Goal: Task Accomplishment & Management: Manage account settings

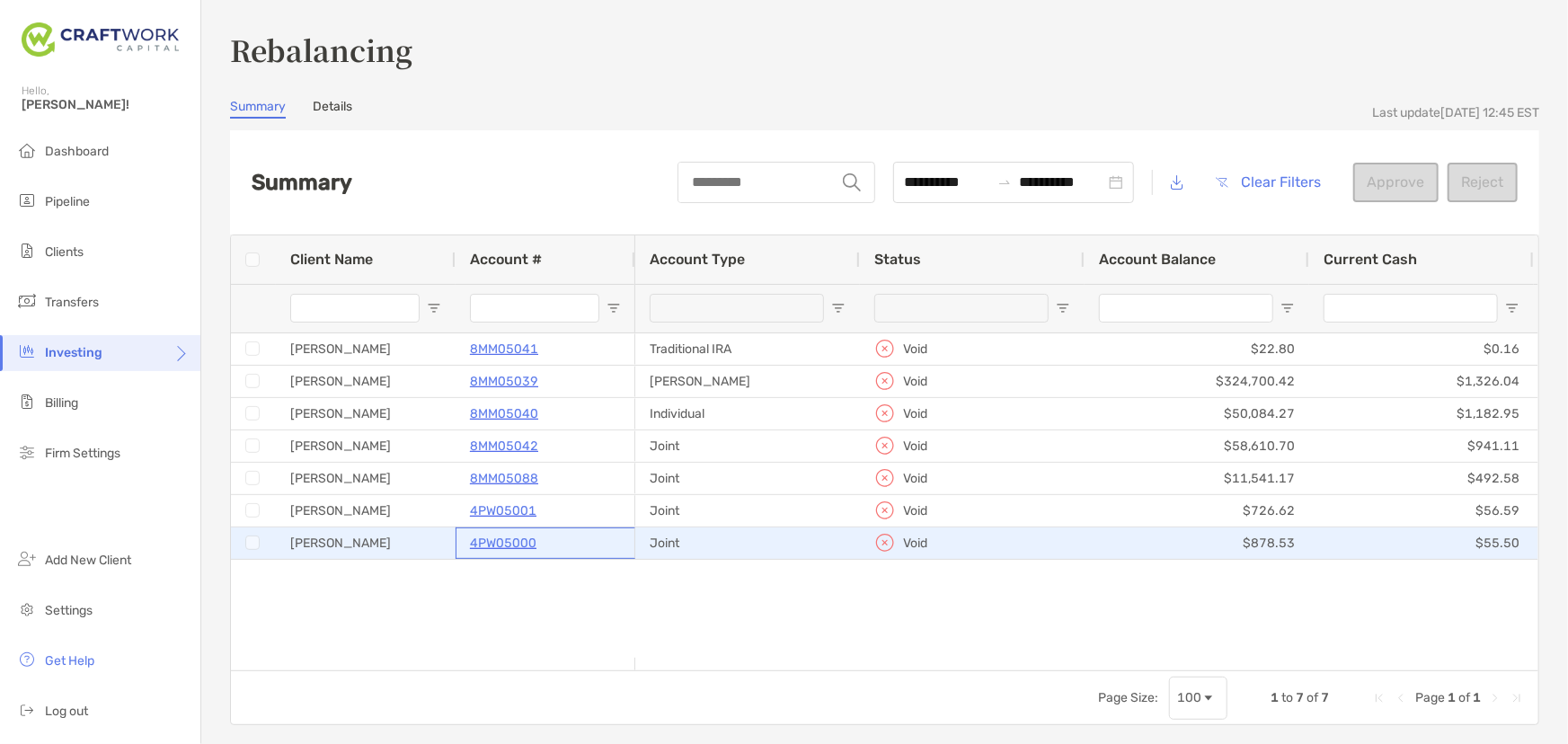
click at [523, 544] on p "4PW05000" at bounding box center [503, 543] width 66 height 22
click at [506, 540] on p "4PW05000" at bounding box center [503, 543] width 66 height 22
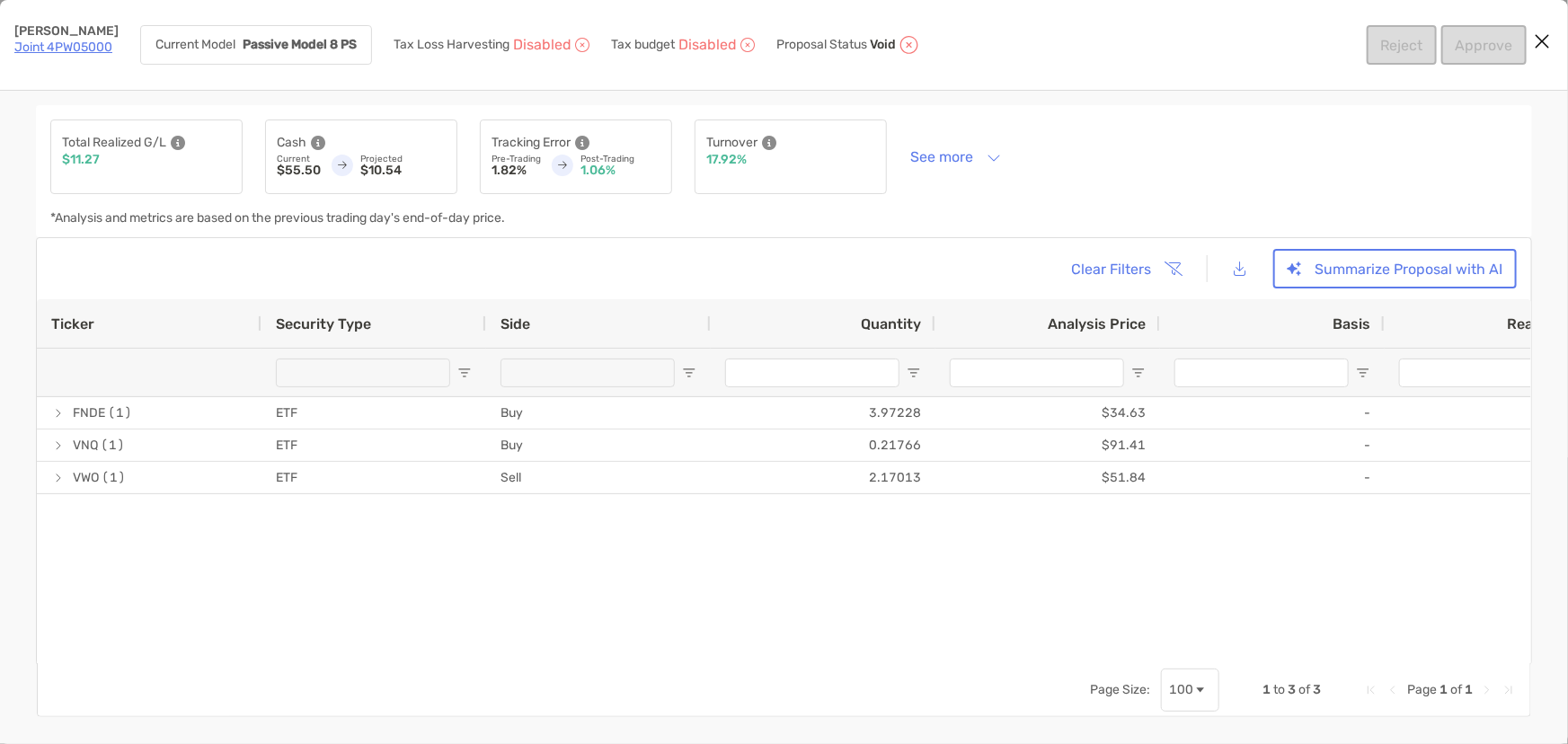
drag, startPoint x: 783, startPoint y: 665, endPoint x: 1332, endPoint y: 667, distance: 549.0
click at [925, 154] on button "See more" at bounding box center [956, 157] width 119 height 31
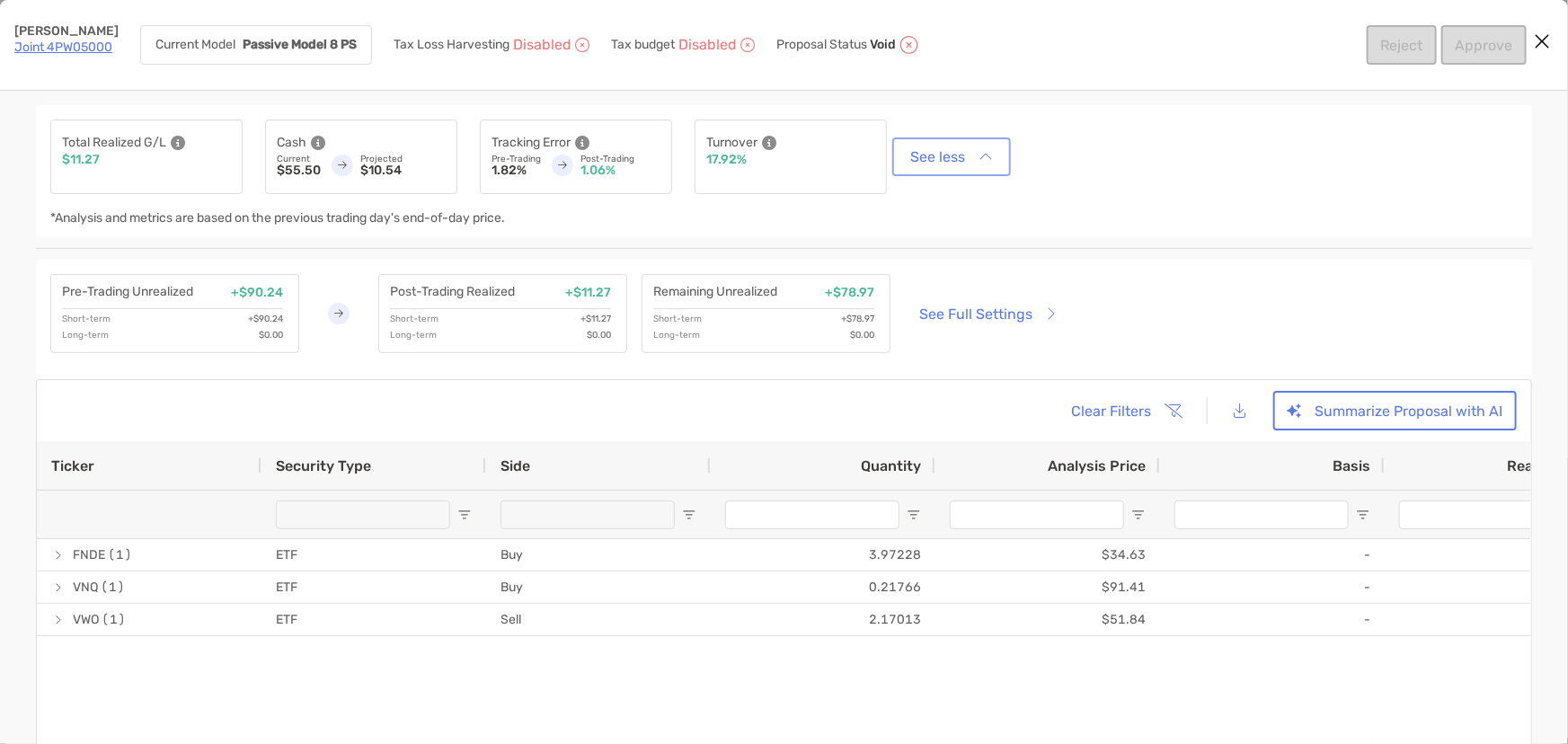
click at [925, 154] on button "See less" at bounding box center [951, 157] width 111 height 31
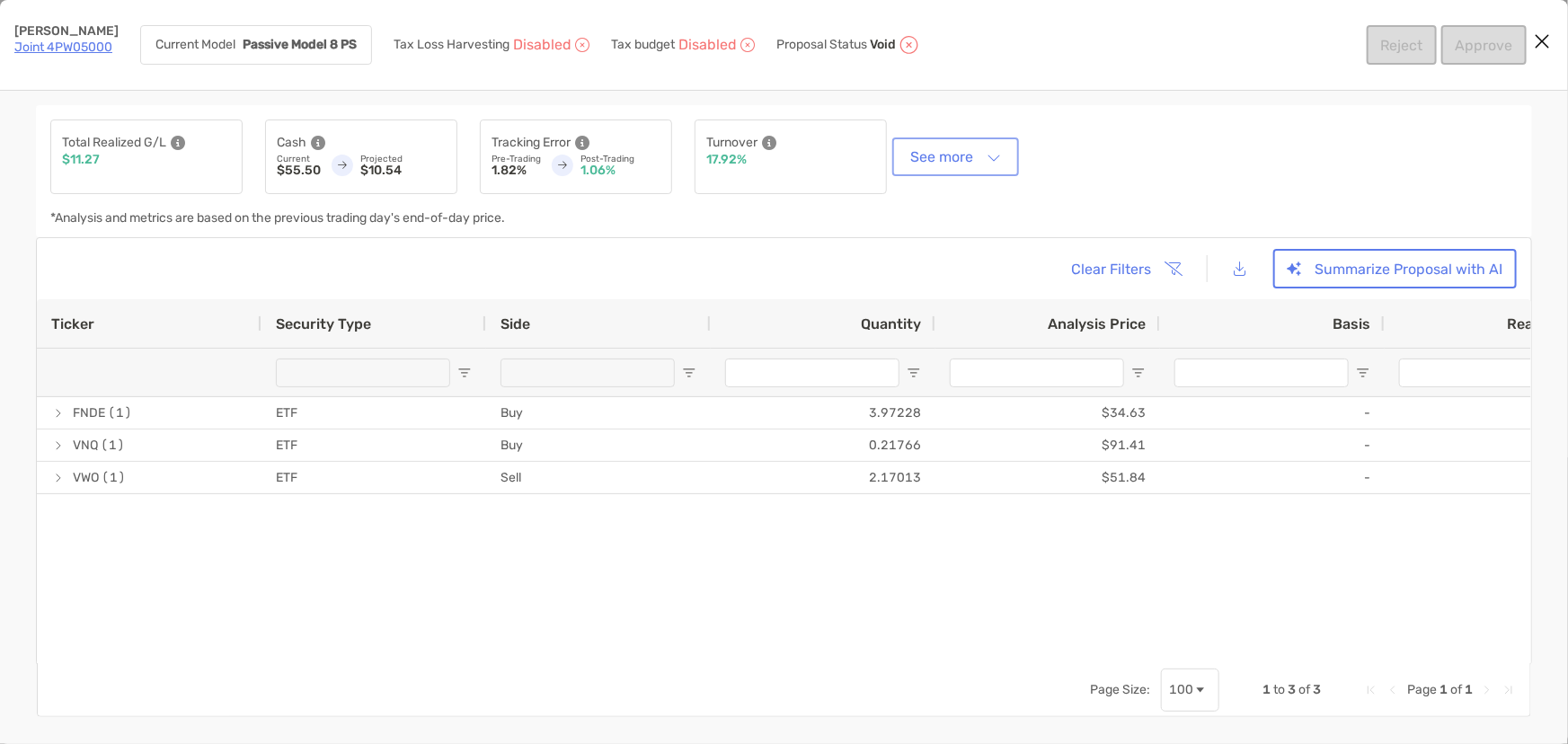
click at [925, 154] on button "See more" at bounding box center [956, 157] width 119 height 31
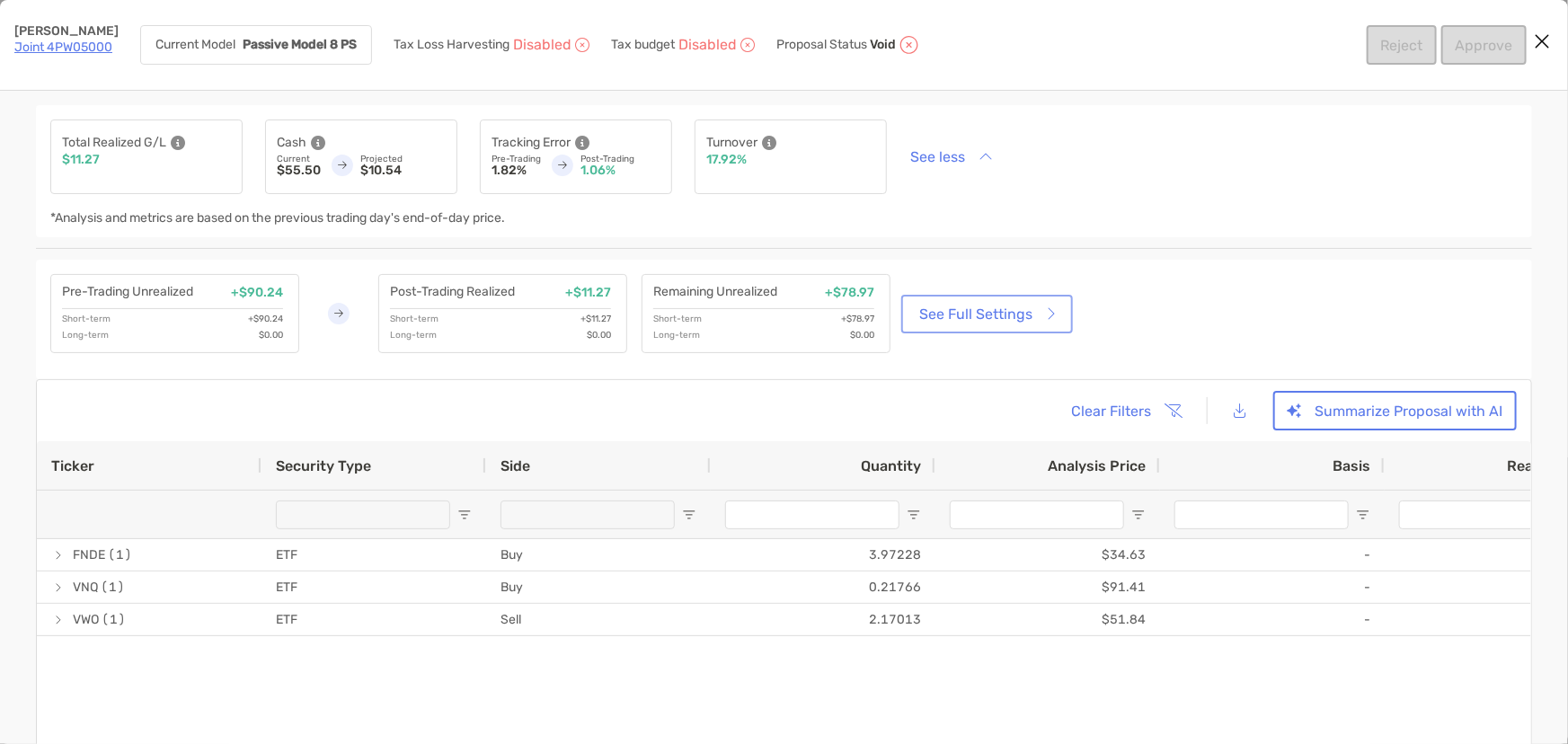
click at [999, 315] on link "See Full Settings" at bounding box center [987, 314] width 164 height 31
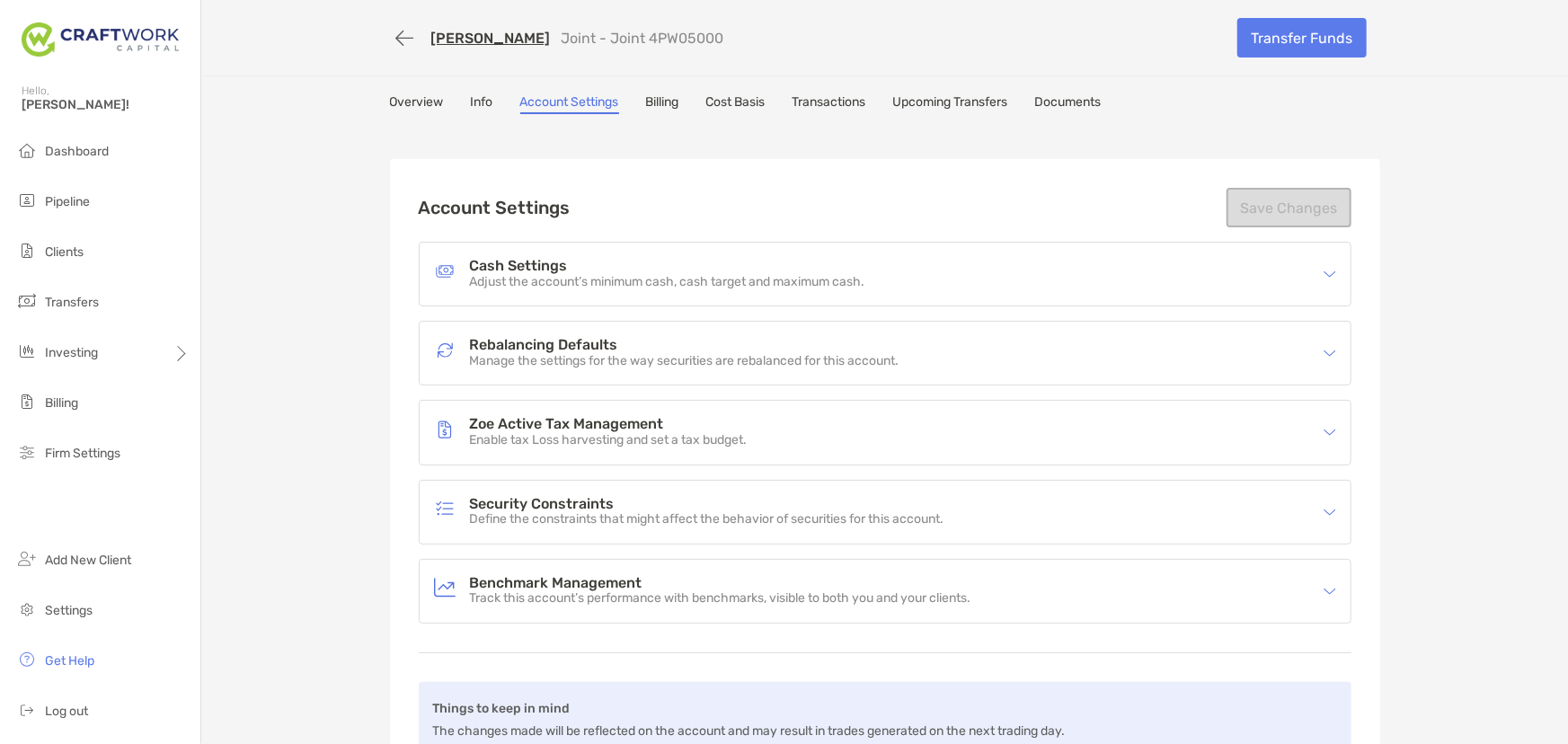
click at [915, 360] on div "Rebalancing Defaults Manage the settings for the way securities are rebalanced …" at bounding box center [873, 353] width 879 height 41
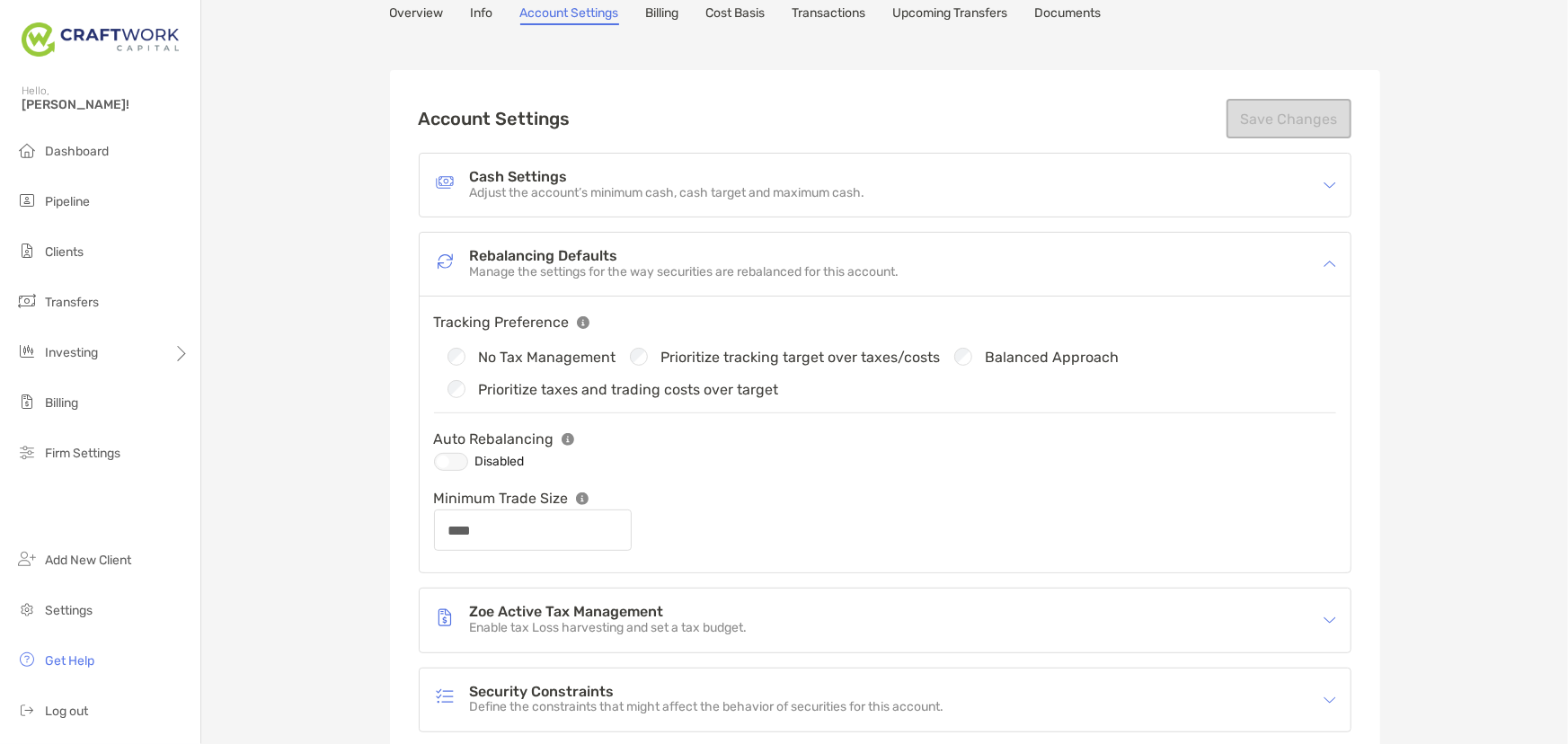
scroll to position [244, 0]
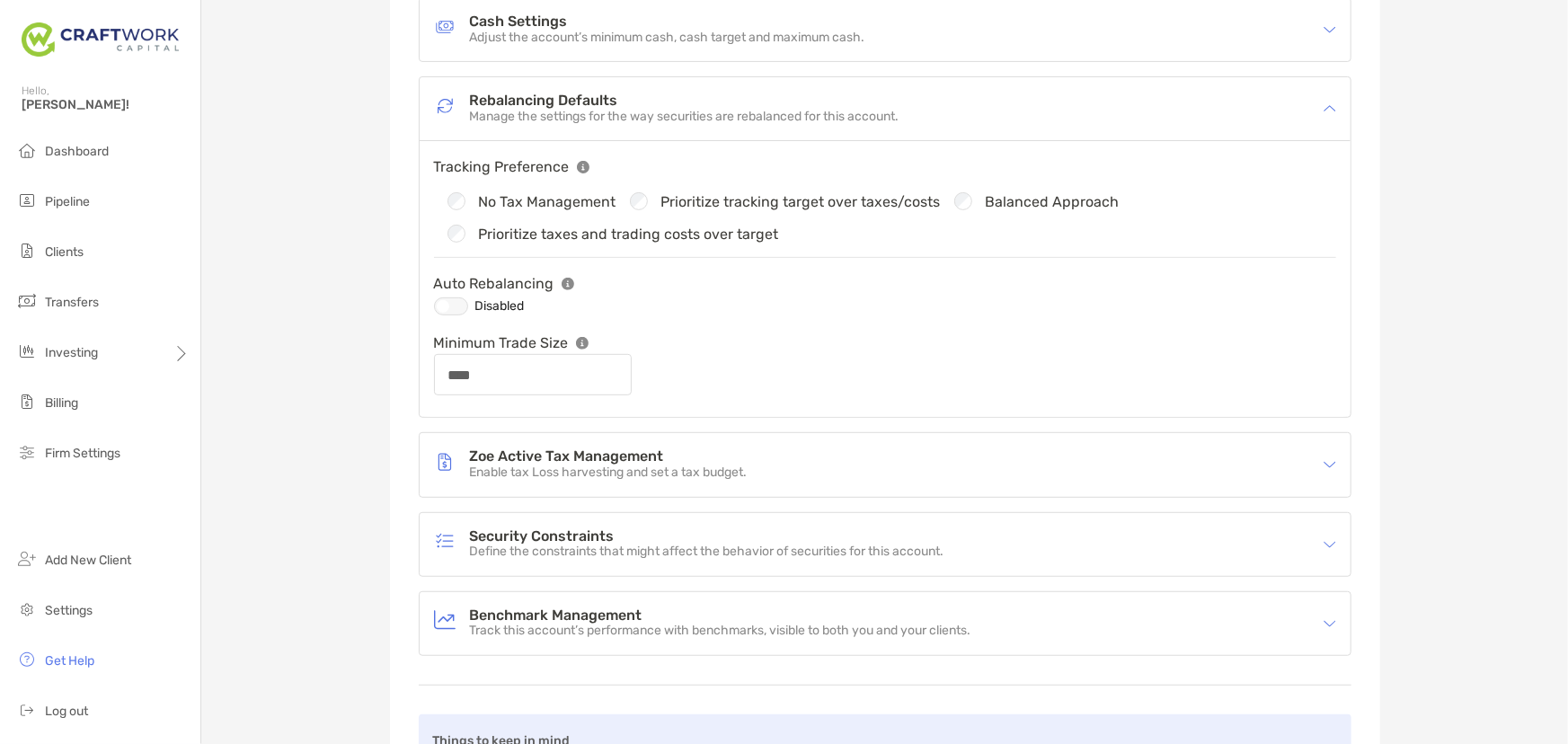
click at [781, 464] on div "Zoe Active Tax Management Enable tax Loss harvesting and set a tax budget." at bounding box center [873, 465] width 879 height 41
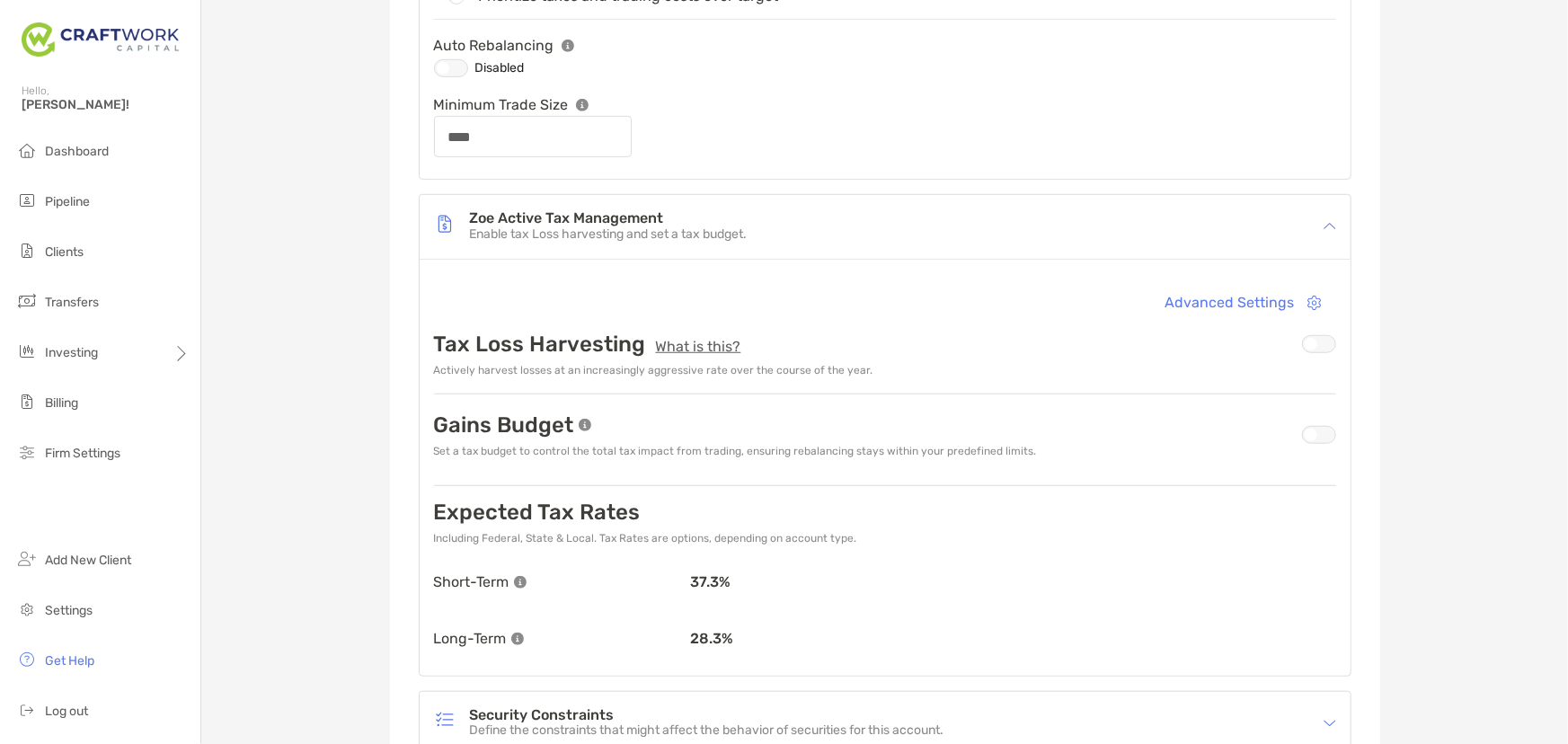
scroll to position [490, 0]
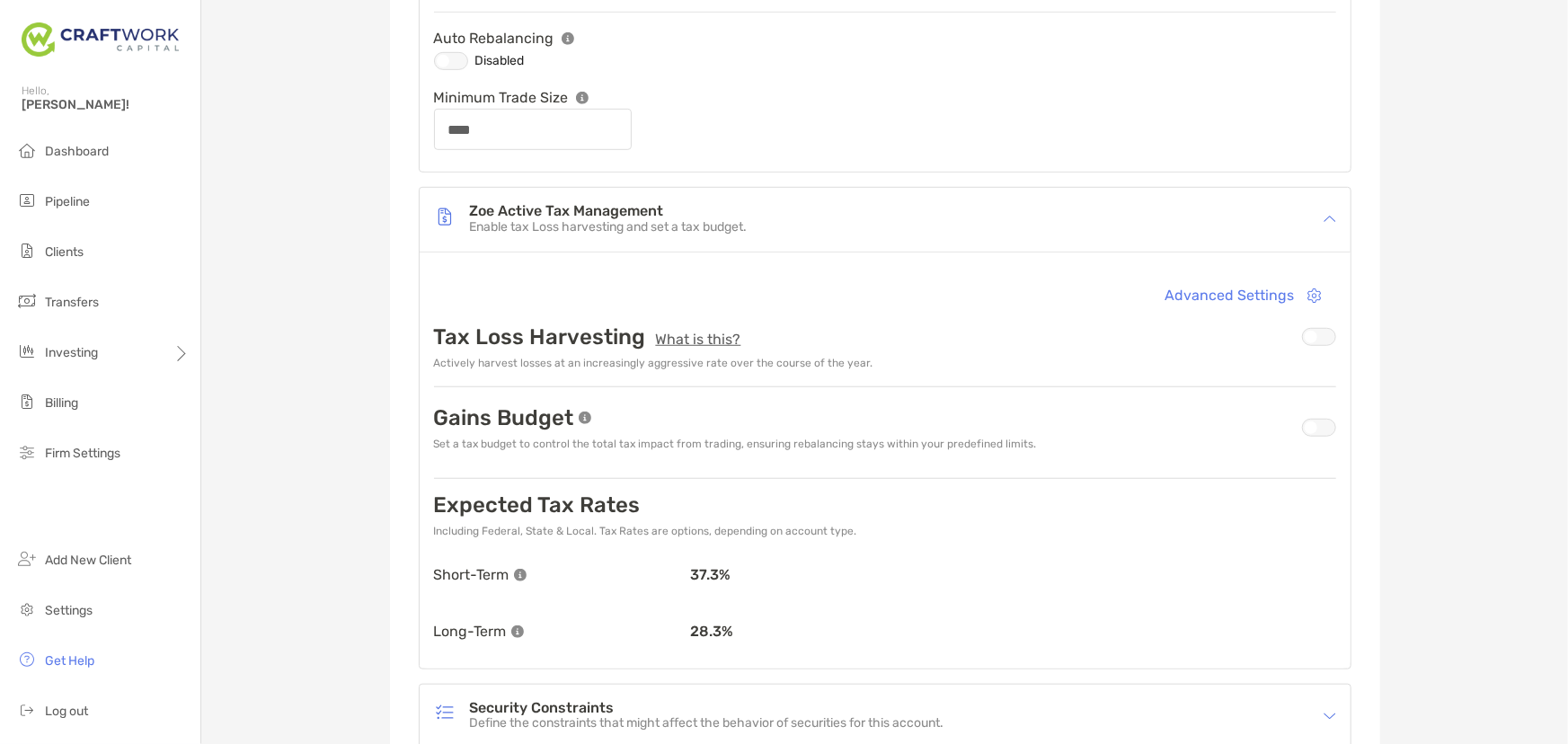
click at [1321, 427] on div at bounding box center [1318, 428] width 34 height 18
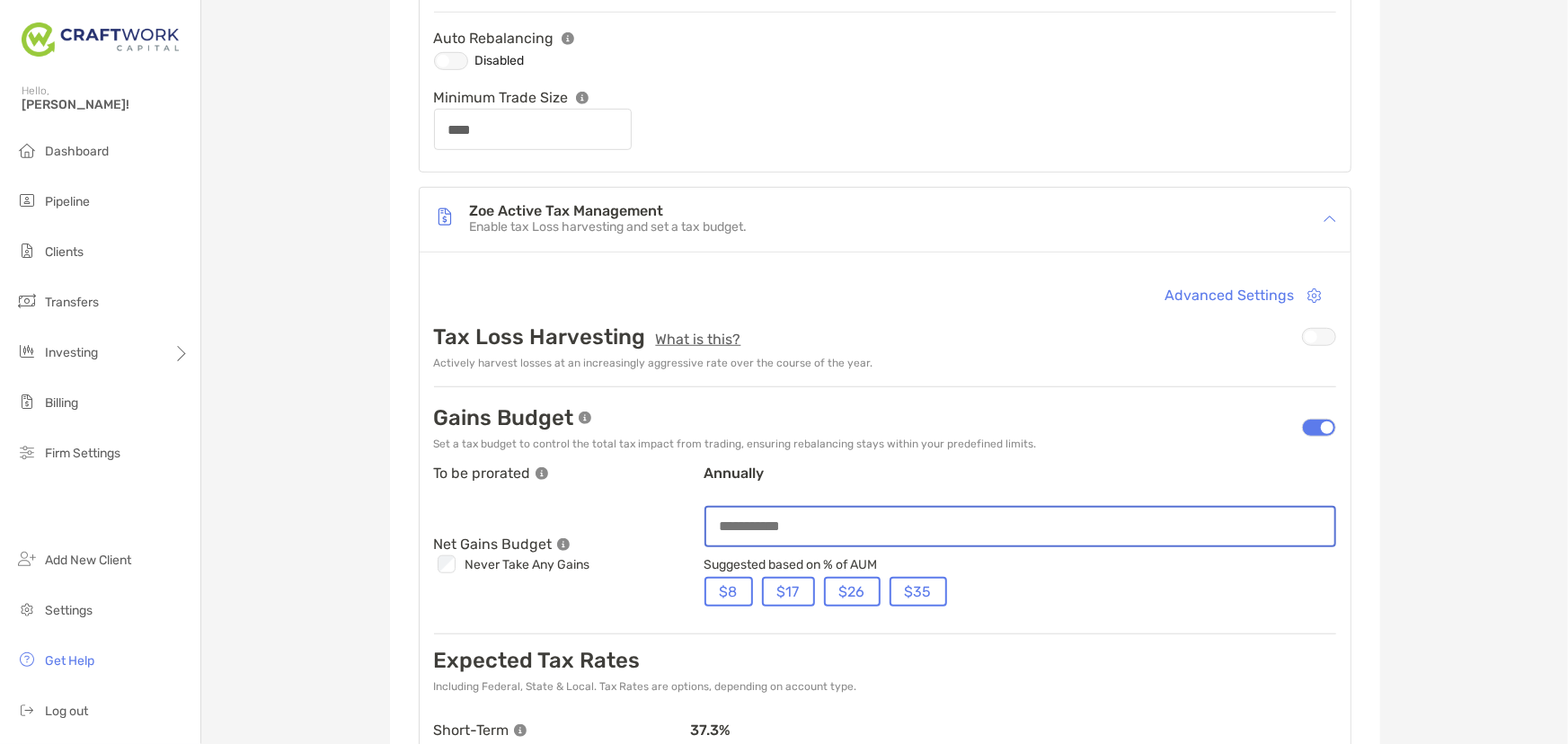
click at [876, 524] on input at bounding box center [1020, 526] width 628 height 16
type input "****"
type input "**"
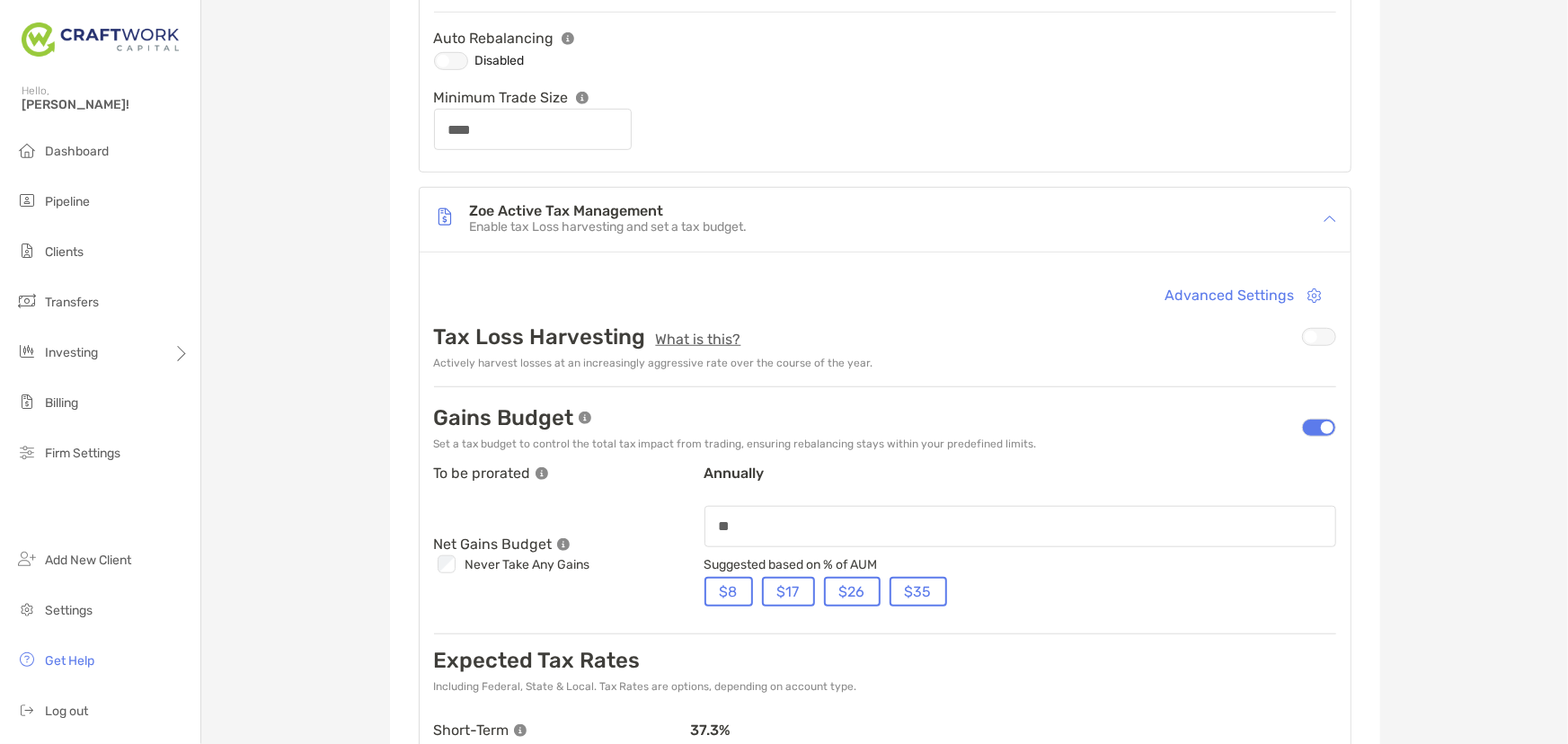
click at [1492, 584] on div "[PERSON_NAME] Joint - Joint 4PW05000 Transfer Funds Overview Info Account Setti…" at bounding box center [884, 344] width 1367 height 1668
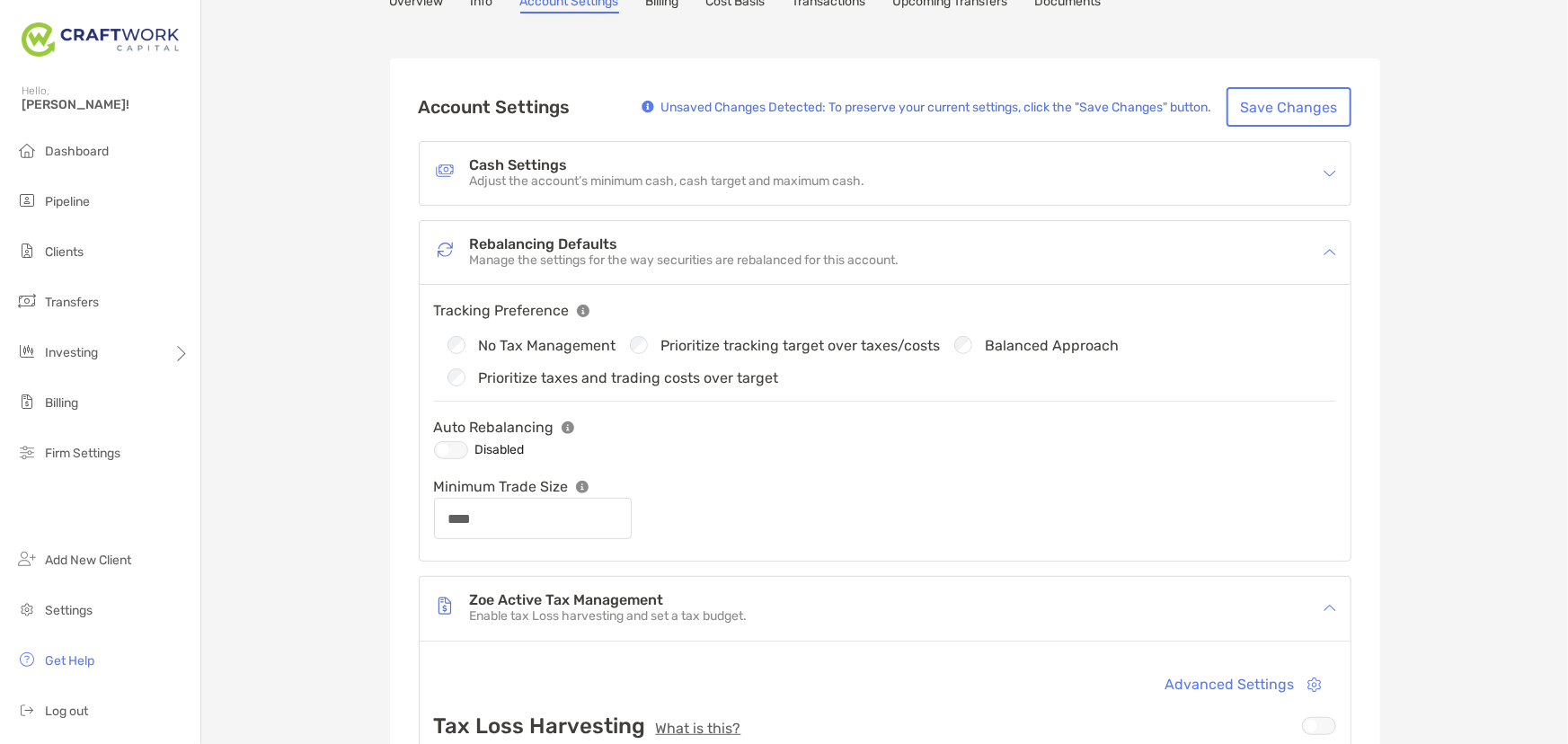
scroll to position [0, 0]
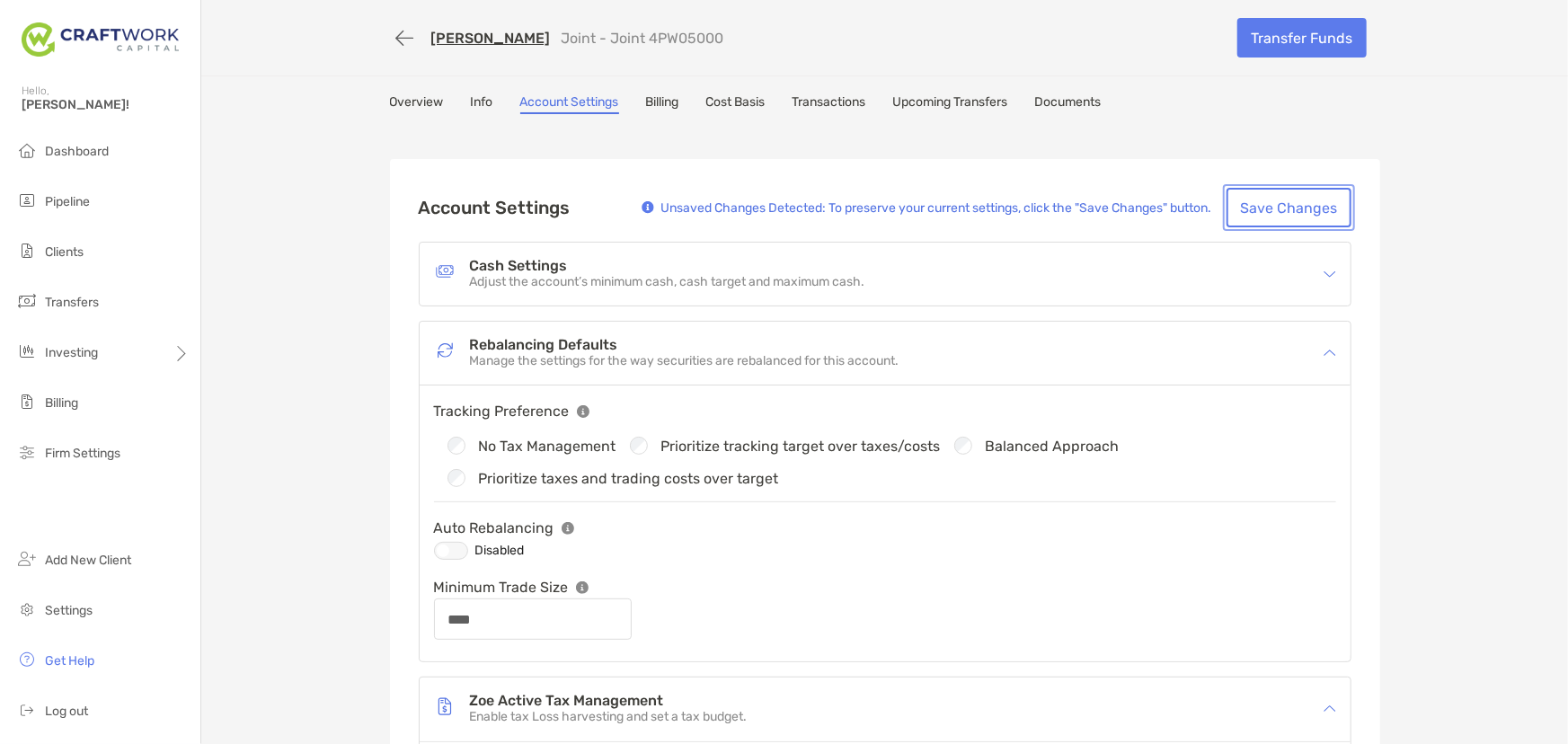
click at [1275, 206] on button "Save Changes" at bounding box center [1289, 208] width 125 height 39
type input "****"
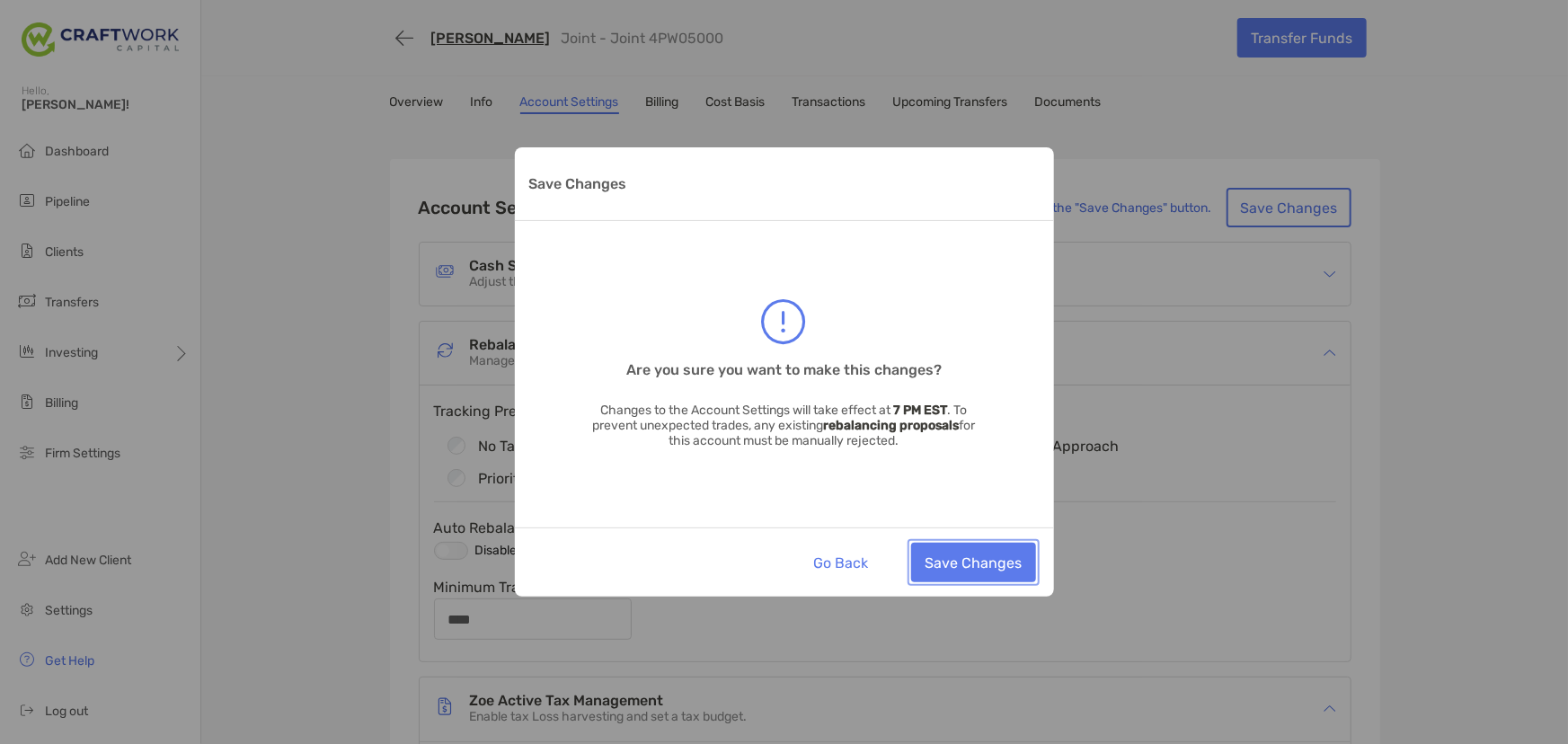
click at [989, 566] on button "Save Changes" at bounding box center [973, 562] width 125 height 39
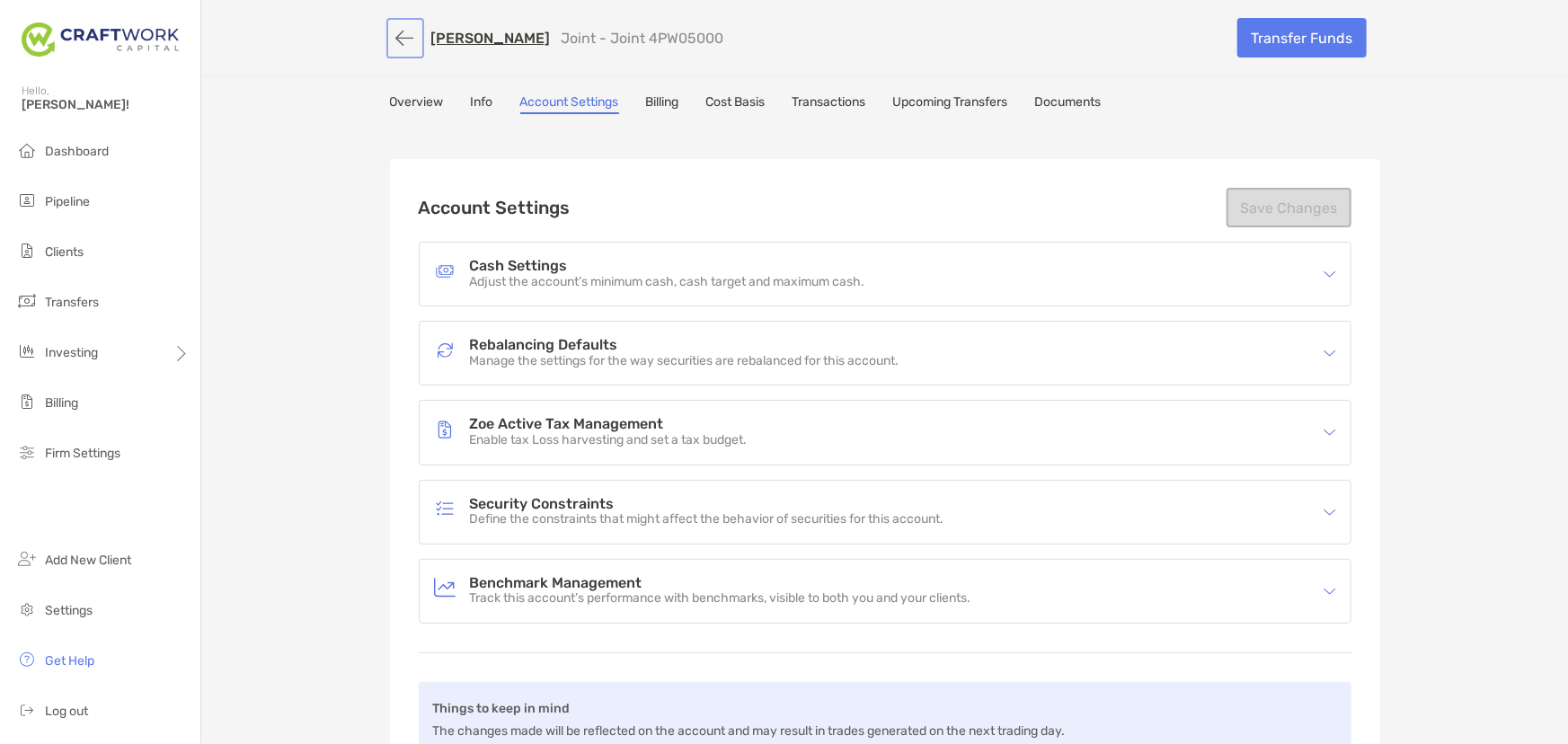
click at [398, 40] on button "button" at bounding box center [405, 38] width 30 height 33
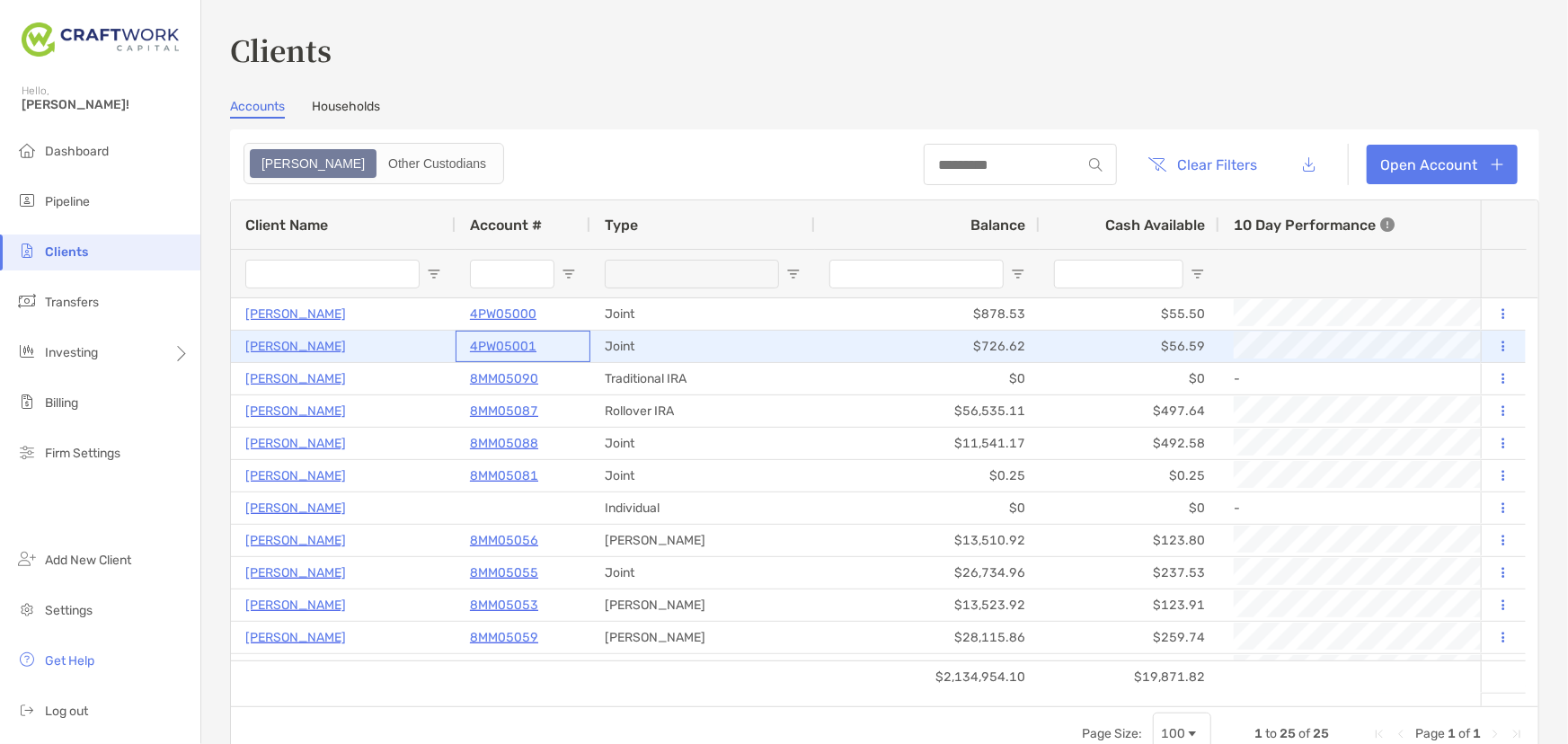
click at [509, 338] on p "4PW05001" at bounding box center [503, 346] width 66 height 22
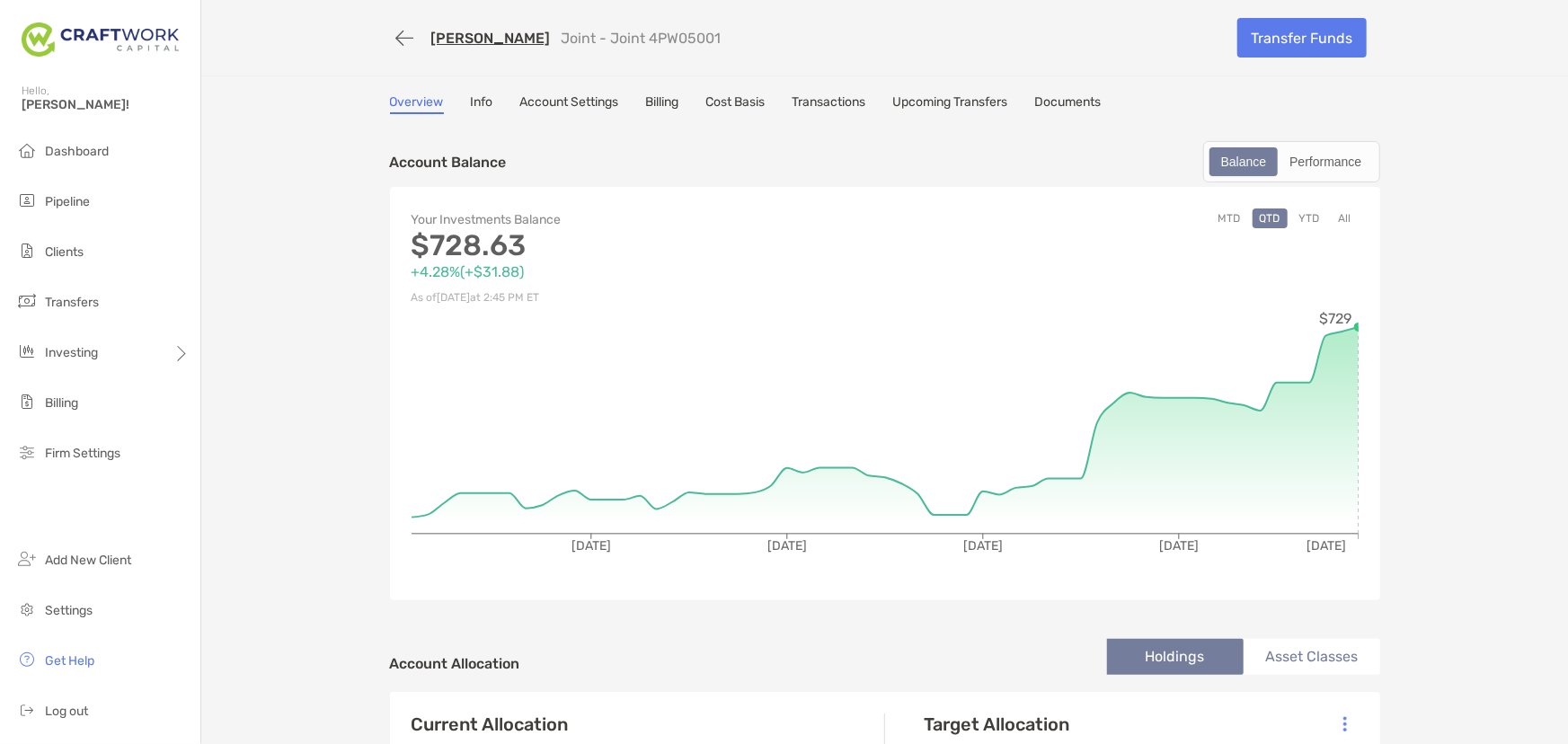
click at [568, 105] on link "Account Settings" at bounding box center [570, 105] width 99 height 20
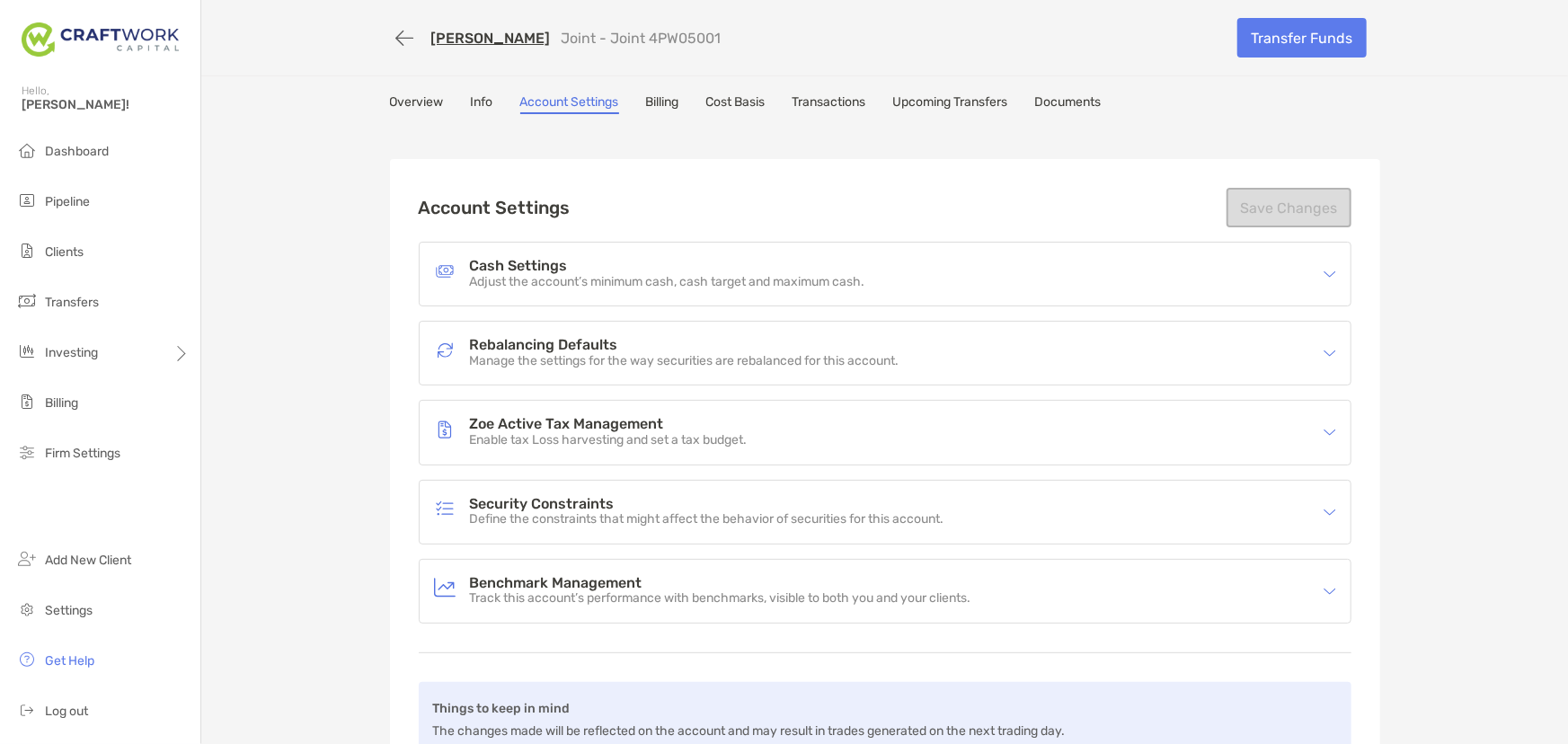
click at [1334, 437] on div "Zoe Active Tax Management Enable tax Loss harvesting and set a tax budget." at bounding box center [885, 433] width 931 height 63
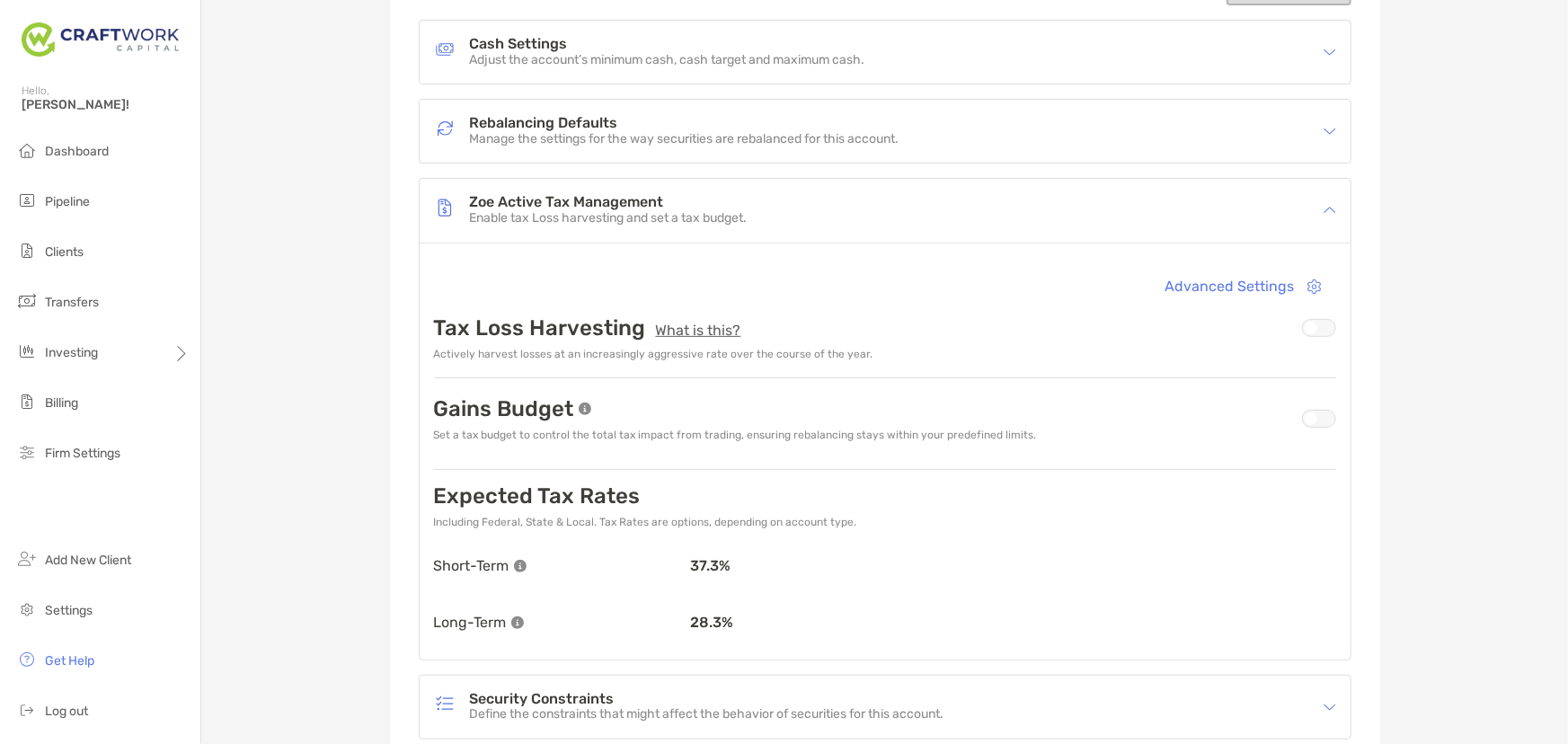
scroll to position [244, 0]
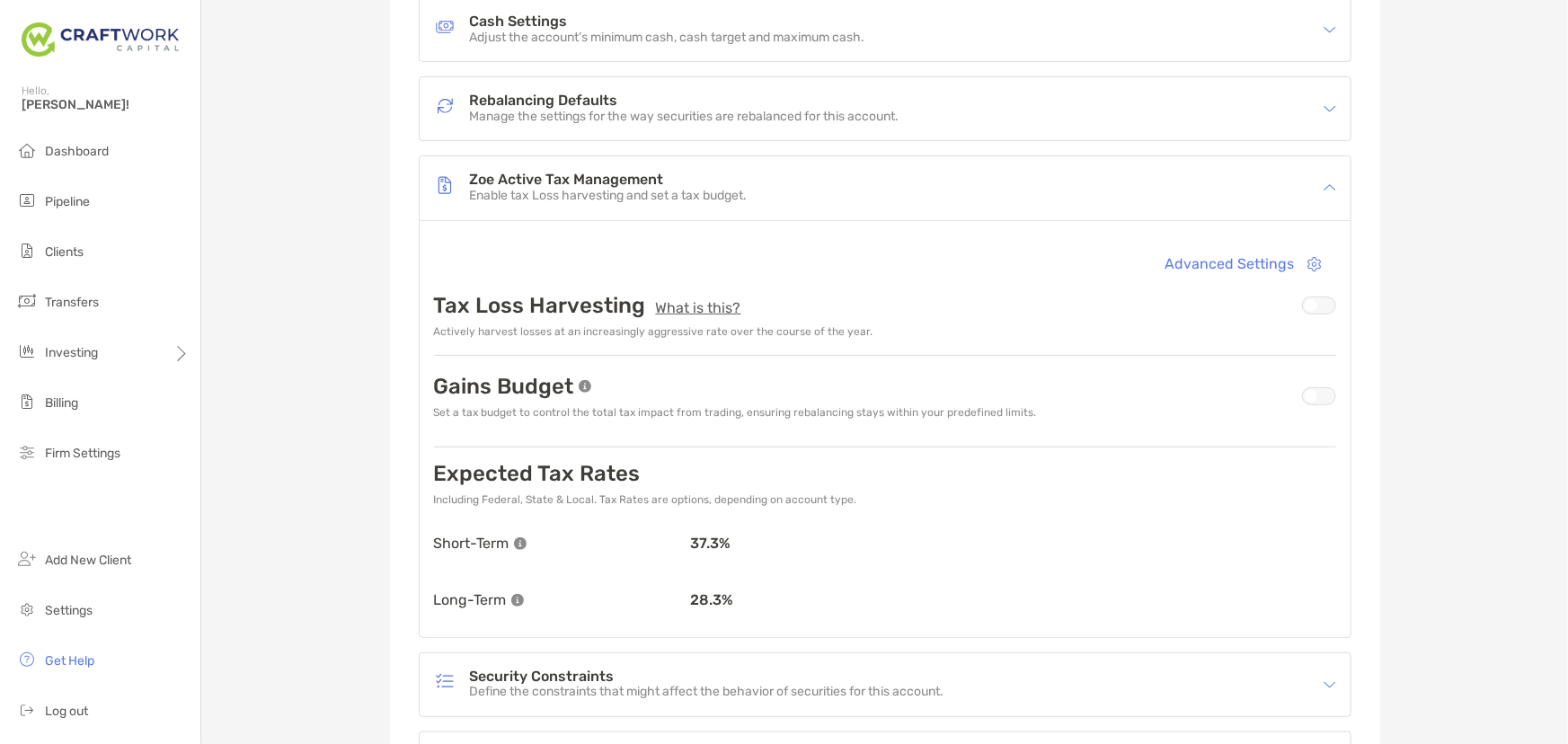
click at [1326, 395] on div at bounding box center [1318, 397] width 34 height 18
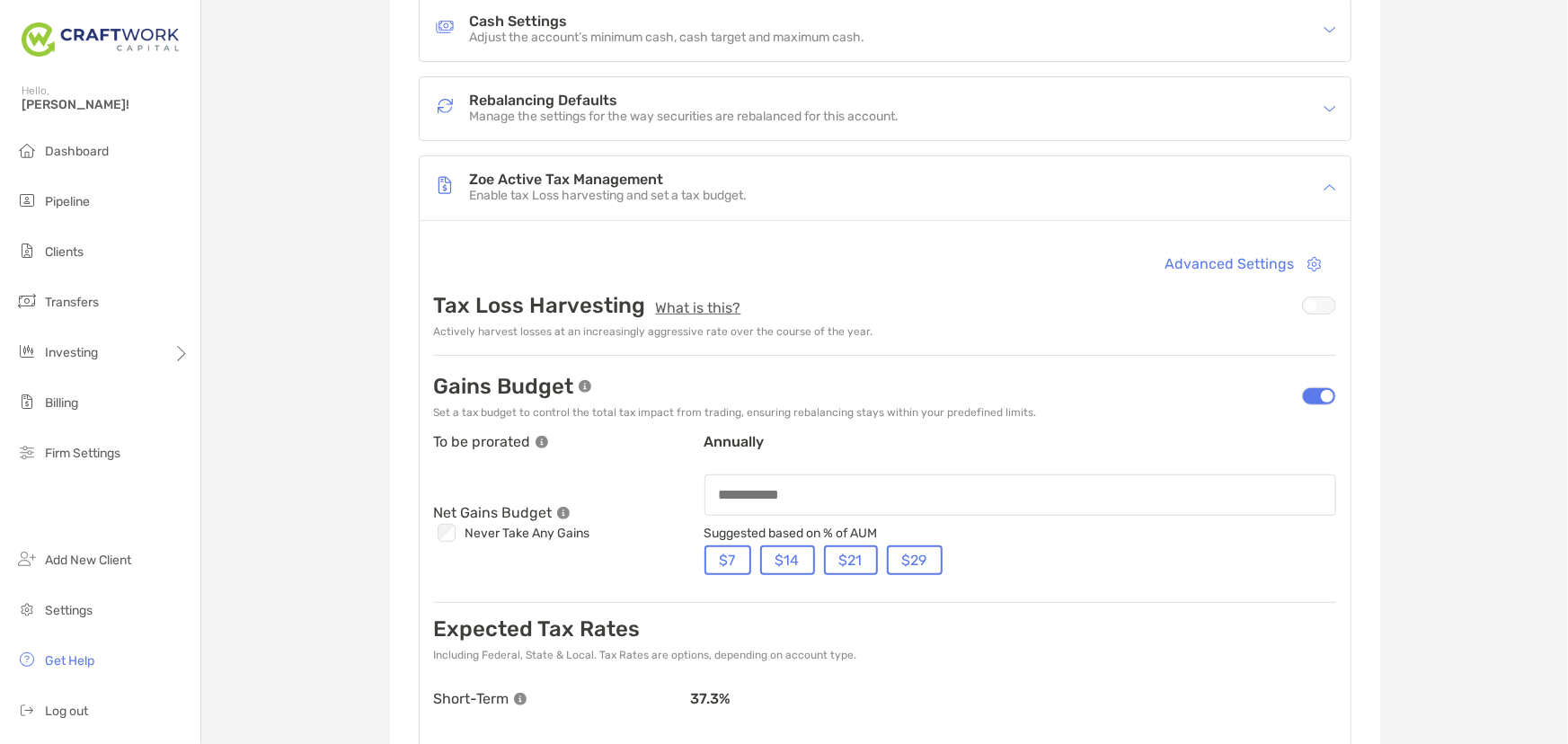
click at [755, 502] on div at bounding box center [1020, 495] width 632 height 41
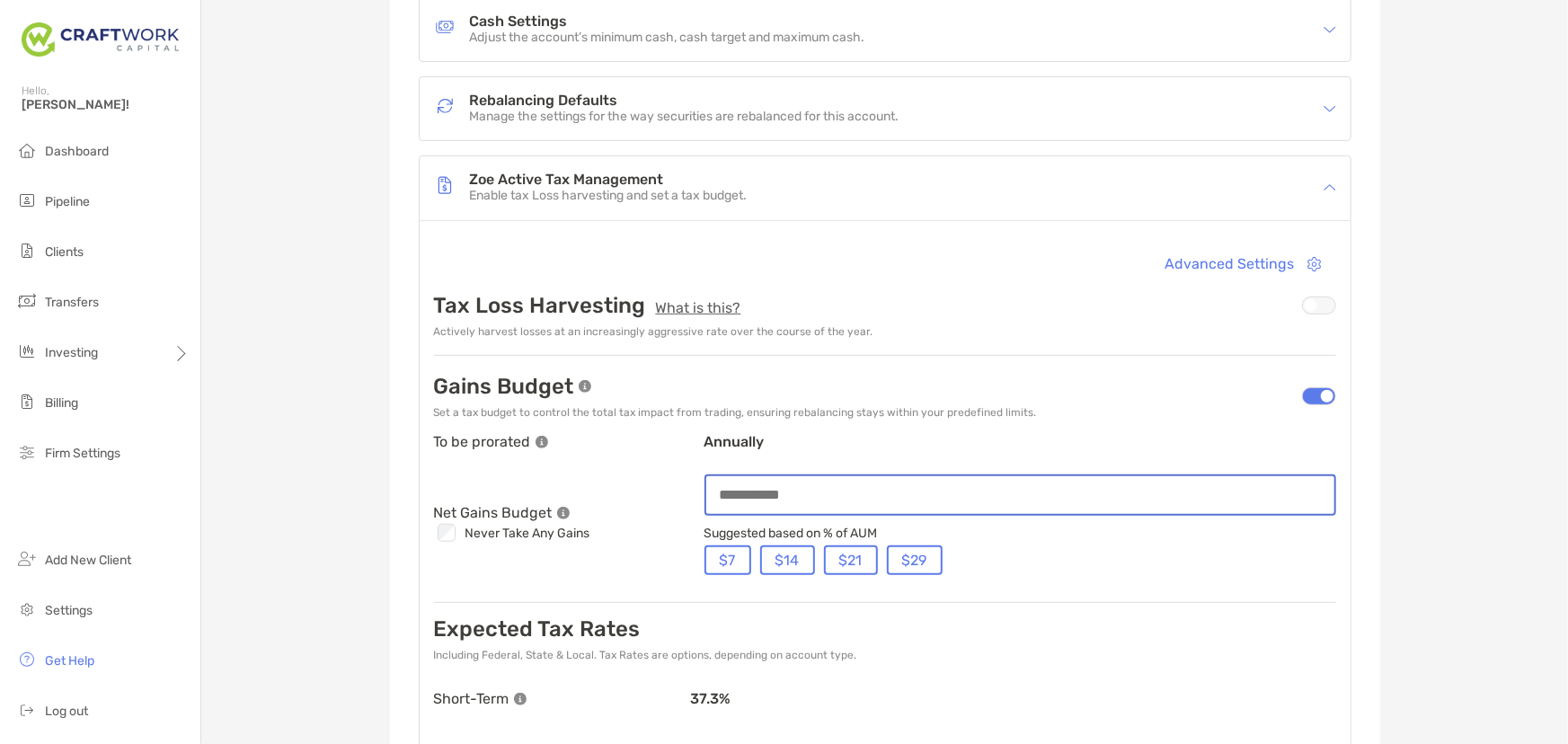
click at [974, 491] on input at bounding box center [1020, 494] width 628 height 16
type input "**"
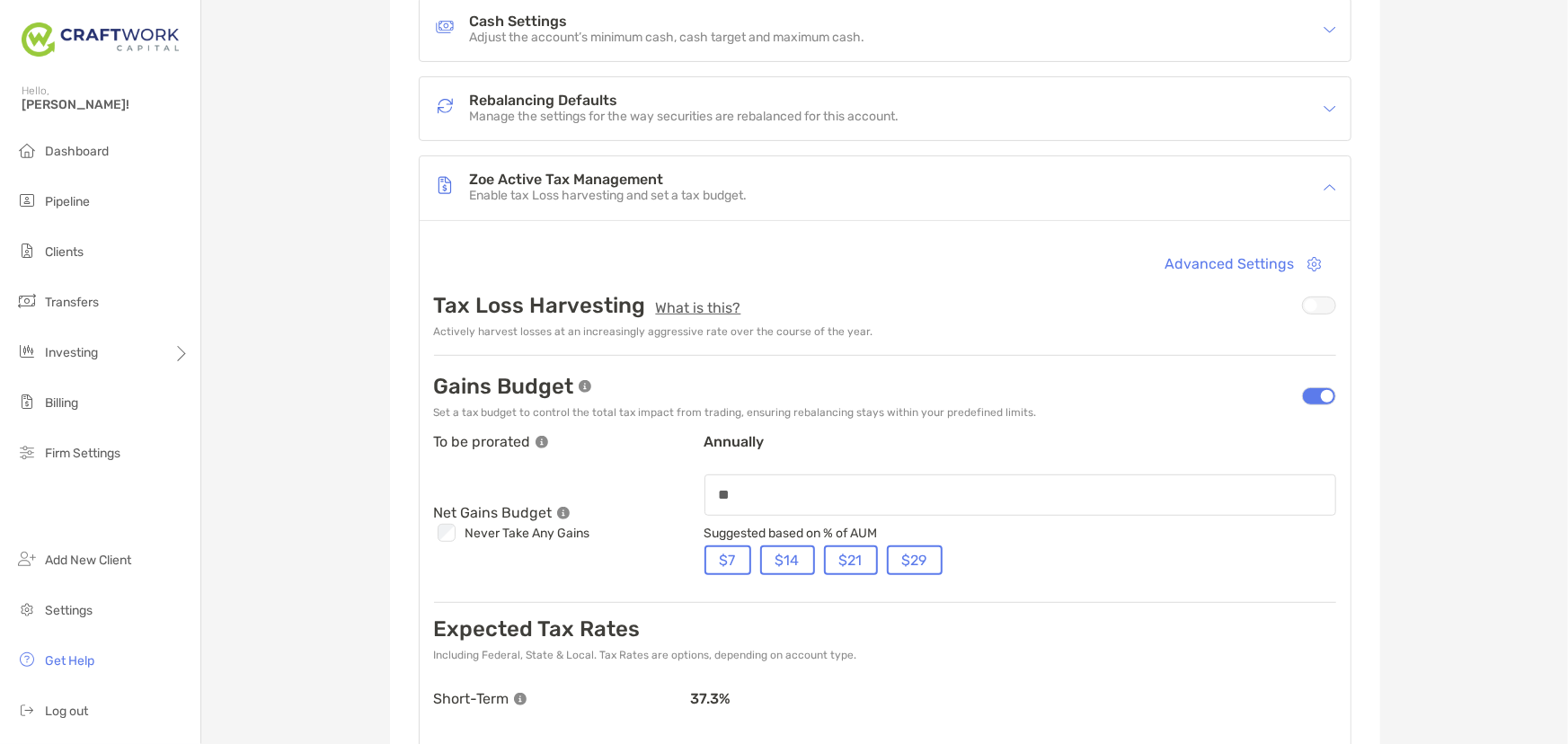
click at [1392, 504] on div "[PERSON_NAME] Joint - Joint 4PW05001 Transfer Funds Overview Info Account Setti…" at bounding box center [884, 451] width 1367 height 1391
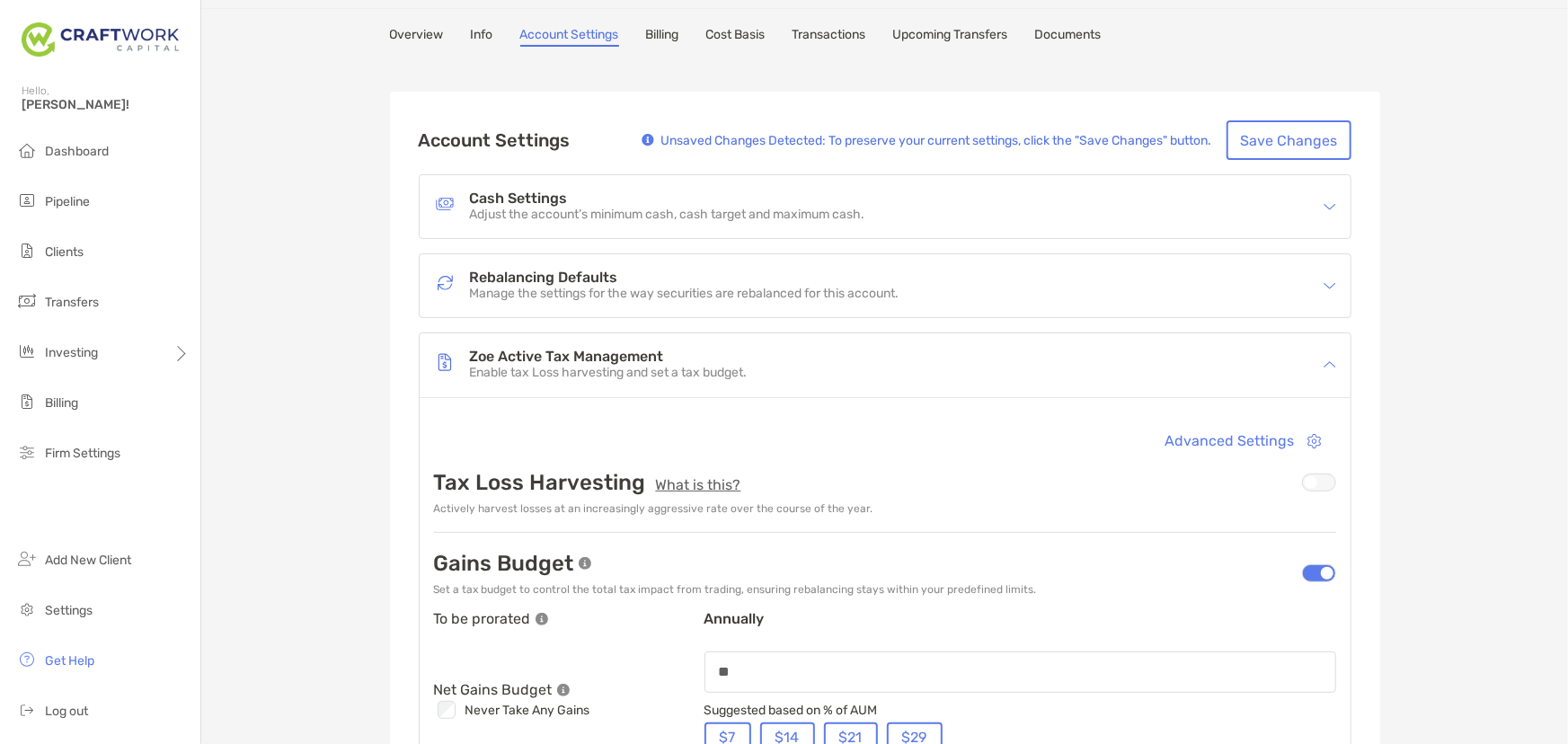
scroll to position [0, 0]
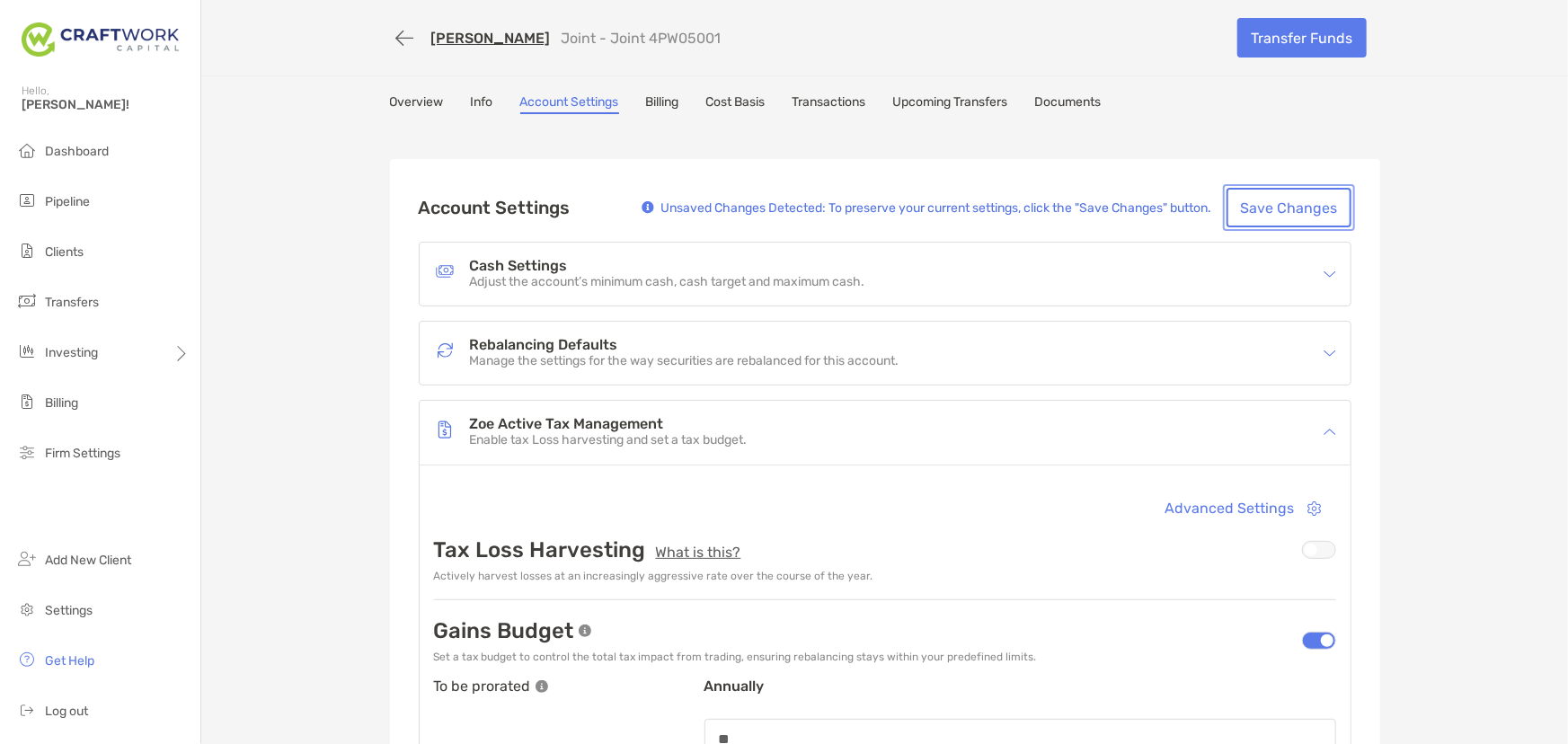
click at [1283, 214] on button "Save Changes" at bounding box center [1289, 208] width 125 height 39
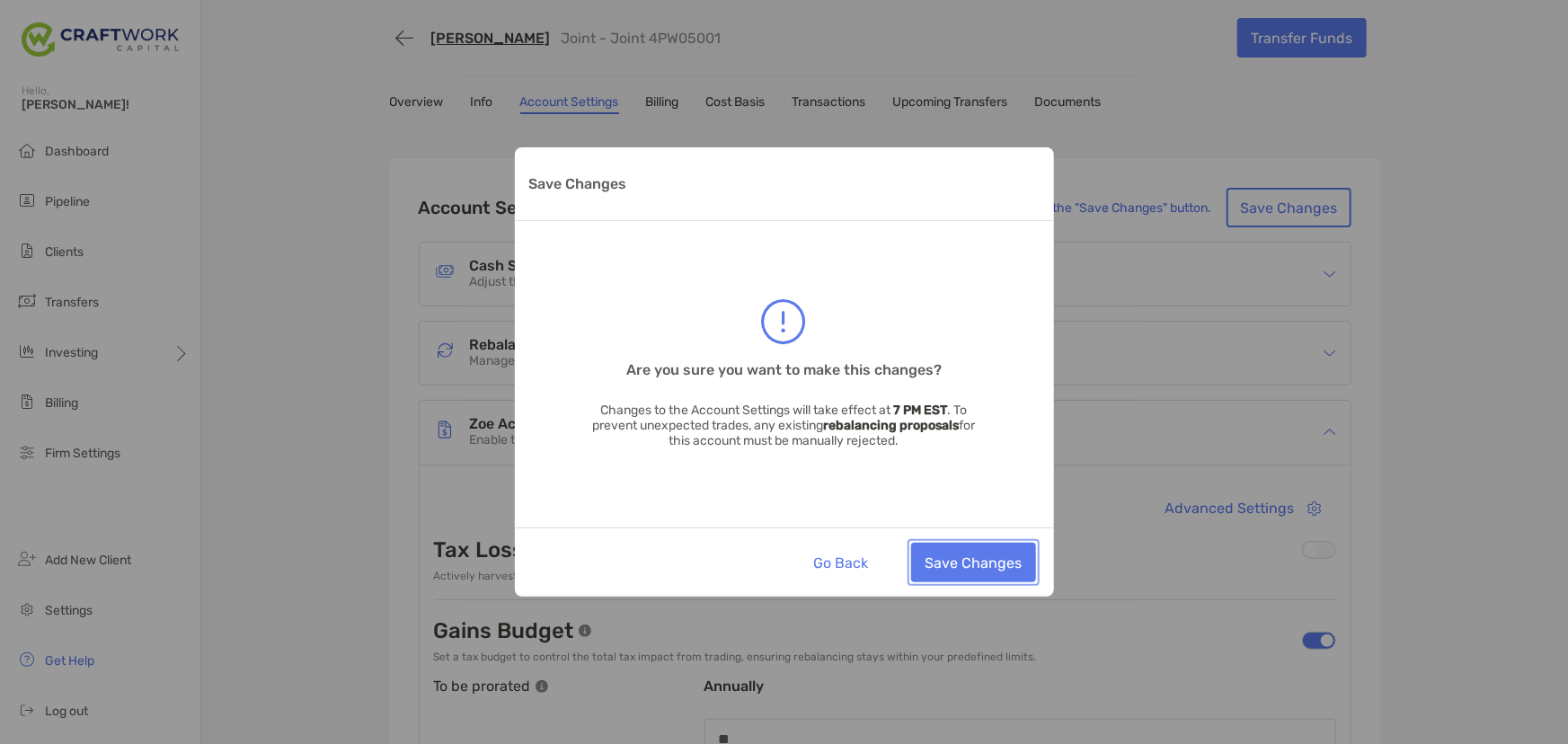
click at [945, 559] on button "Save Changes" at bounding box center [973, 562] width 125 height 39
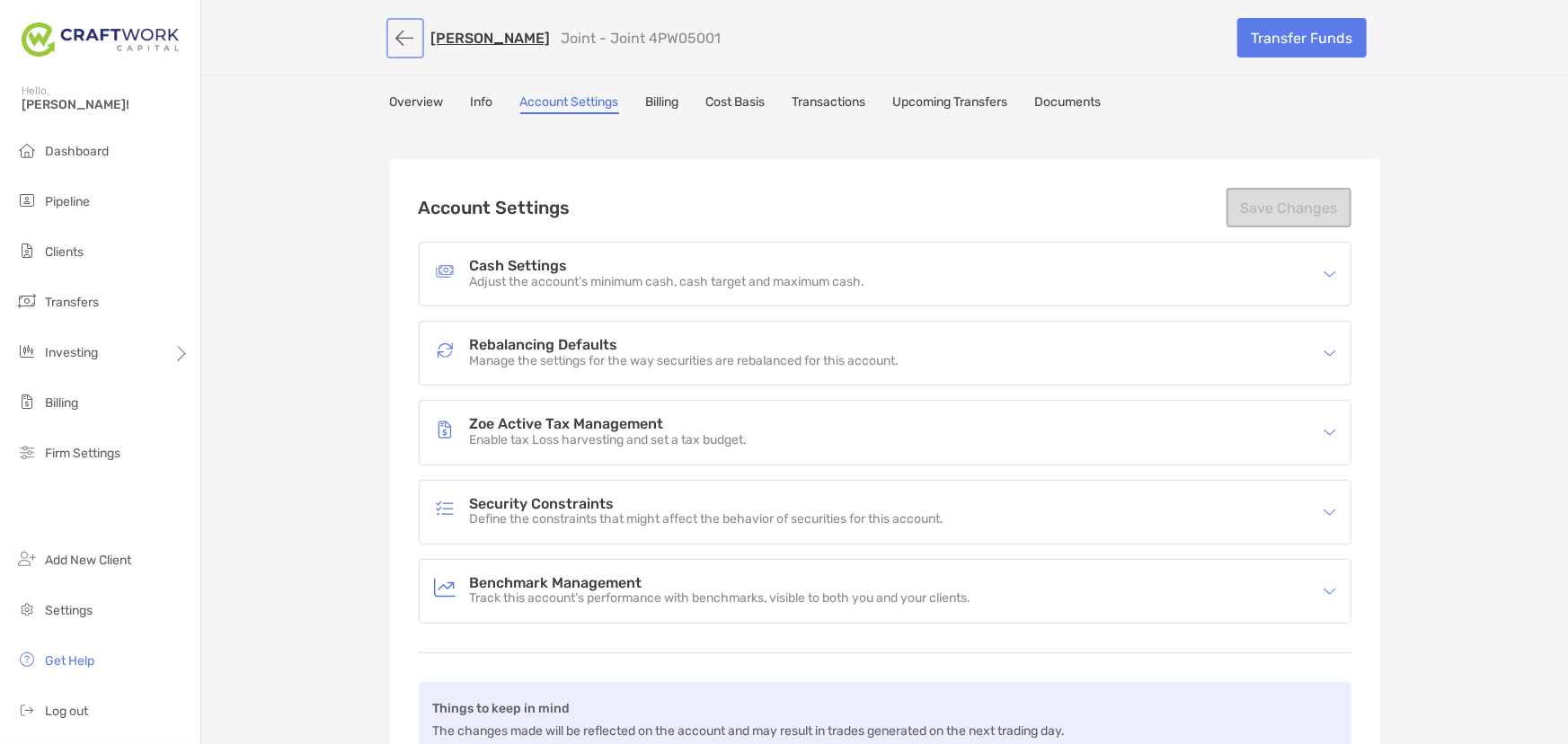
click at [400, 33] on button "button" at bounding box center [405, 38] width 30 height 33
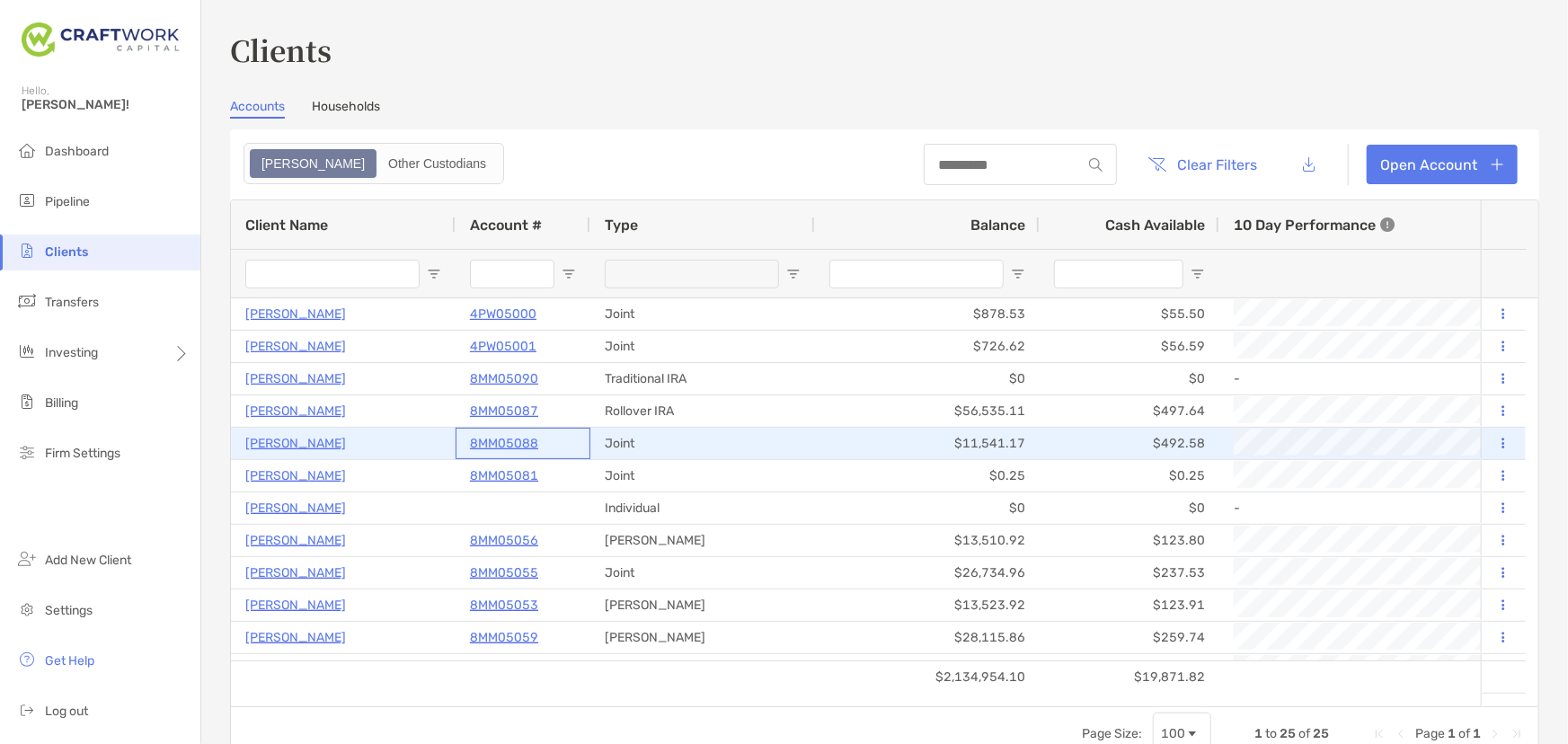
click at [501, 441] on p "8MM05088" at bounding box center [504, 444] width 68 height 22
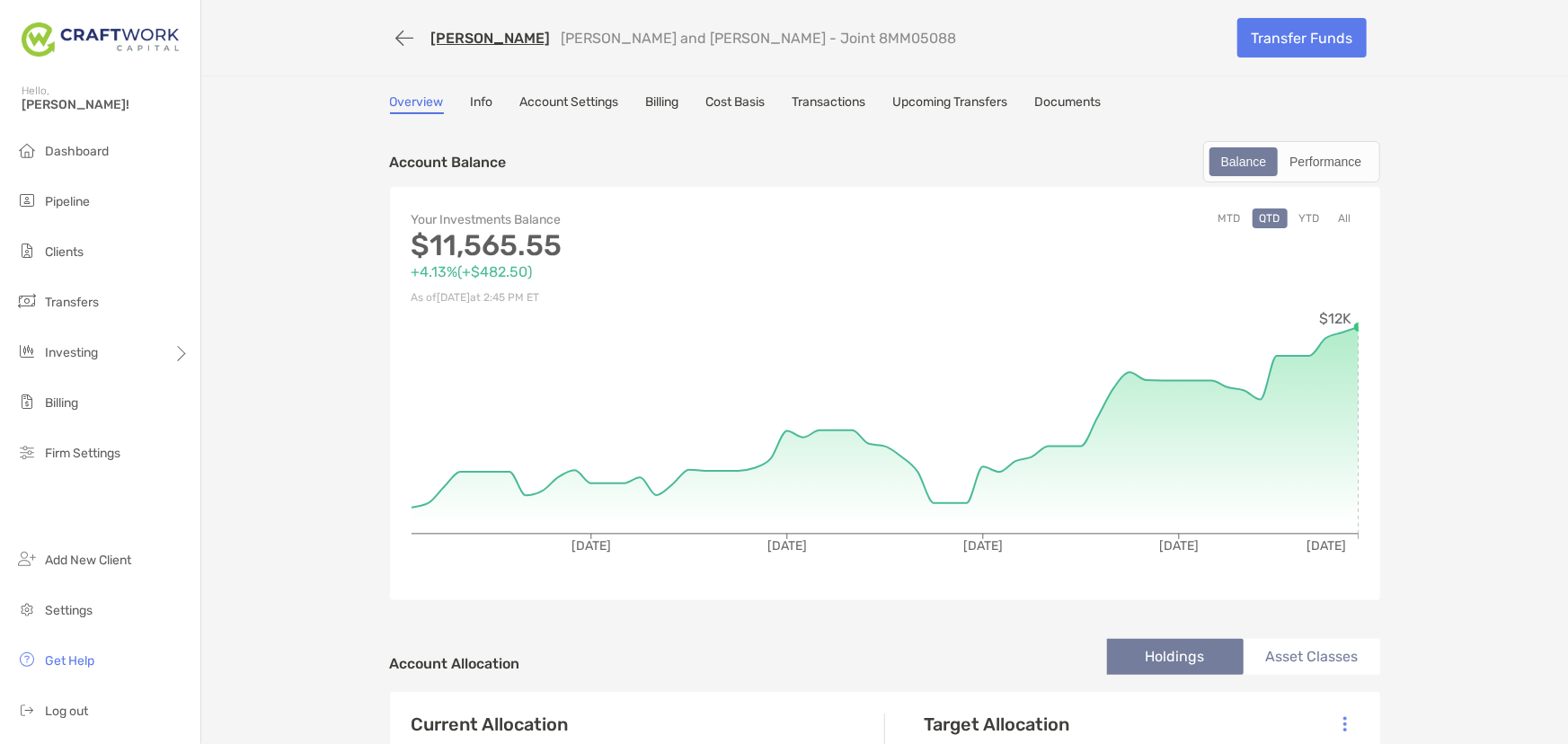
click at [588, 106] on link "Account Settings" at bounding box center [570, 105] width 99 height 20
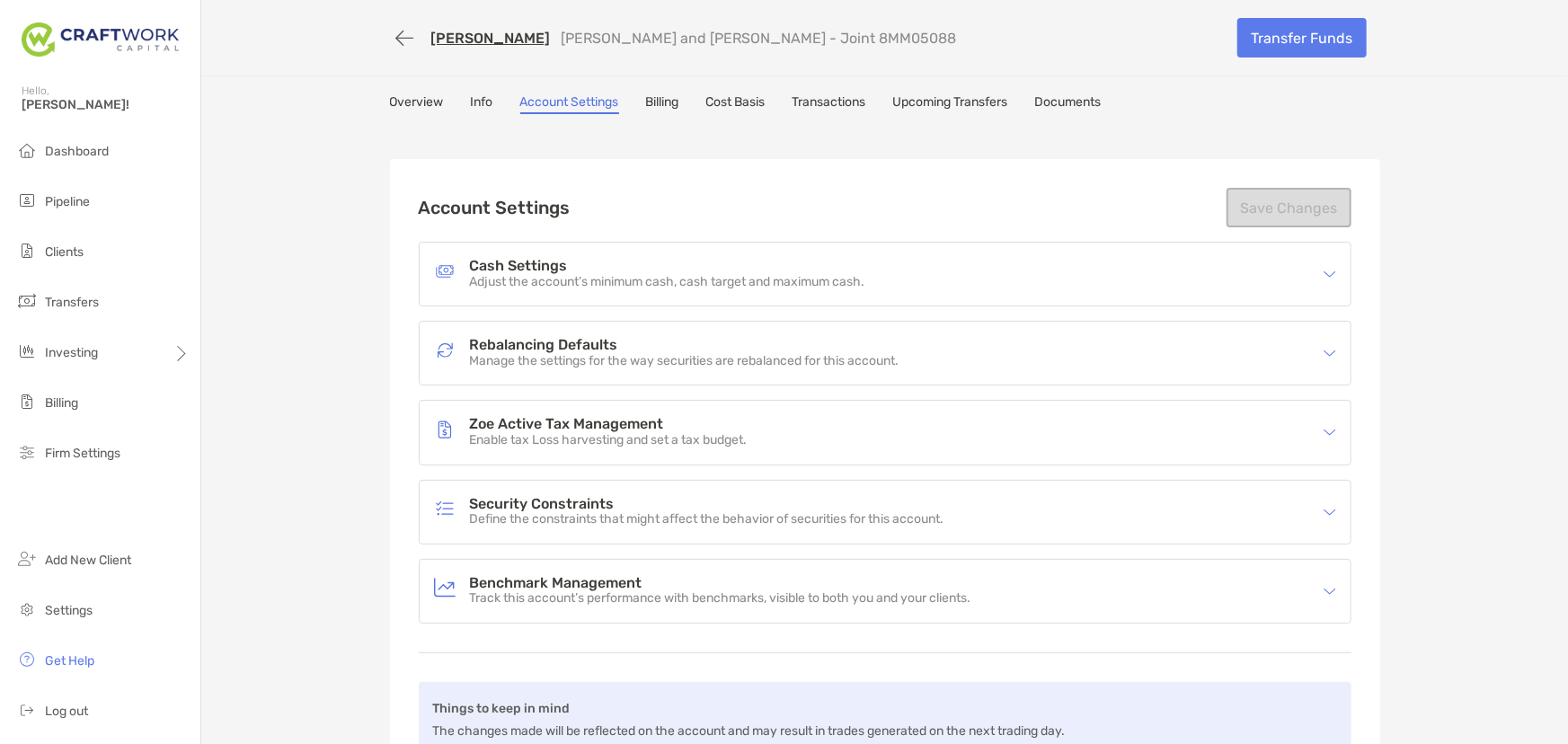
click at [1098, 435] on div "Zoe Active Tax Management Enable tax Loss harvesting and set a tax budget." at bounding box center [873, 432] width 879 height 41
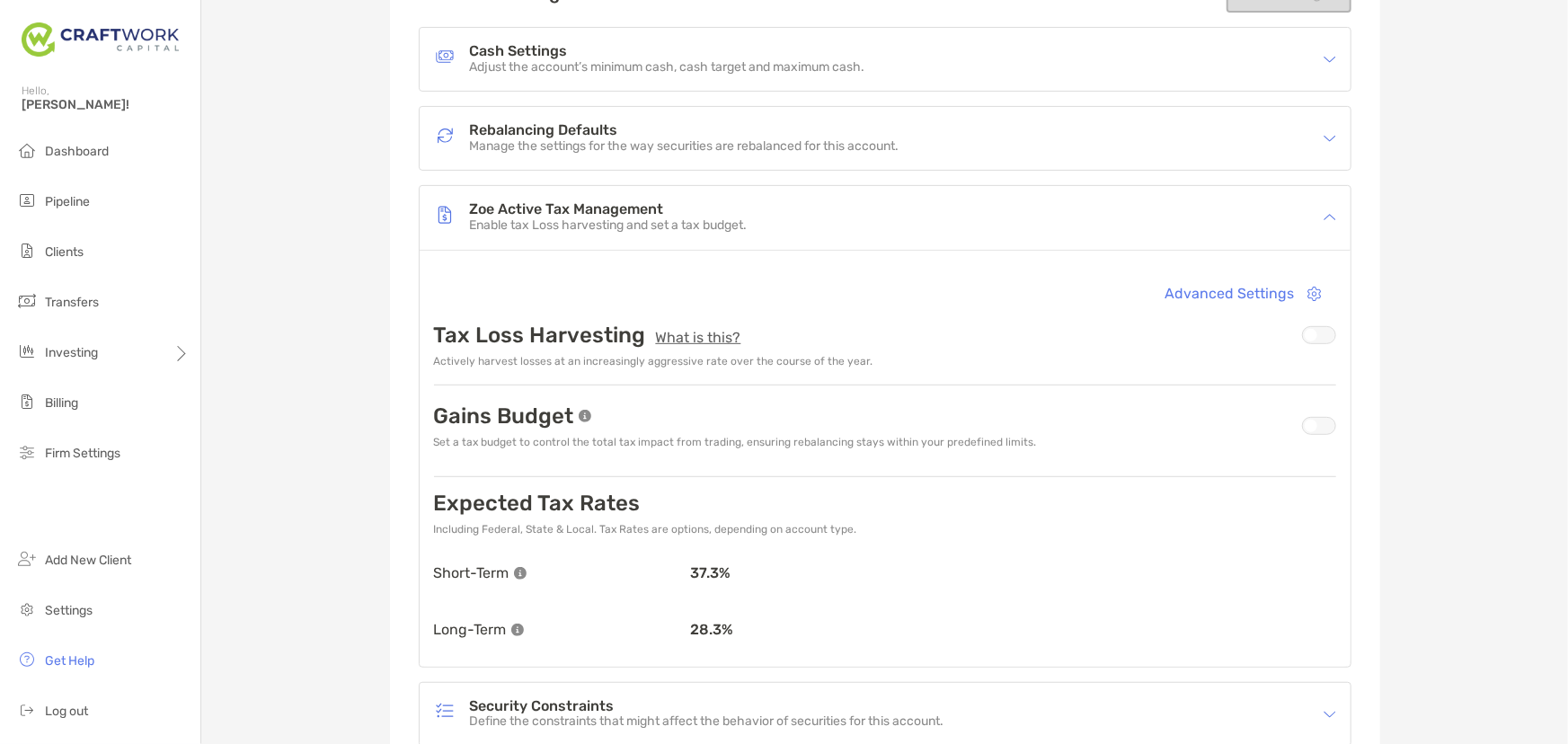
scroll to position [244, 0]
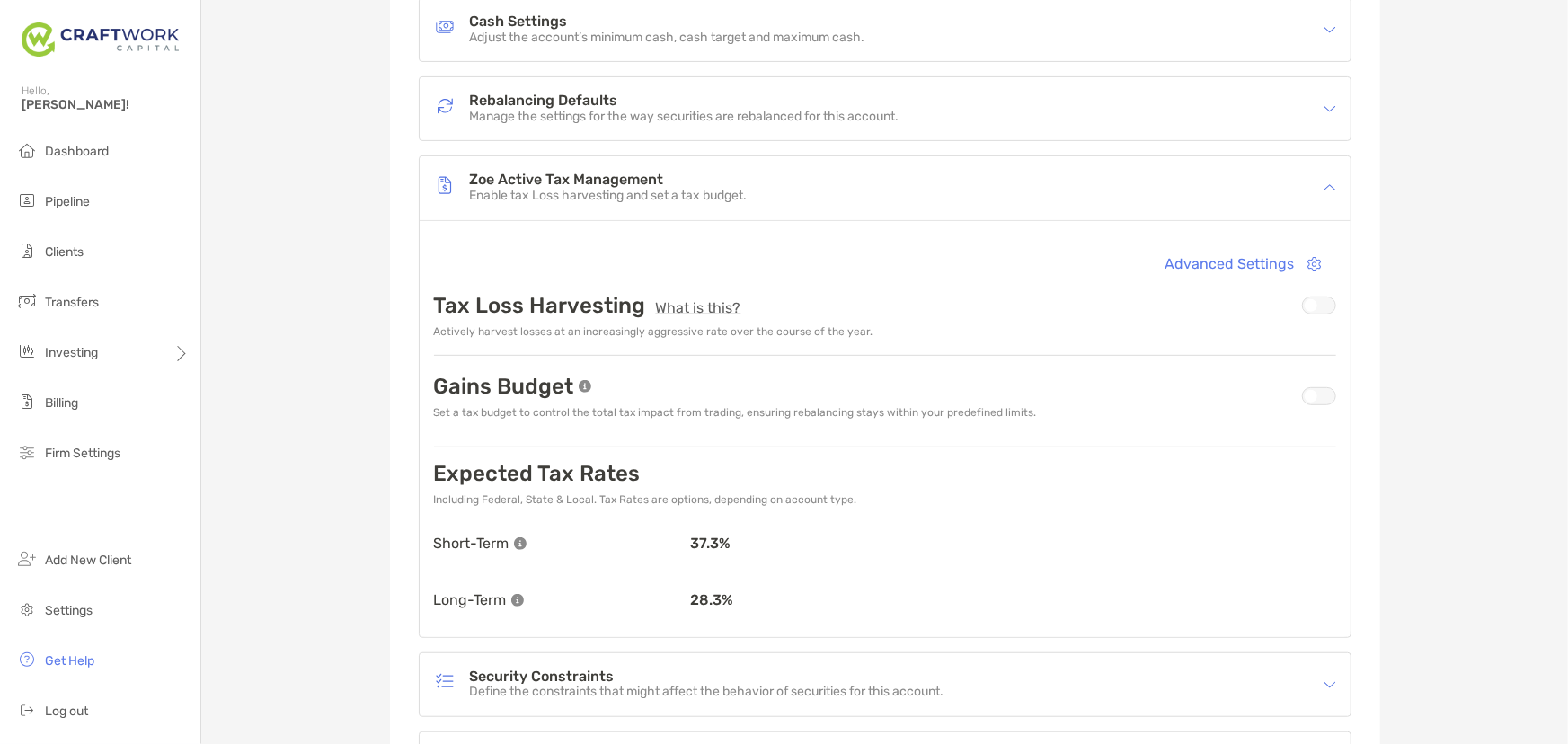
click at [1321, 395] on div at bounding box center [1318, 397] width 34 height 18
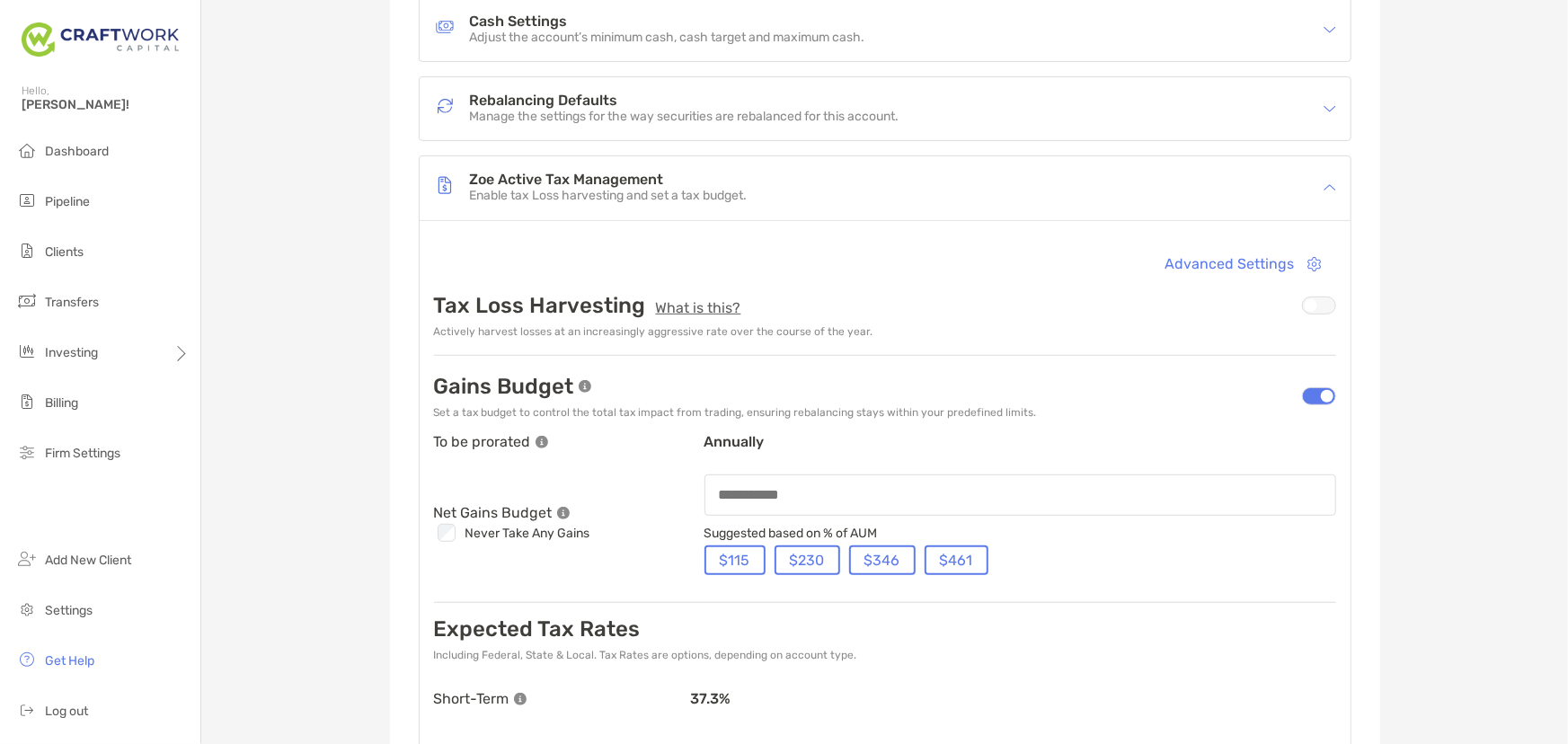
click at [816, 480] on div at bounding box center [1020, 495] width 632 height 41
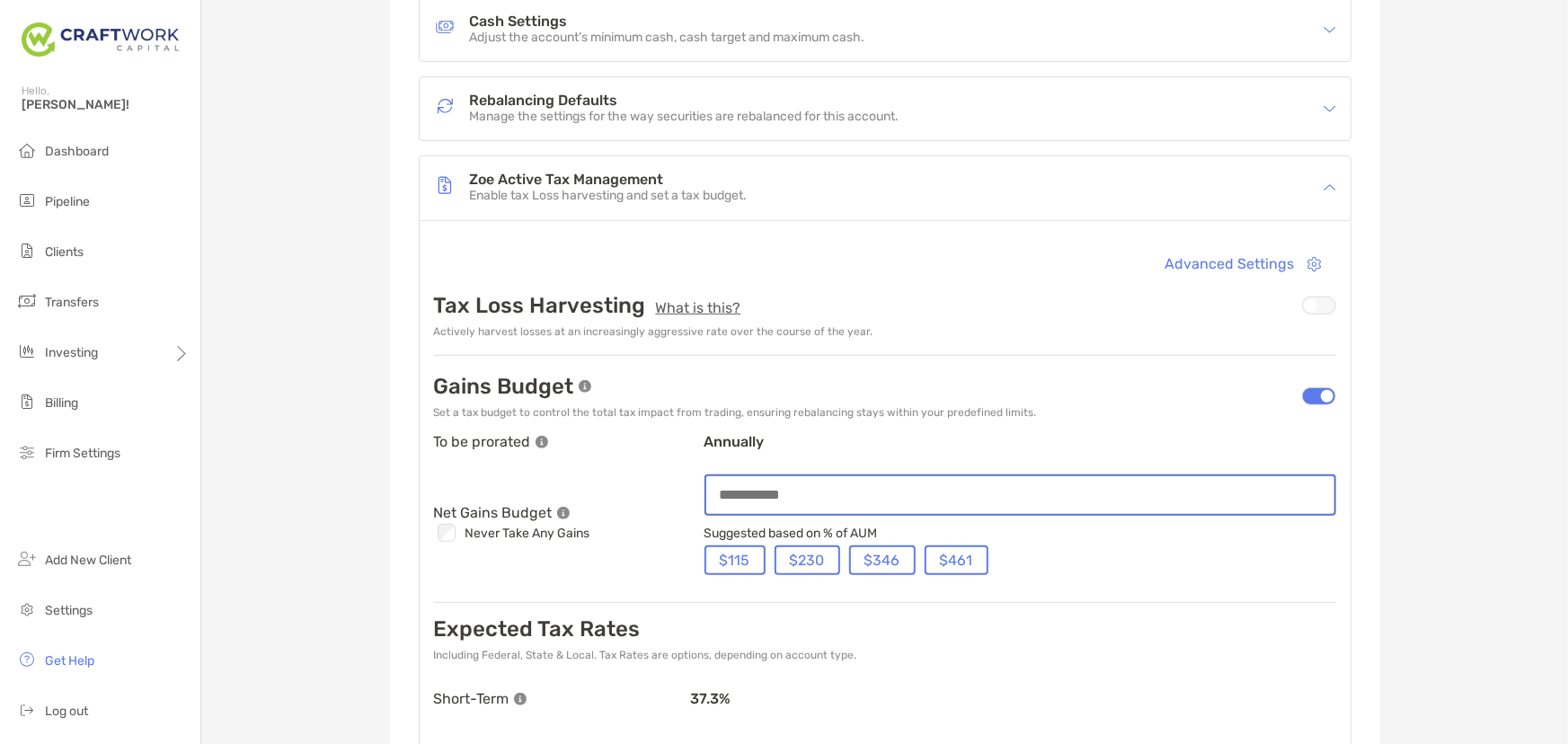
click at [792, 497] on input at bounding box center [1020, 494] width 628 height 16
type input "**"
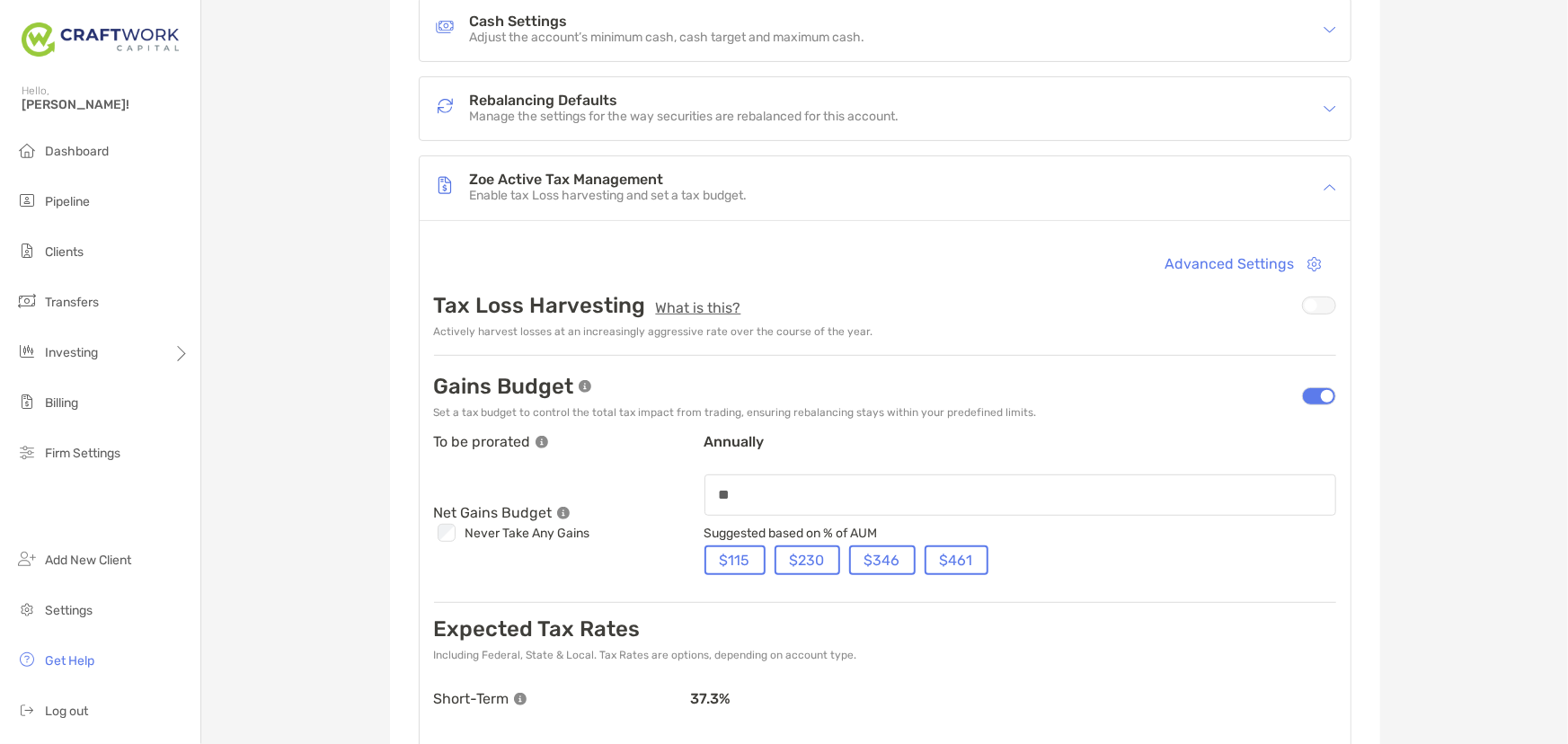
click at [1434, 605] on div "[PERSON_NAME] [PERSON_NAME] and [PERSON_NAME] - Joint 8MM05088 Transfer Funds O…" at bounding box center [884, 451] width 1367 height 1391
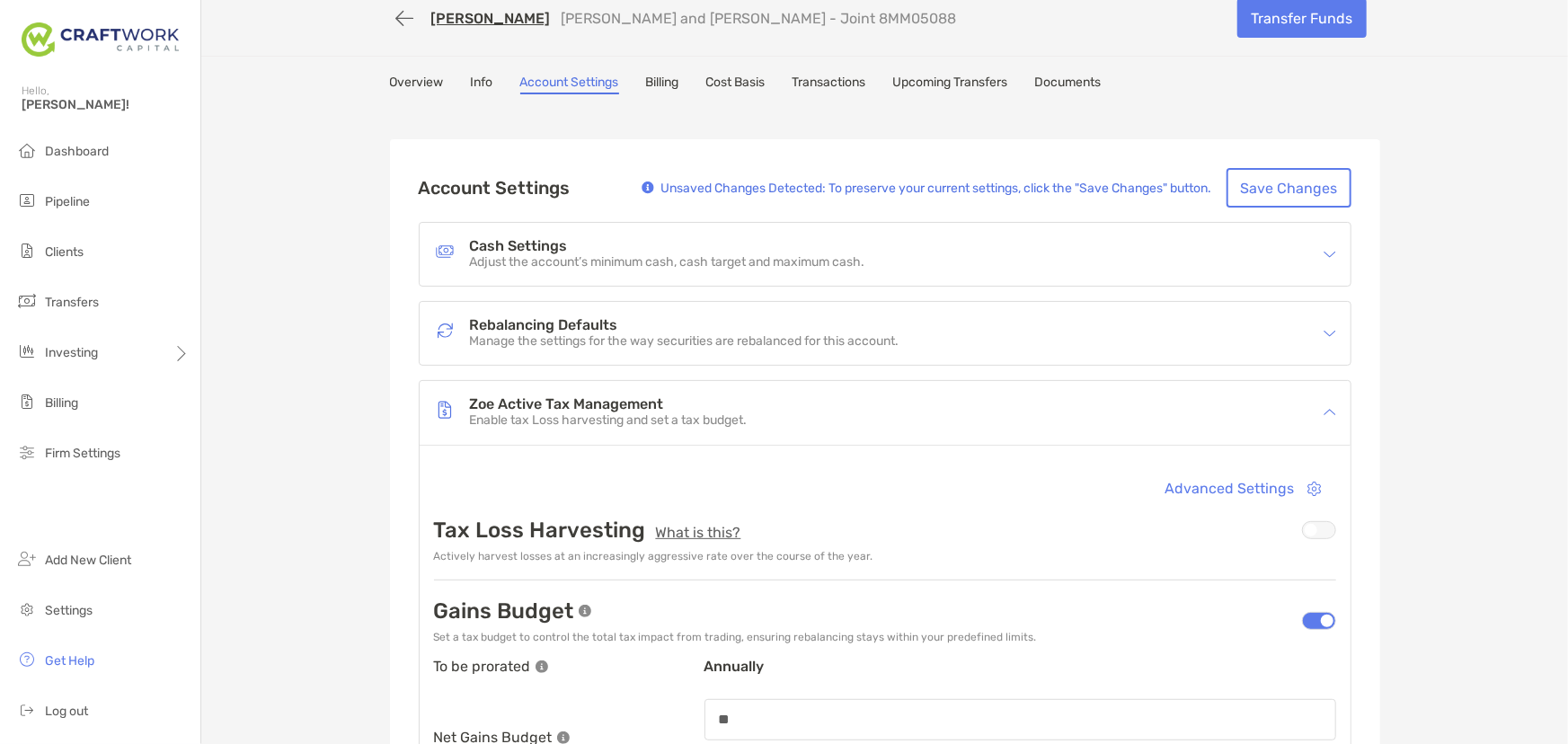
scroll to position [0, 0]
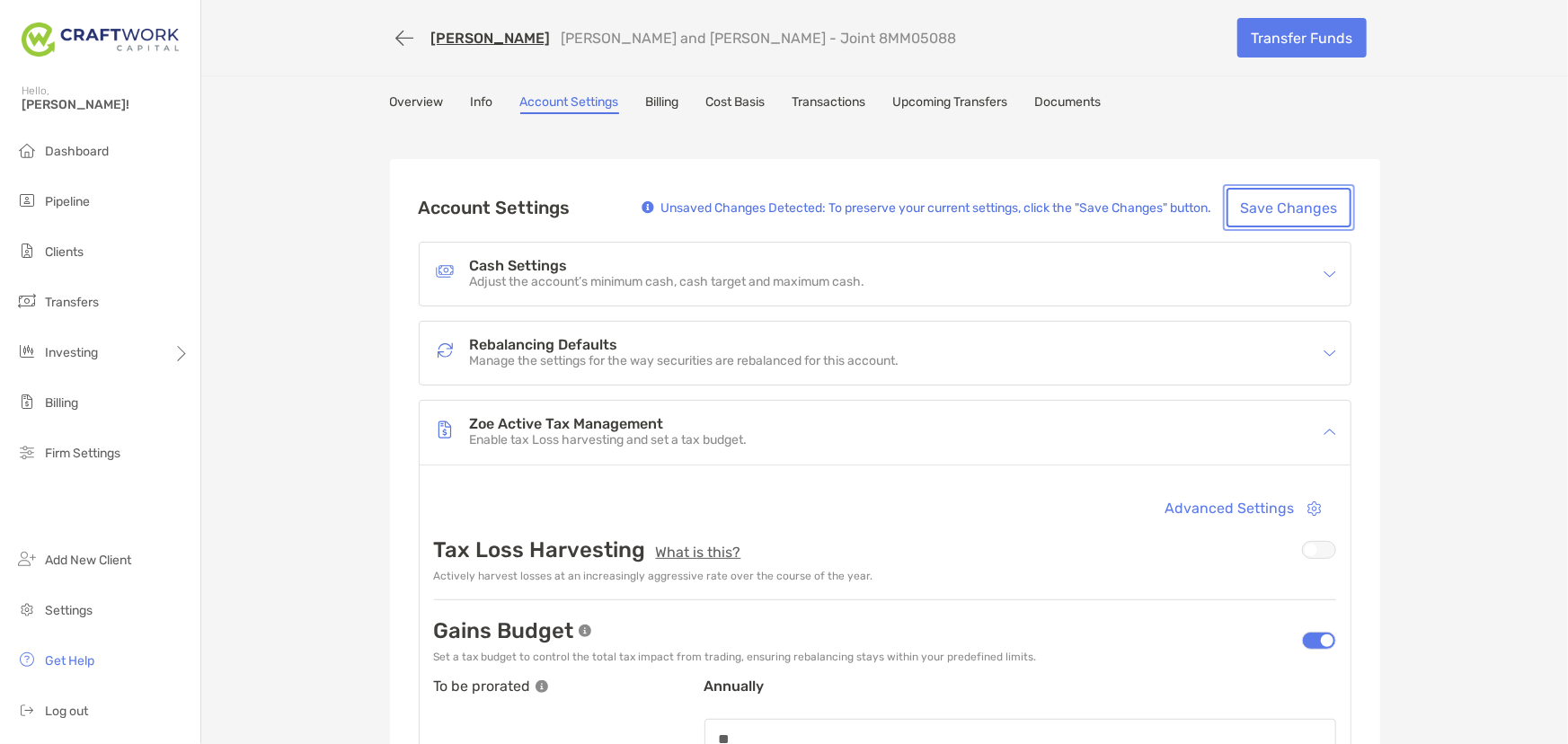
click at [1285, 203] on button "Save Changes" at bounding box center [1289, 208] width 125 height 39
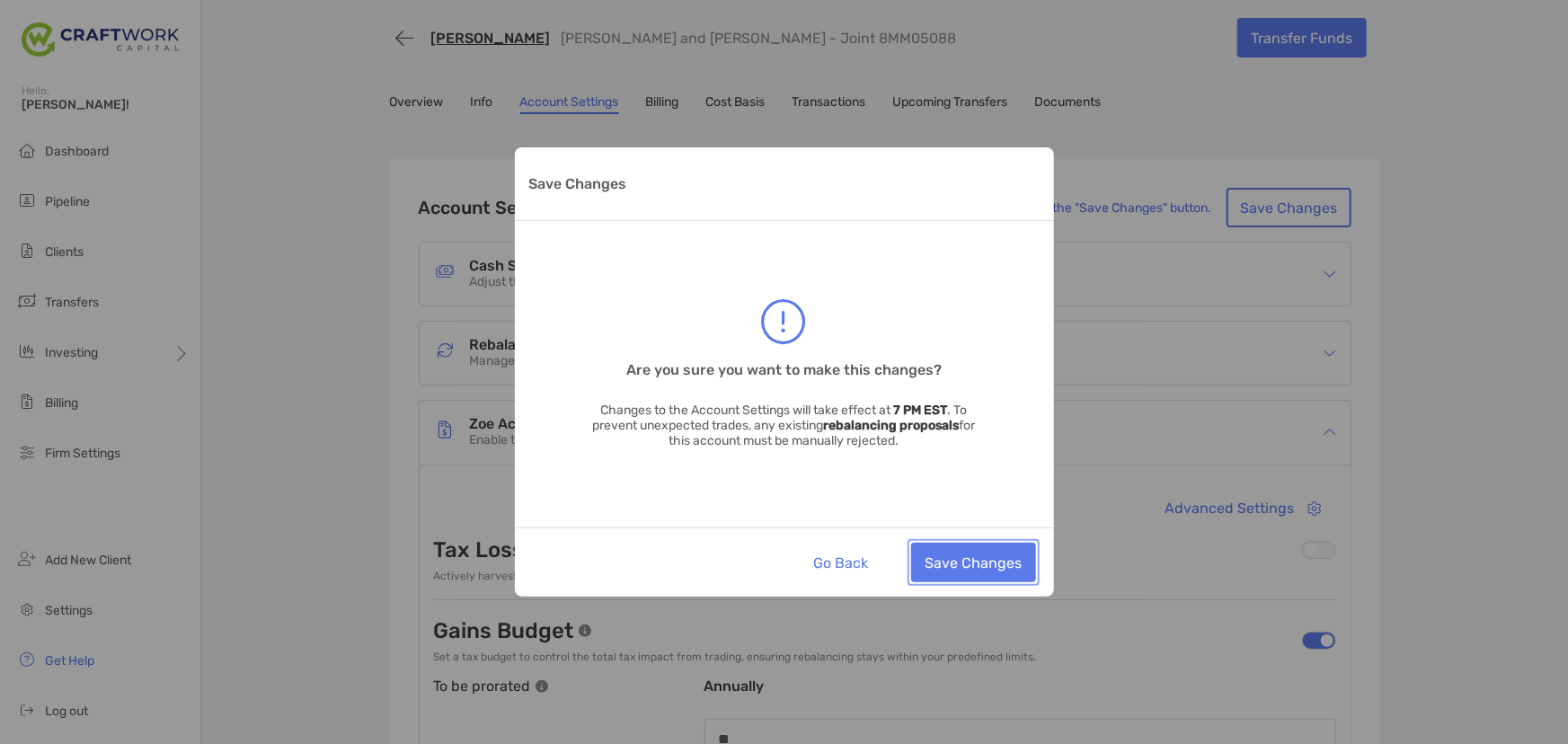
click at [1009, 545] on button "Save Changes" at bounding box center [973, 562] width 125 height 39
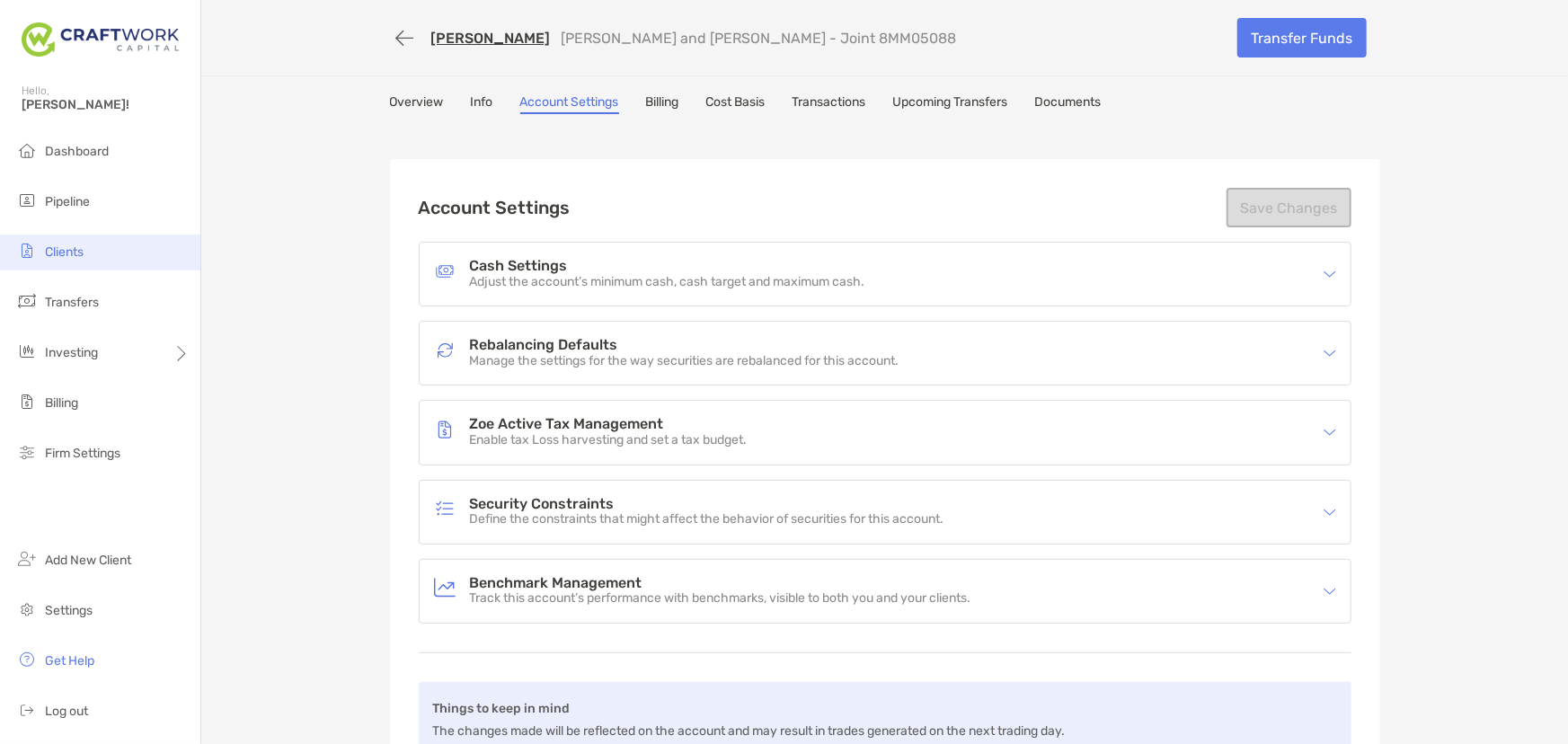
click at [71, 244] on span "Clients" at bounding box center [64, 252] width 39 height 16
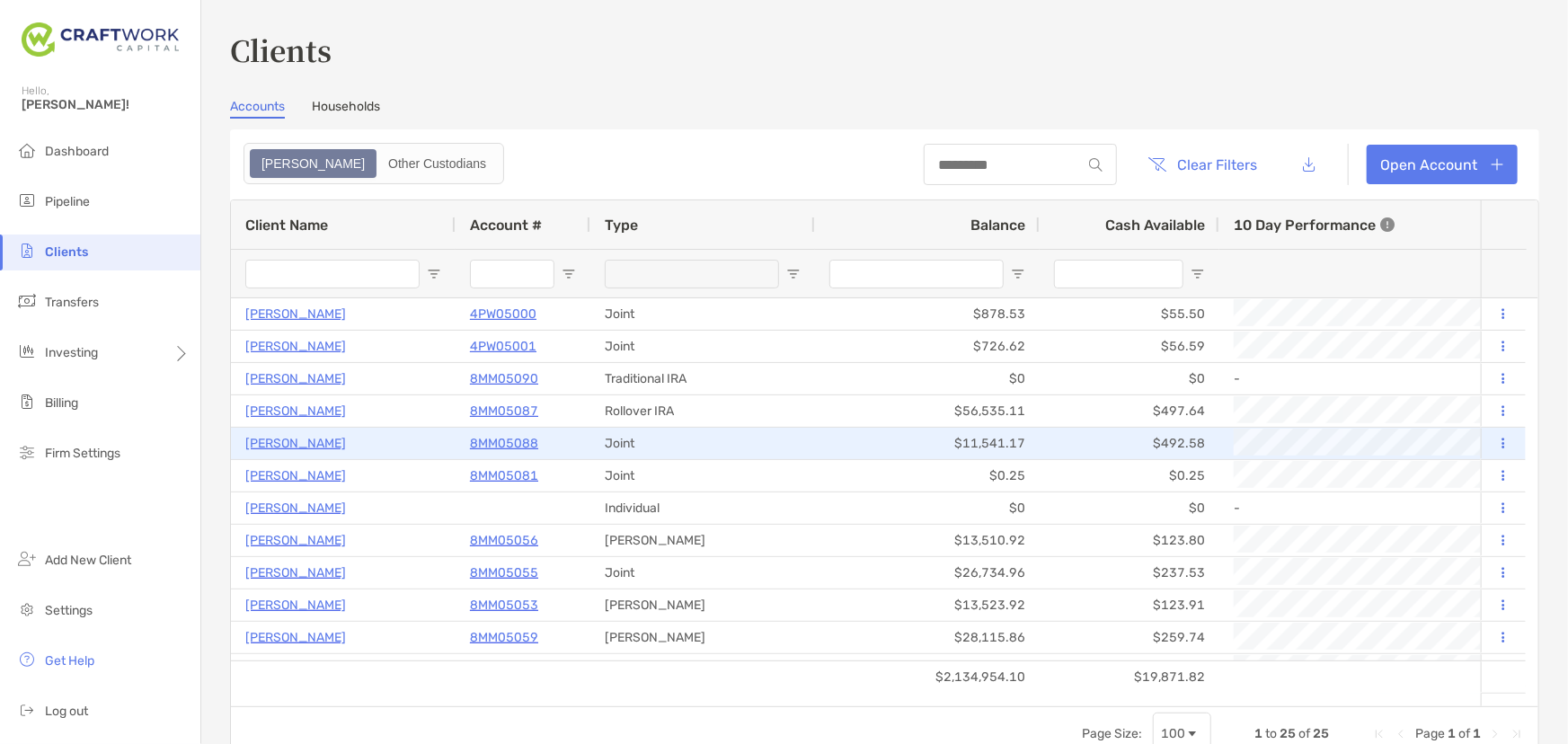
scroll to position [81, 0]
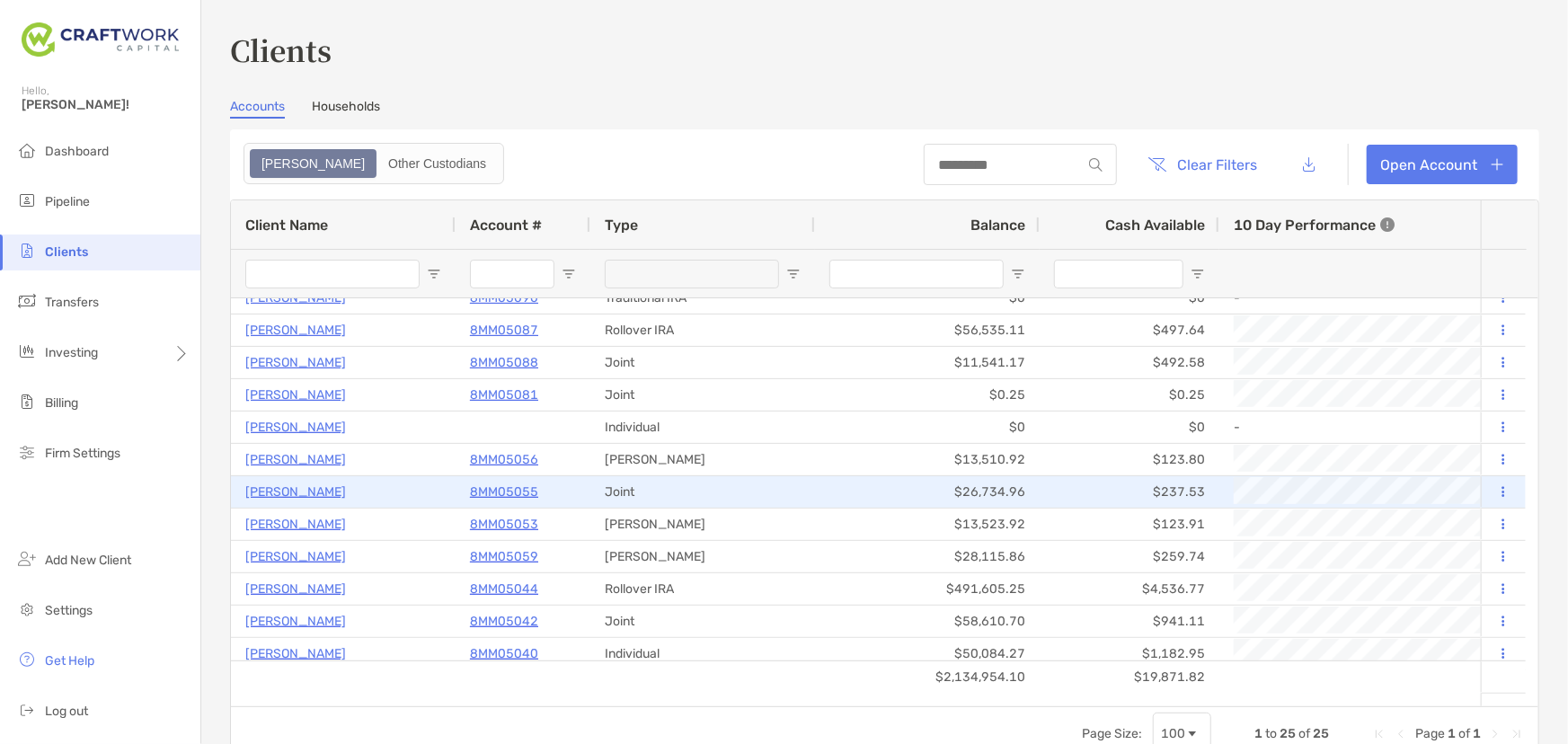
click at [528, 489] on p "8MM05055" at bounding box center [504, 492] width 68 height 22
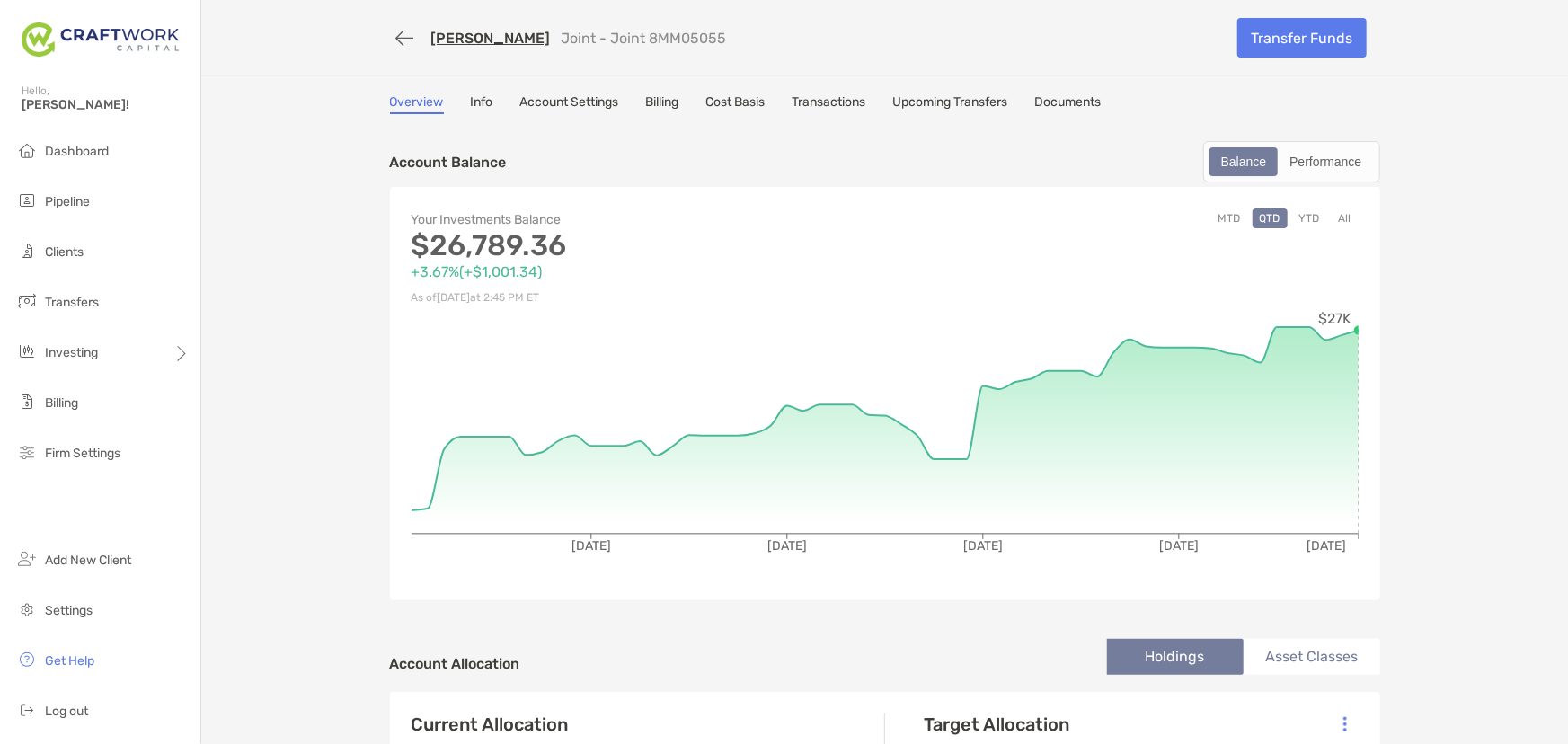
click at [841, 96] on link "Transactions" at bounding box center [829, 105] width 73 height 20
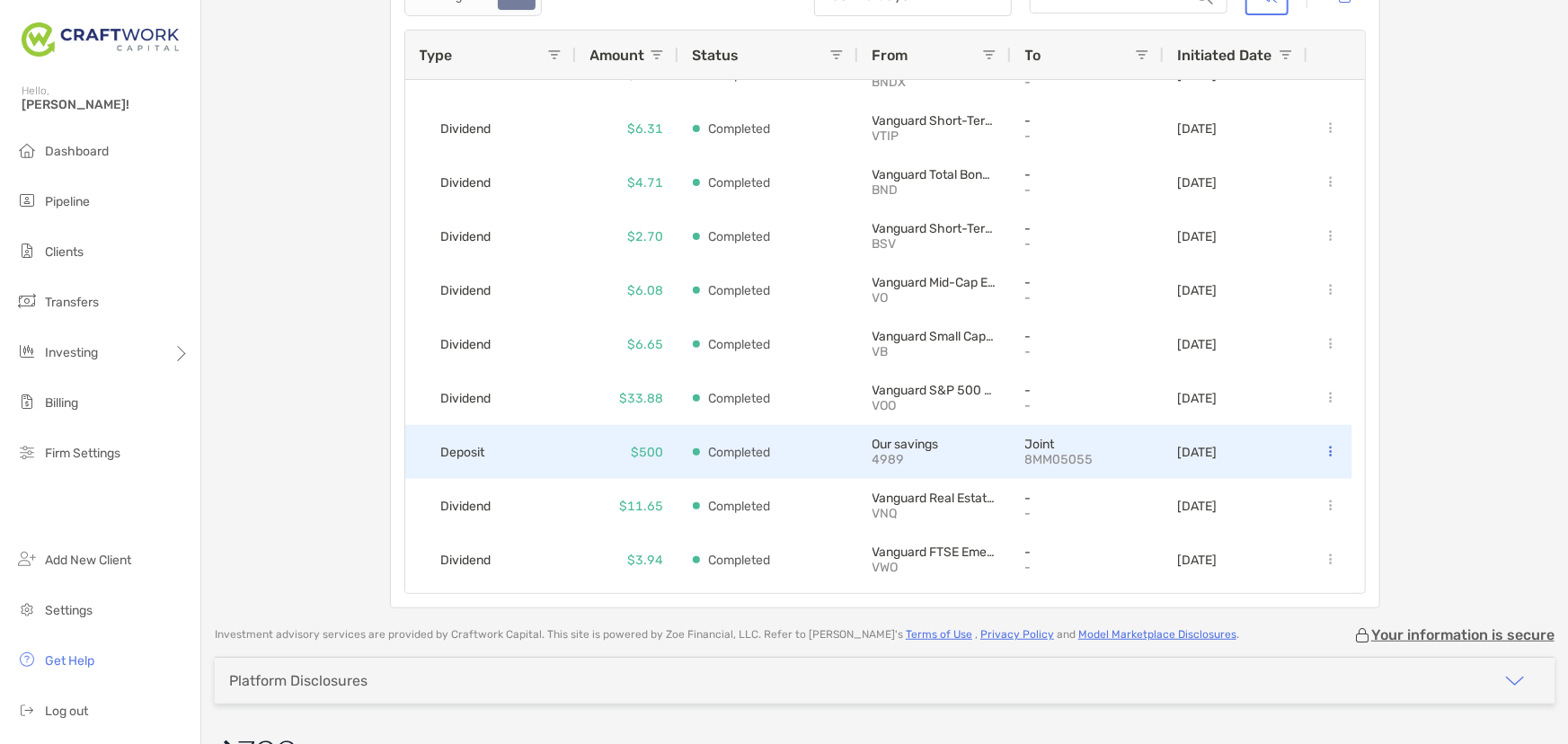
scroll to position [333, 0]
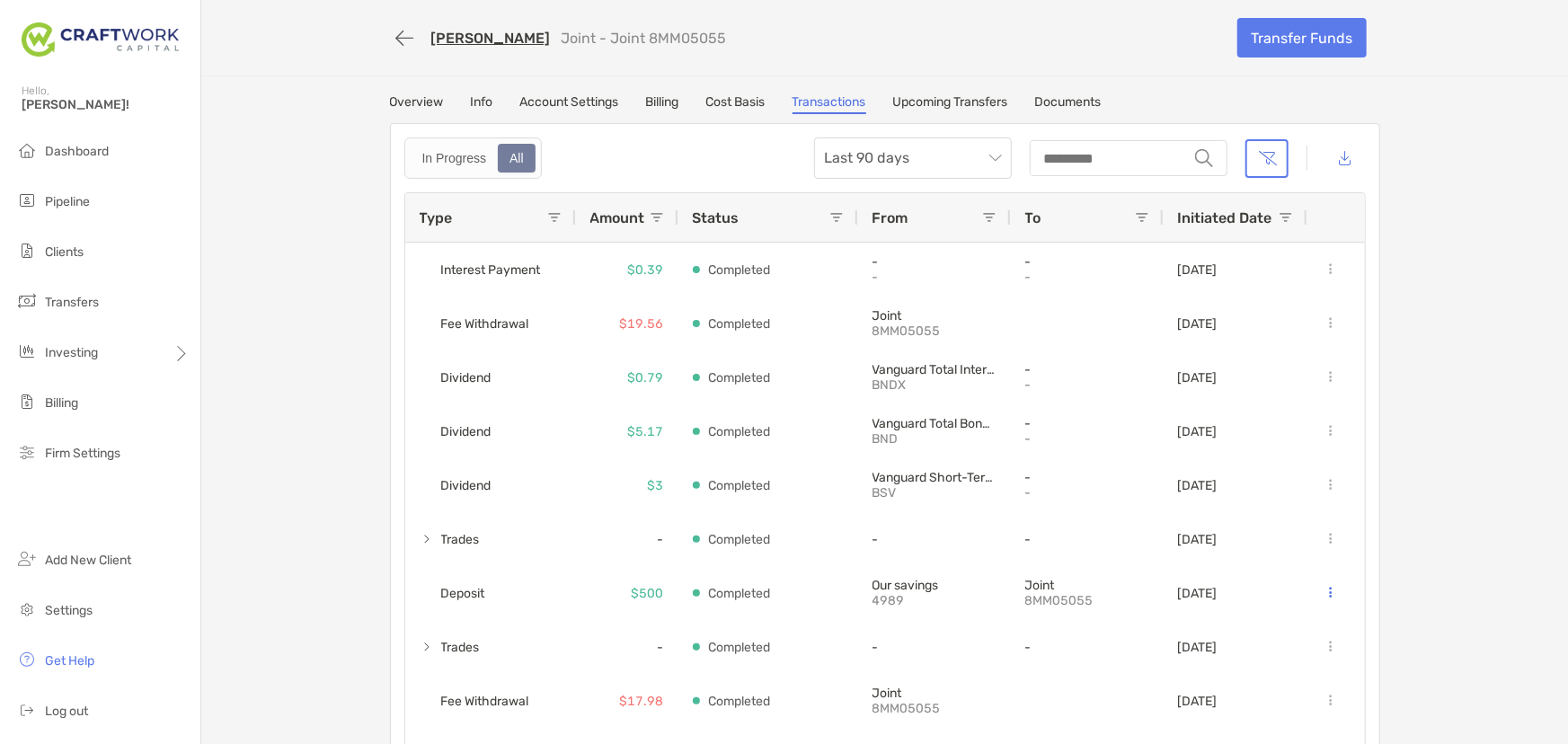
click at [560, 98] on link "Account Settings" at bounding box center [570, 105] width 99 height 20
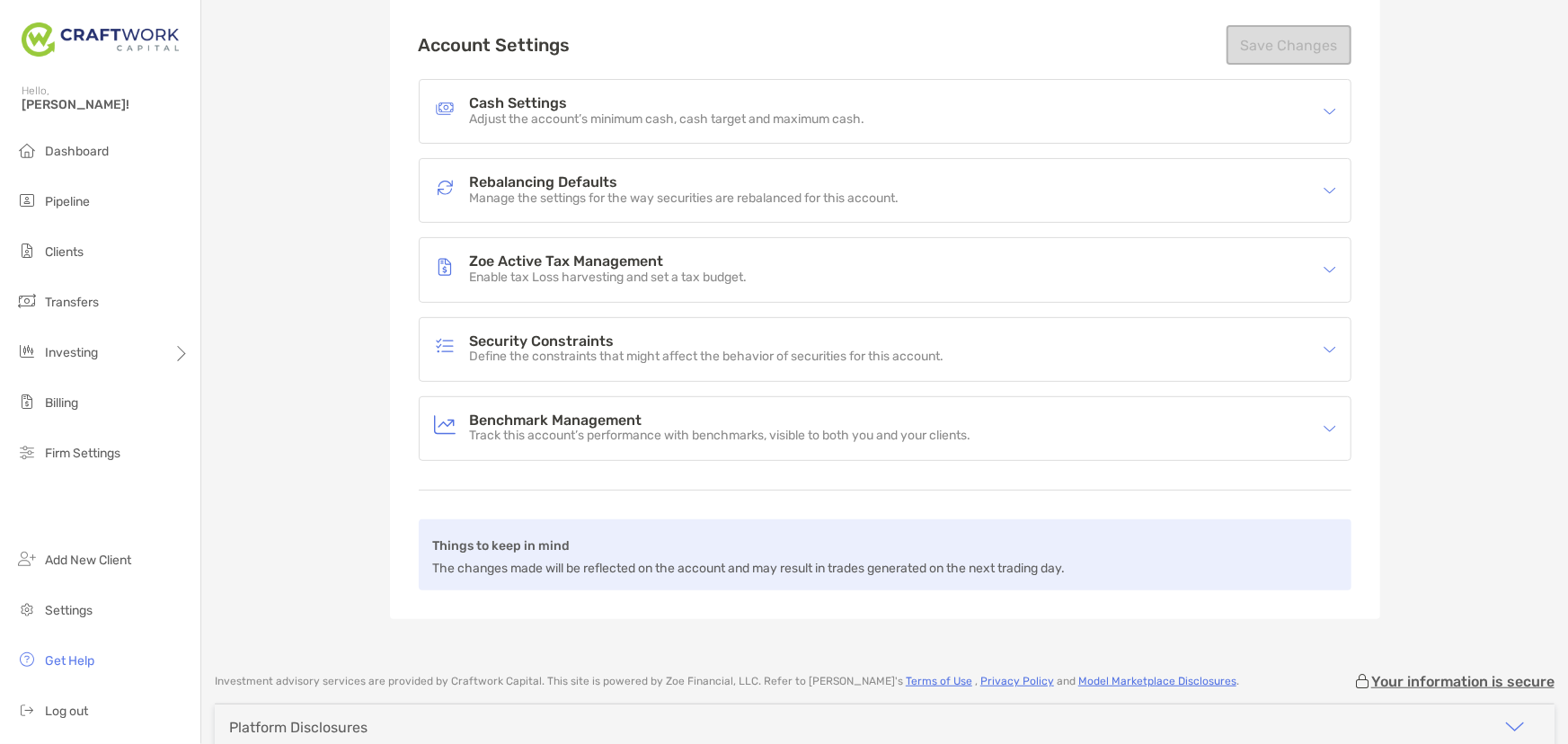
click at [1082, 282] on div "Zoe Active Tax Management Enable tax Loss harvesting and set a tax budget." at bounding box center [873, 269] width 879 height 41
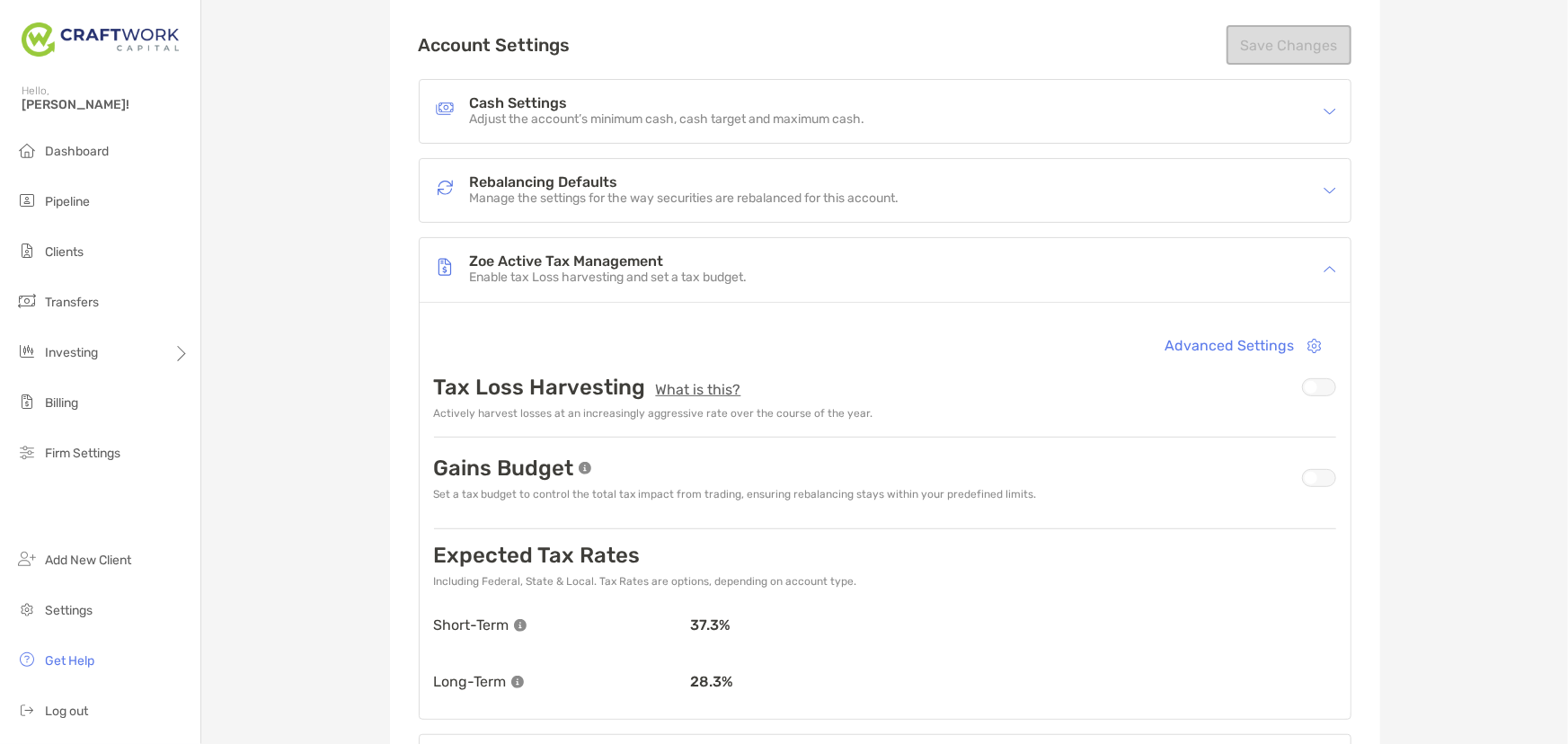
click at [1315, 477] on div at bounding box center [1318, 479] width 34 height 18
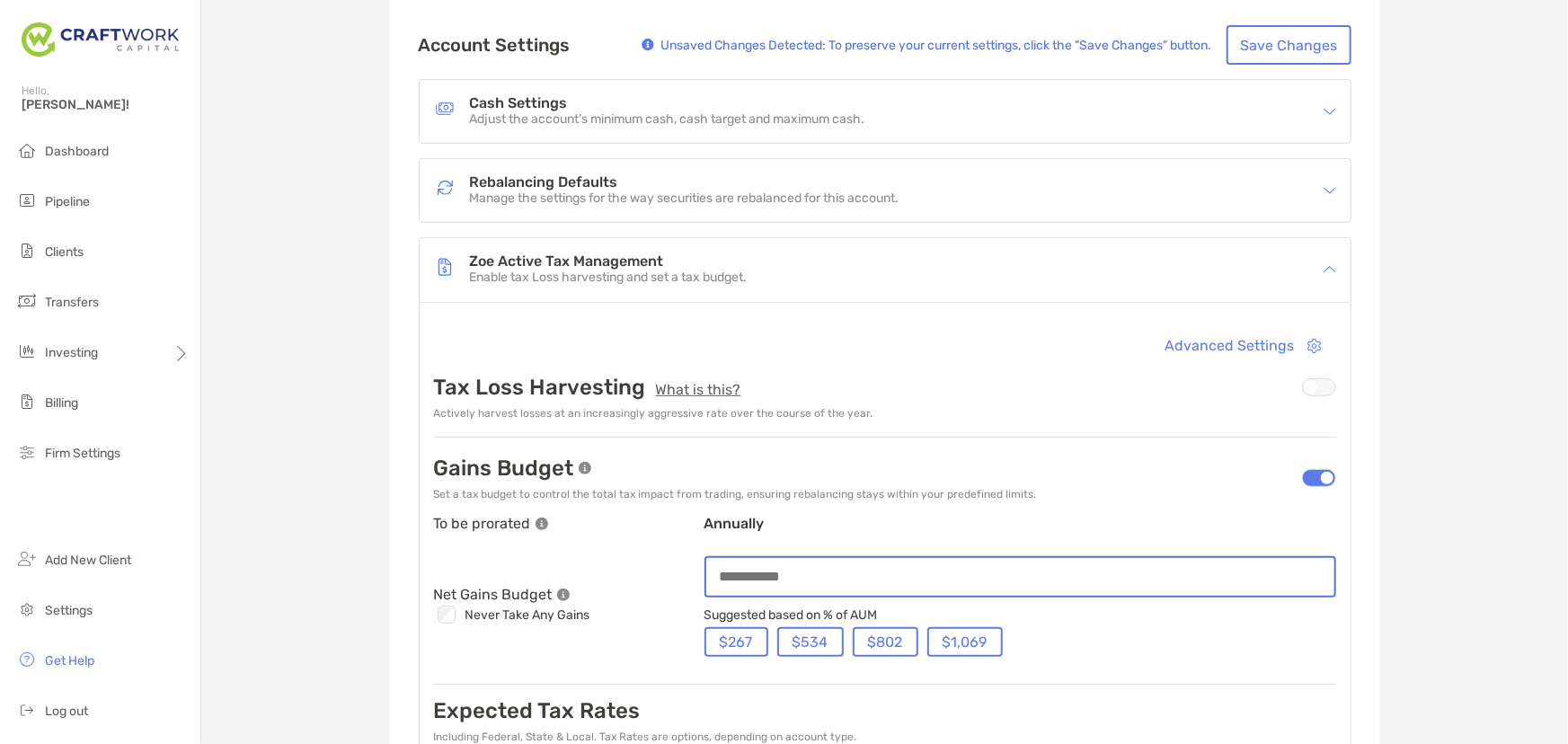
click at [877, 575] on input at bounding box center [1020, 577] width 628 height 16
type input "**"
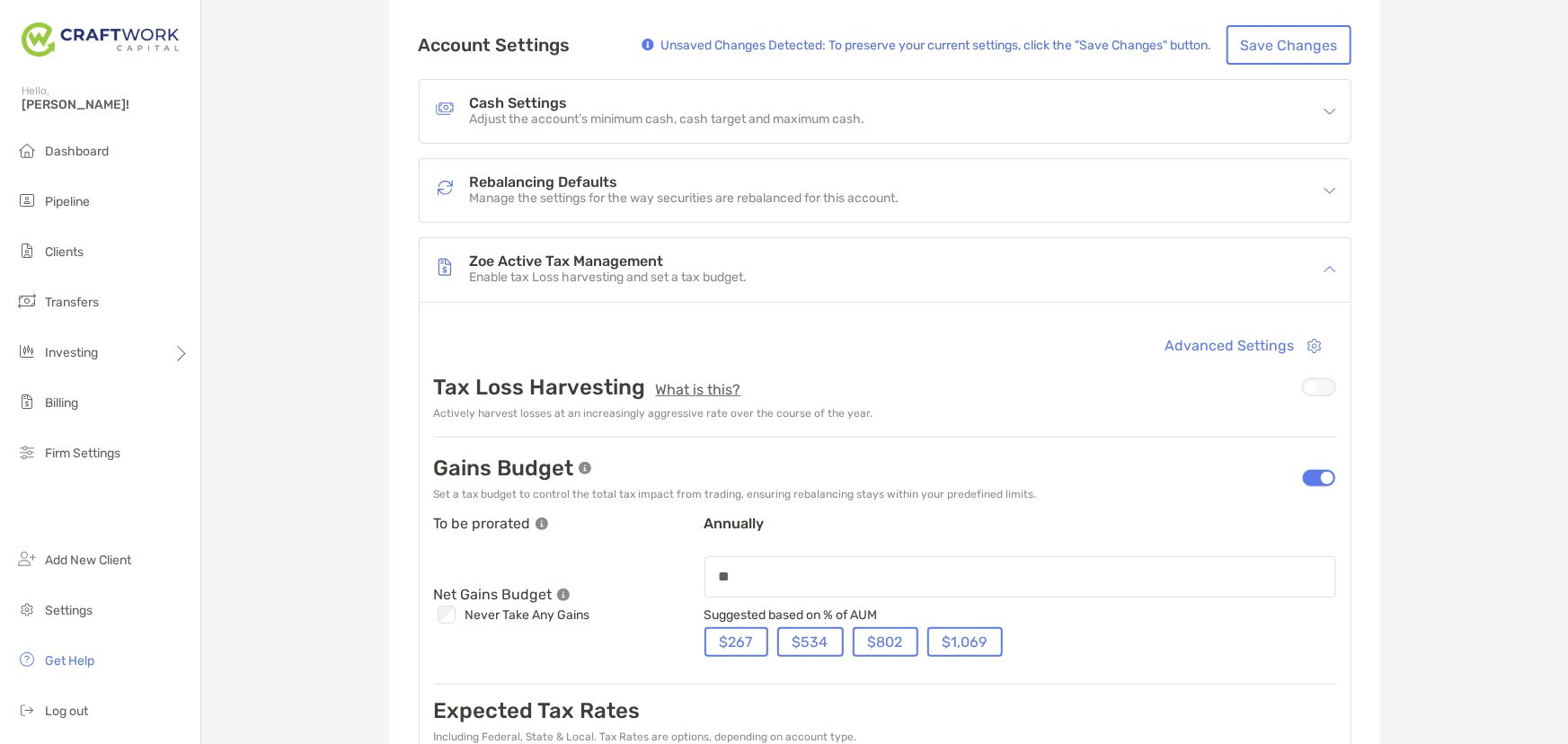
click at [1428, 515] on div "[PERSON_NAME] Joint - Joint 8MM05055 Transfer Funds Overview Info Account Setti…" at bounding box center [884, 533] width 1367 height 1391
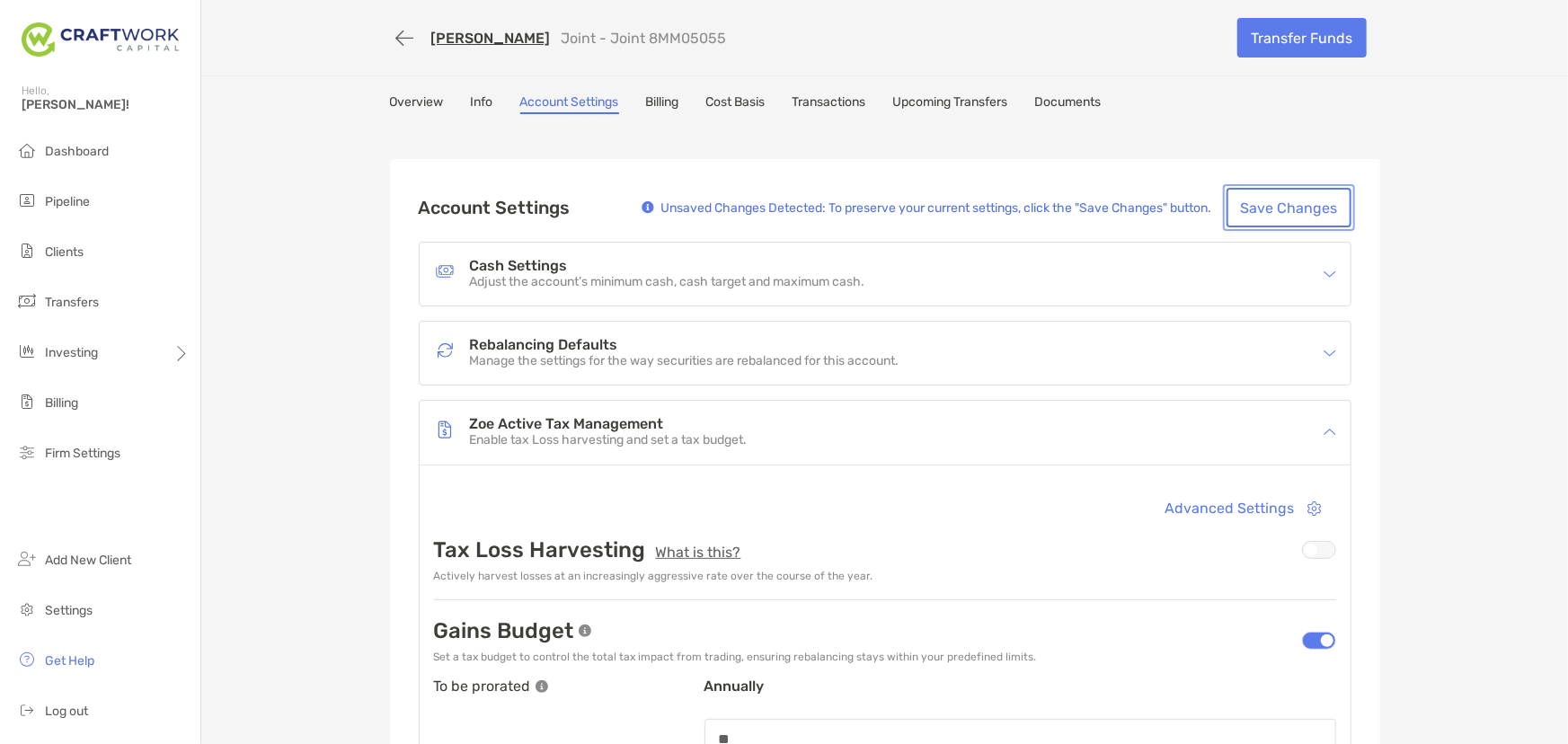
click at [1268, 204] on button "Save Changes" at bounding box center [1289, 208] width 125 height 39
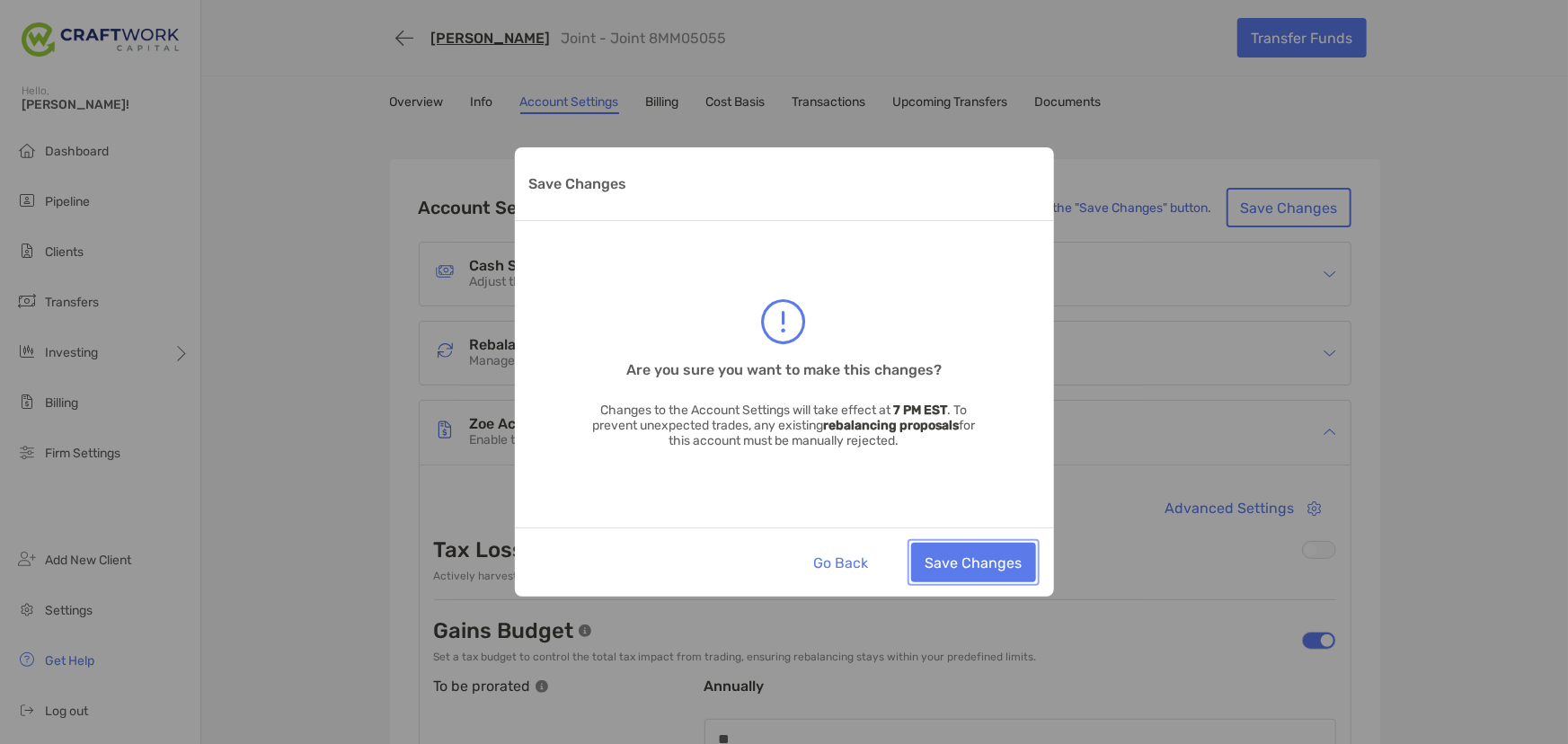
click at [1001, 560] on button "Save Changes" at bounding box center [973, 562] width 125 height 39
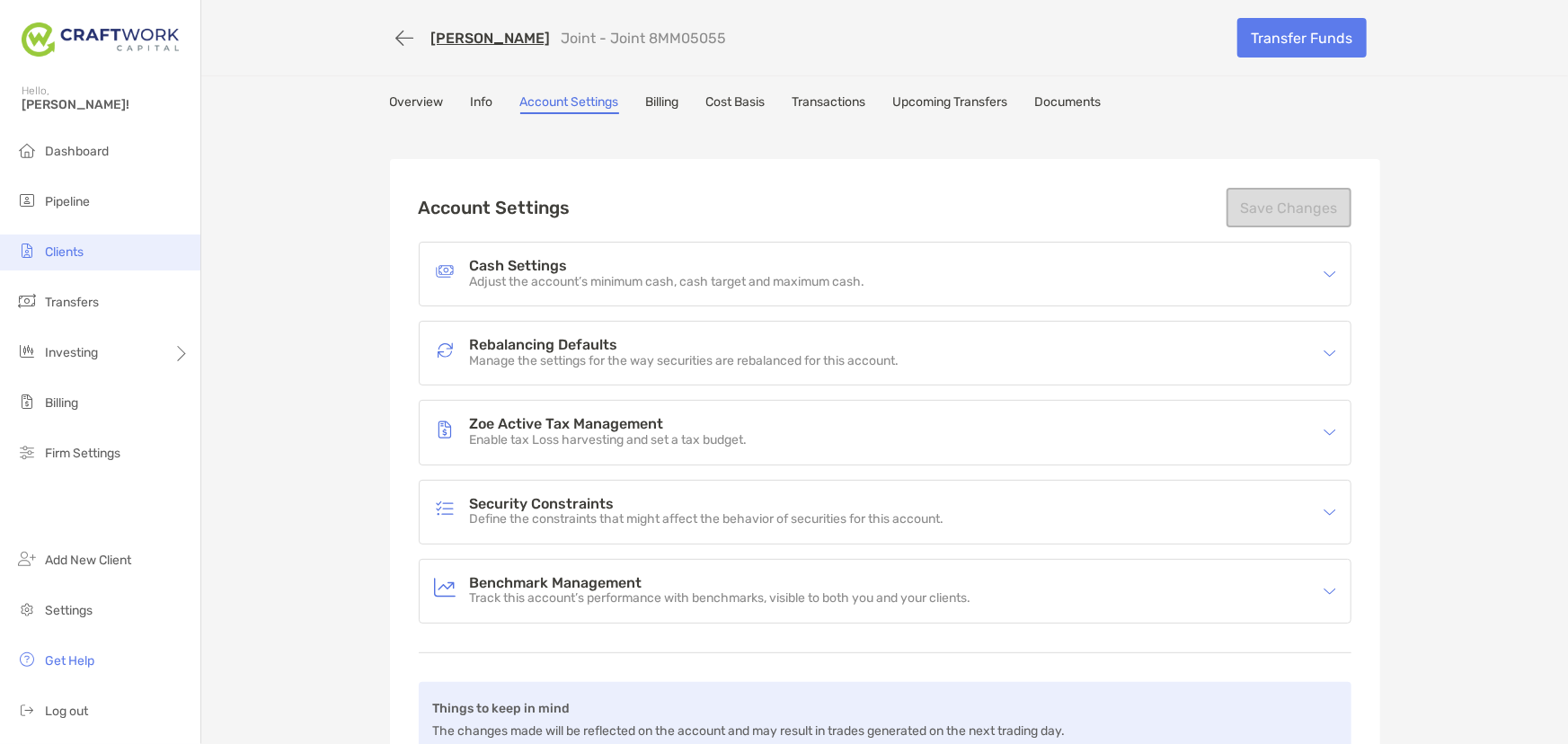
drag, startPoint x: 91, startPoint y: 258, endPoint x: 67, endPoint y: 256, distance: 24.1
click at [92, 258] on li "Clients" at bounding box center [100, 252] width 200 height 36
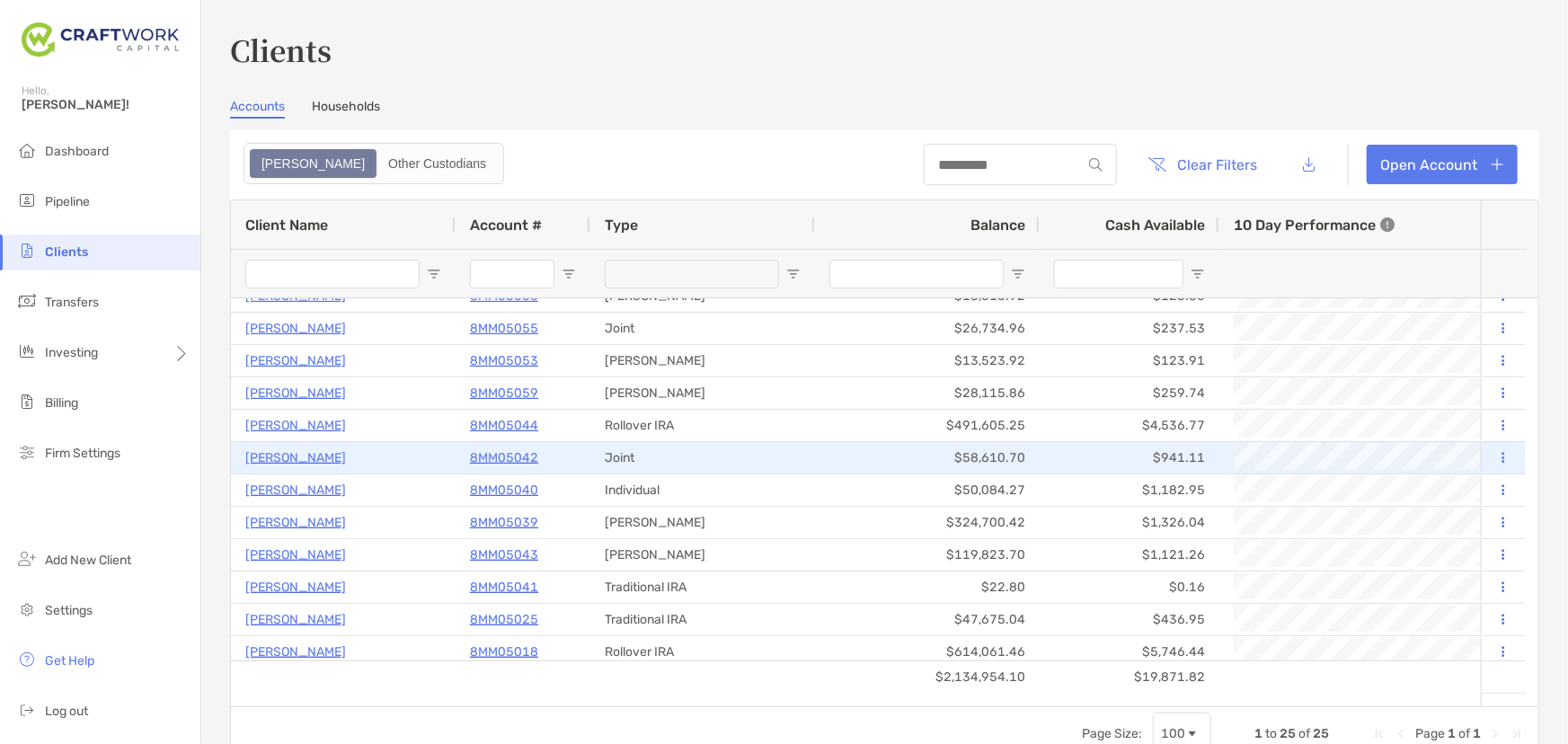
click at [504, 454] on p "8MM05042" at bounding box center [504, 457] width 68 height 22
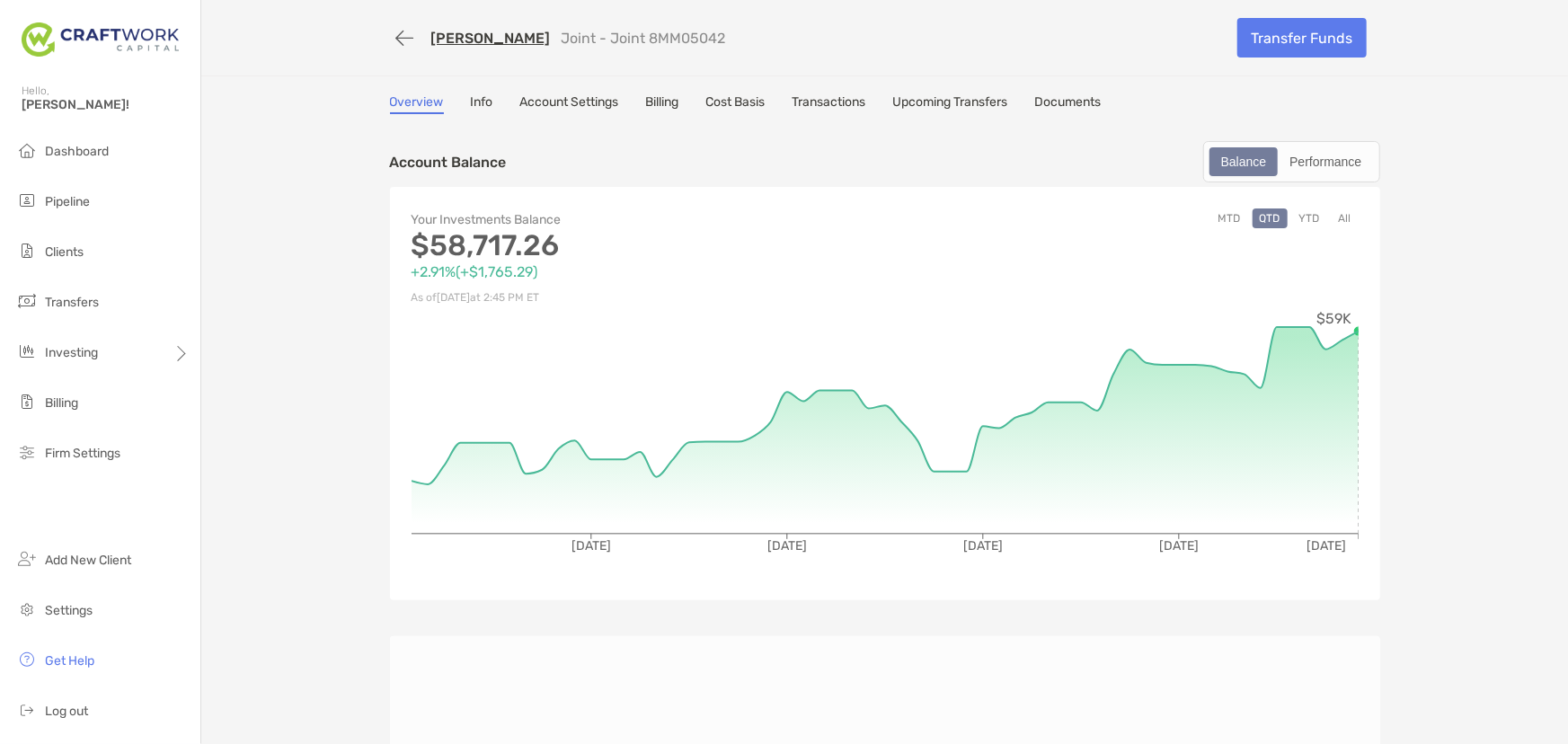
click at [586, 99] on link "Account Settings" at bounding box center [570, 105] width 99 height 20
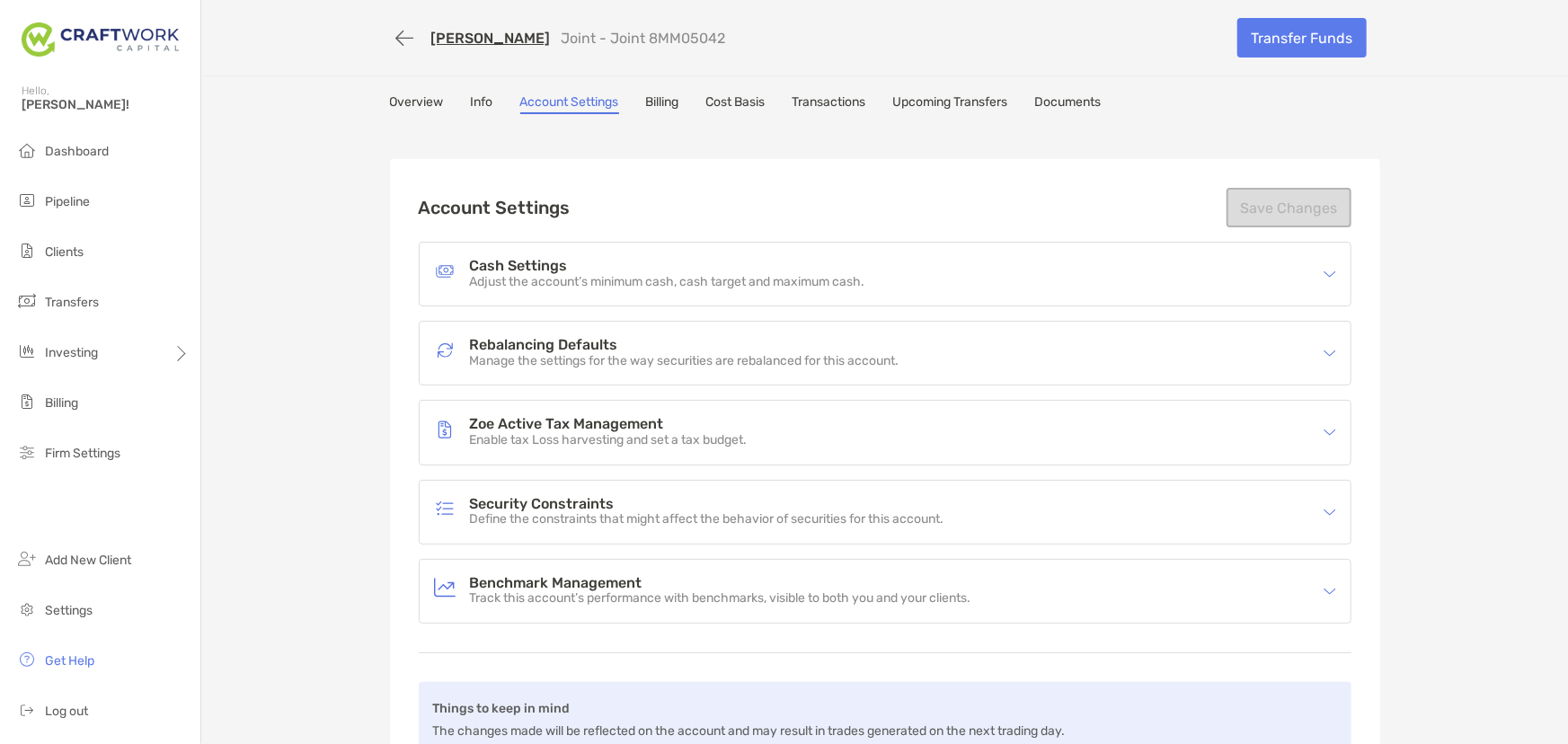
click at [1156, 440] on div "Zoe Active Tax Management Enable tax Loss harvesting and set a tax budget." at bounding box center [873, 432] width 879 height 41
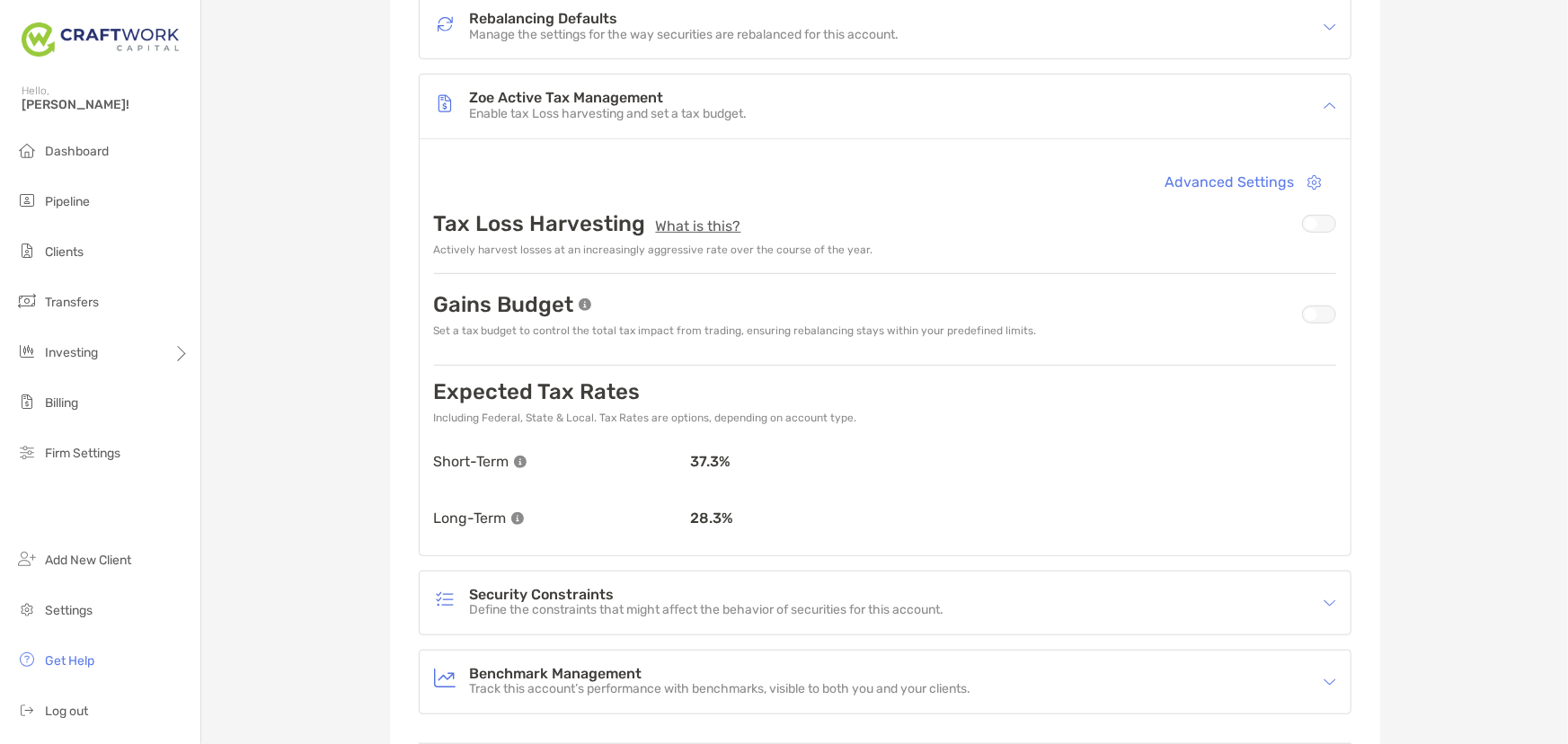
click at [1313, 309] on div at bounding box center [1318, 315] width 34 height 18
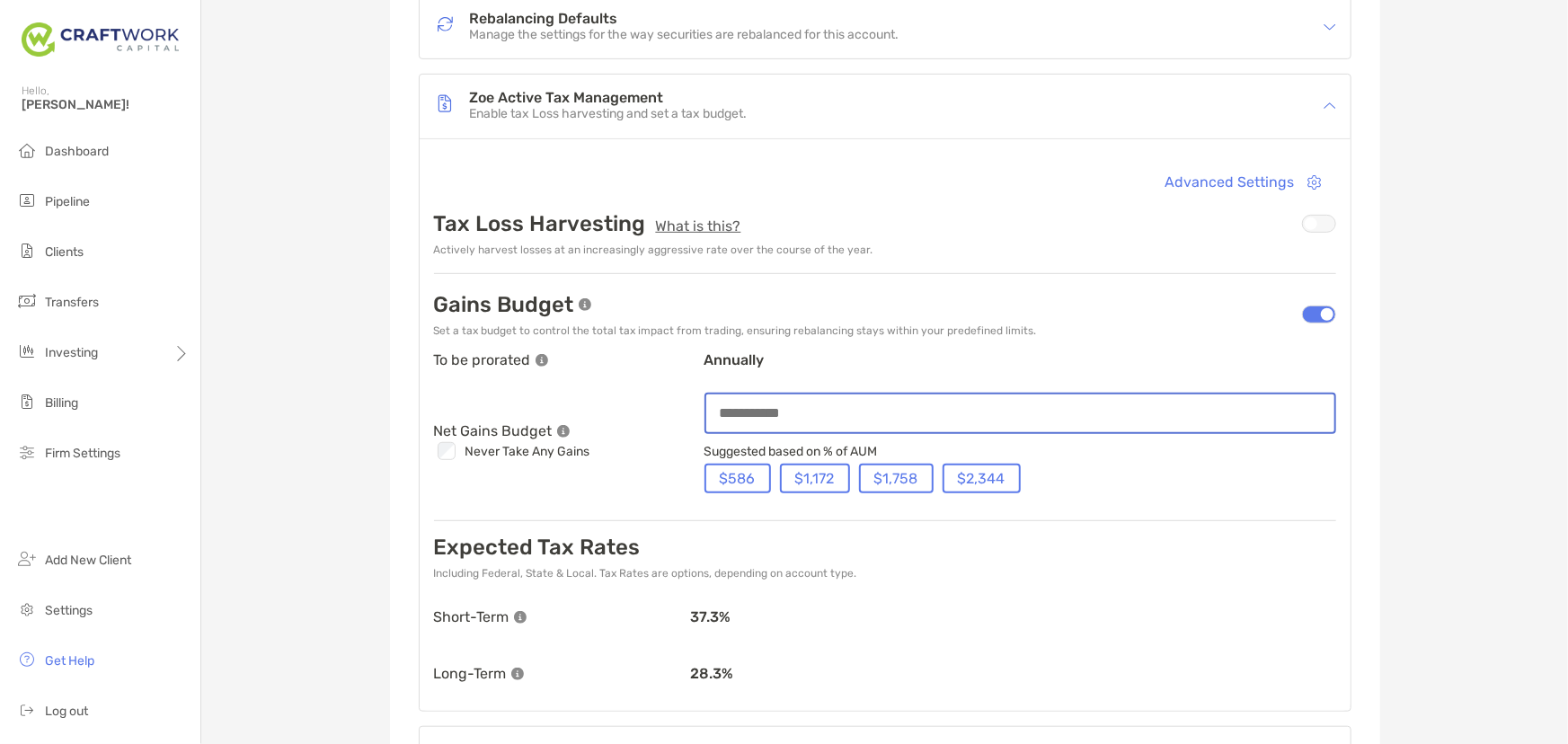
click at [852, 408] on input at bounding box center [1020, 412] width 628 height 16
type input "**"
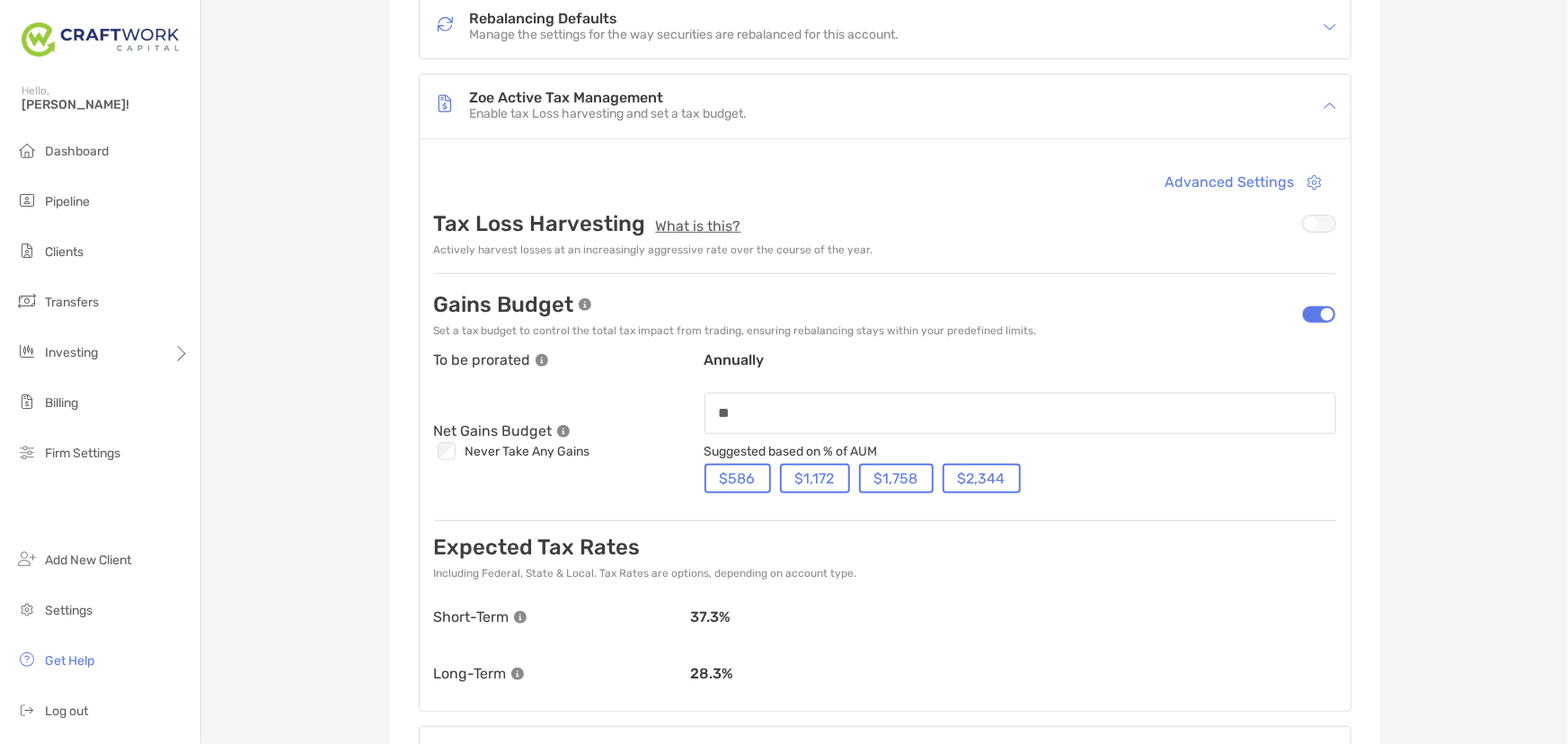
click at [1475, 538] on div "[PERSON_NAME] Joint - Joint 8MM05042 Transfer Funds Overview Info Account Setti…" at bounding box center [884, 369] width 1367 height 1391
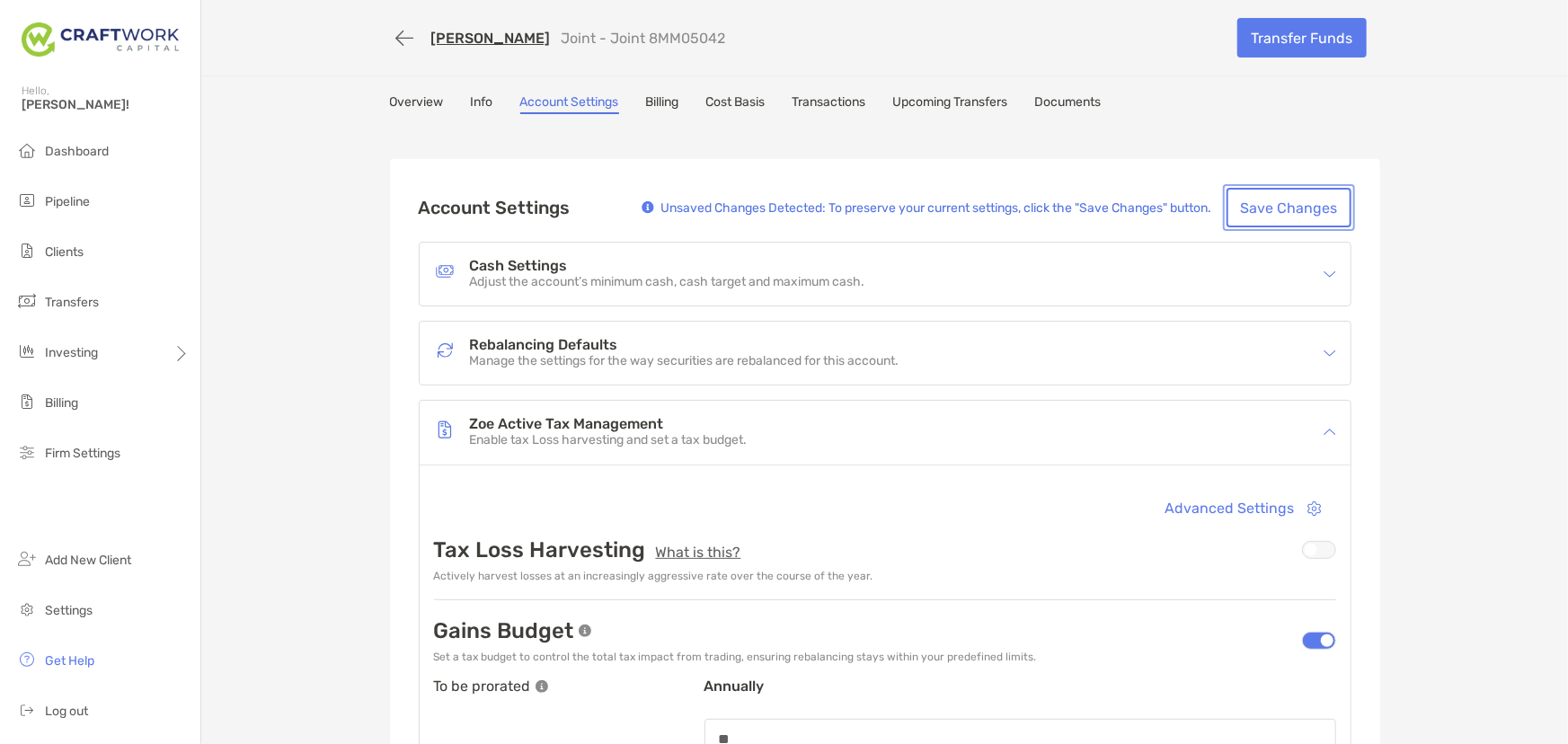
click at [1300, 215] on button "Save Changes" at bounding box center [1289, 208] width 125 height 39
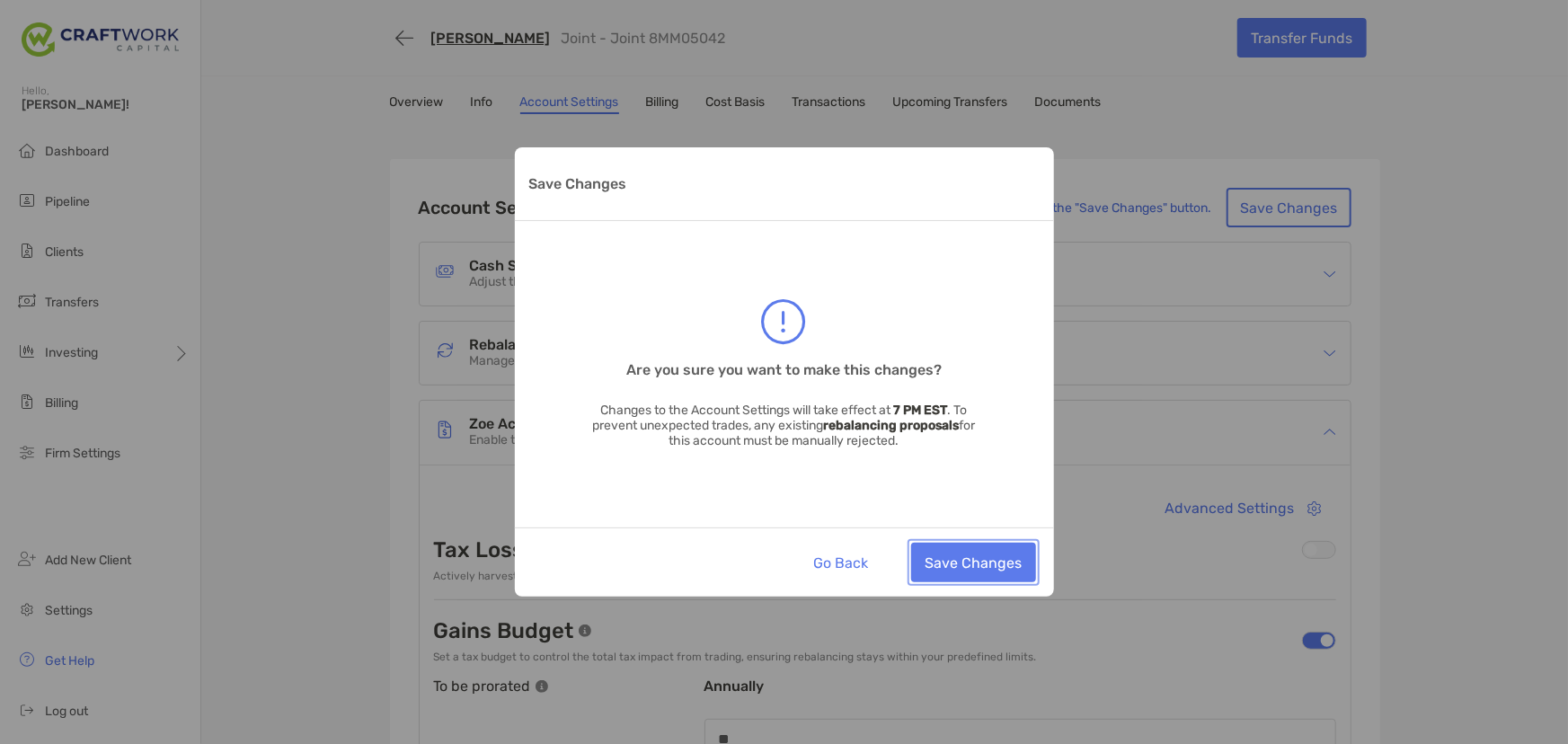
click at [952, 558] on button "Save Changes" at bounding box center [973, 562] width 125 height 39
